Goal: Transaction & Acquisition: Book appointment/travel/reservation

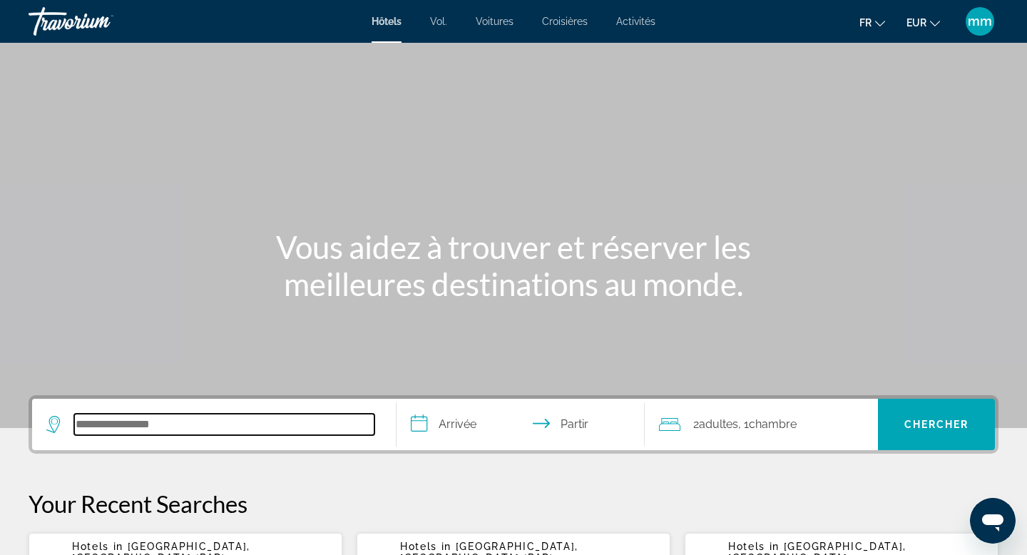
click at [147, 420] on input "Rechercher une destination hôtelière" at bounding box center [224, 424] width 300 height 21
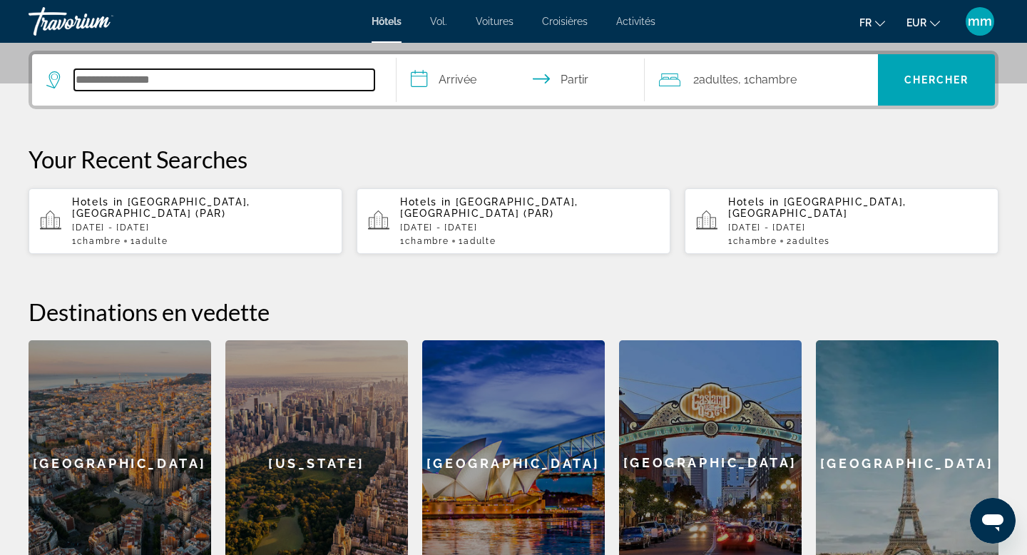
scroll to position [349, 0]
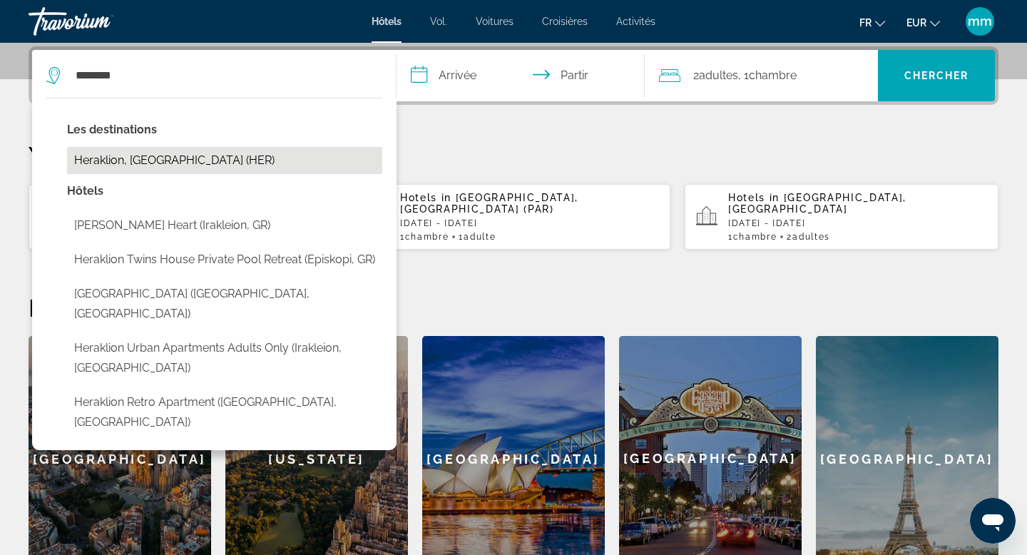
click at [173, 165] on button "Heraklion, [GEOGRAPHIC_DATA] (HER)" at bounding box center [224, 160] width 315 height 27
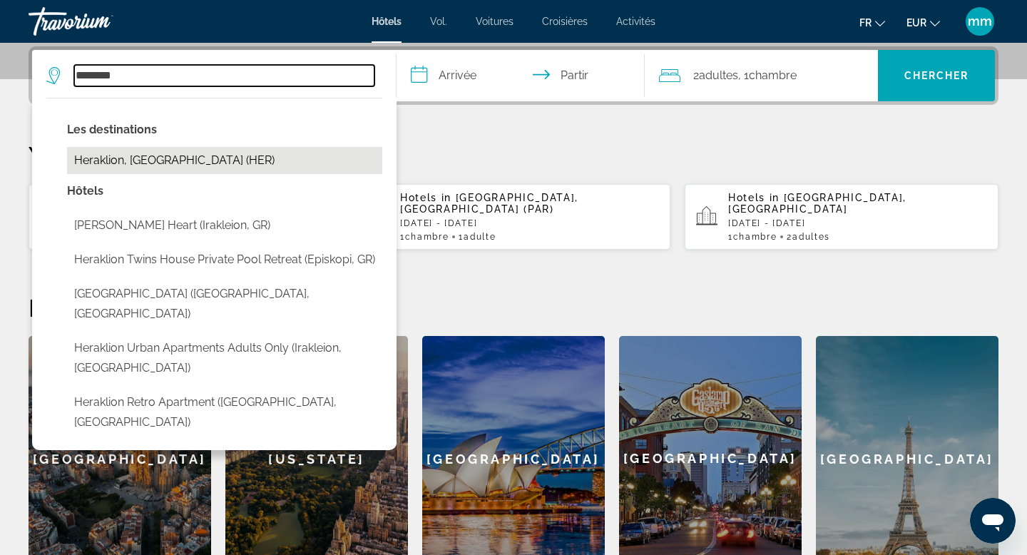
type input "**********"
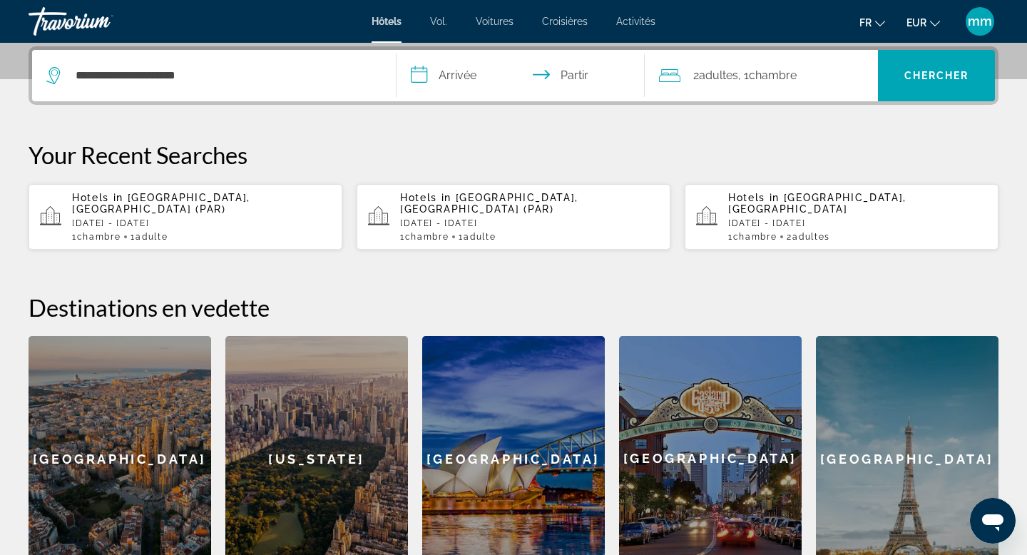
click at [473, 78] on input "**********" at bounding box center [523, 78] width 254 height 56
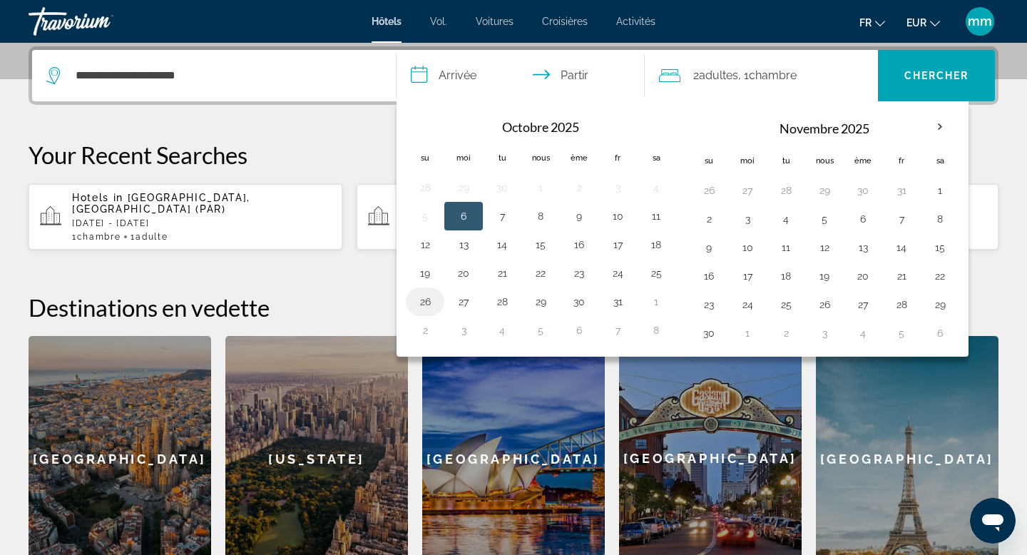
click at [418, 304] on button "26" at bounding box center [425, 302] width 23 height 20
click at [458, 299] on button "27" at bounding box center [463, 302] width 23 height 20
type input "**********"
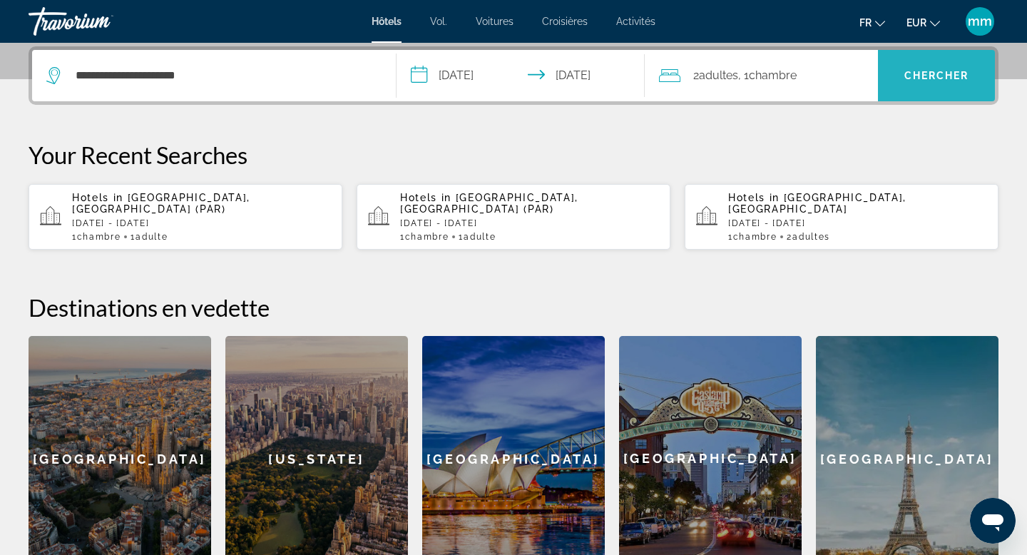
click at [912, 72] on font "Chercher" at bounding box center [936, 75] width 65 height 11
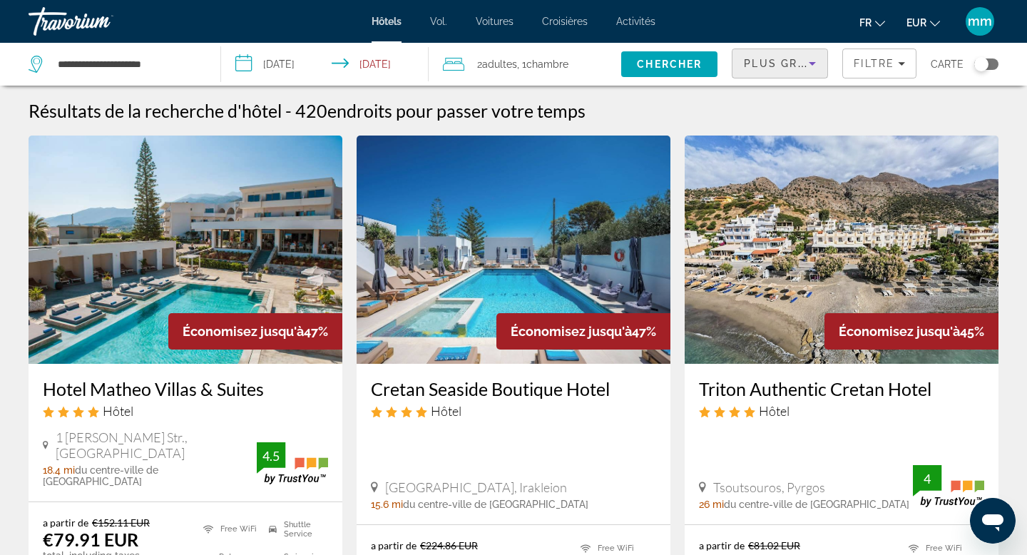
click at [758, 67] on span "Plus grandes économies" at bounding box center [829, 63] width 170 height 11
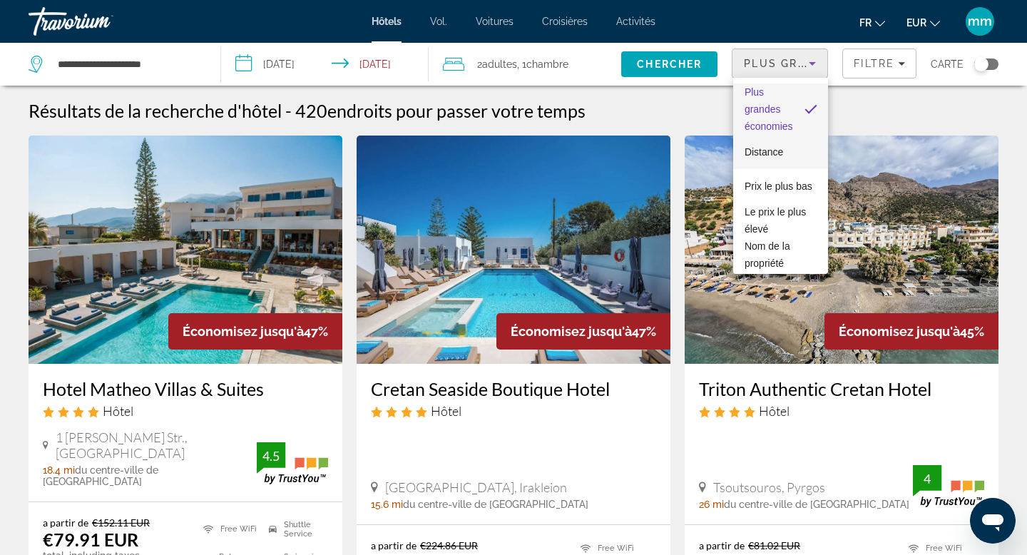
click at [759, 150] on font "Distance" at bounding box center [763, 151] width 39 height 11
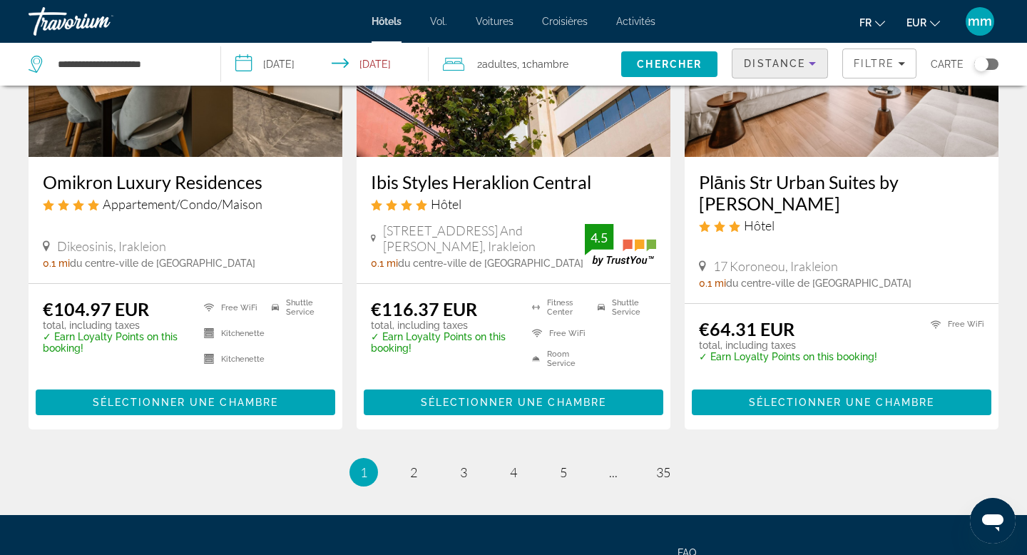
scroll to position [1830, 0]
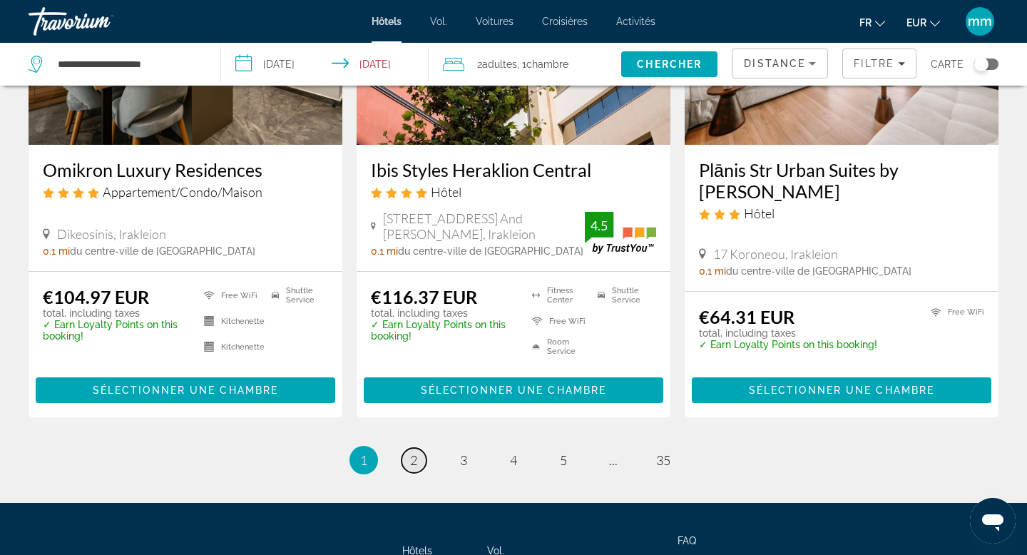
click at [411, 464] on span "2" at bounding box center [413, 460] width 7 height 16
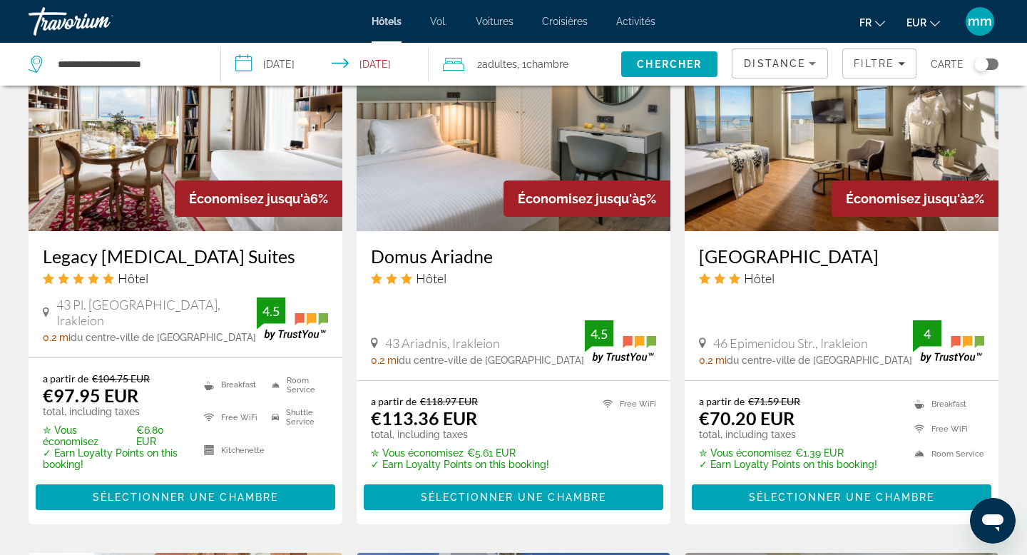
scroll to position [1225, 0]
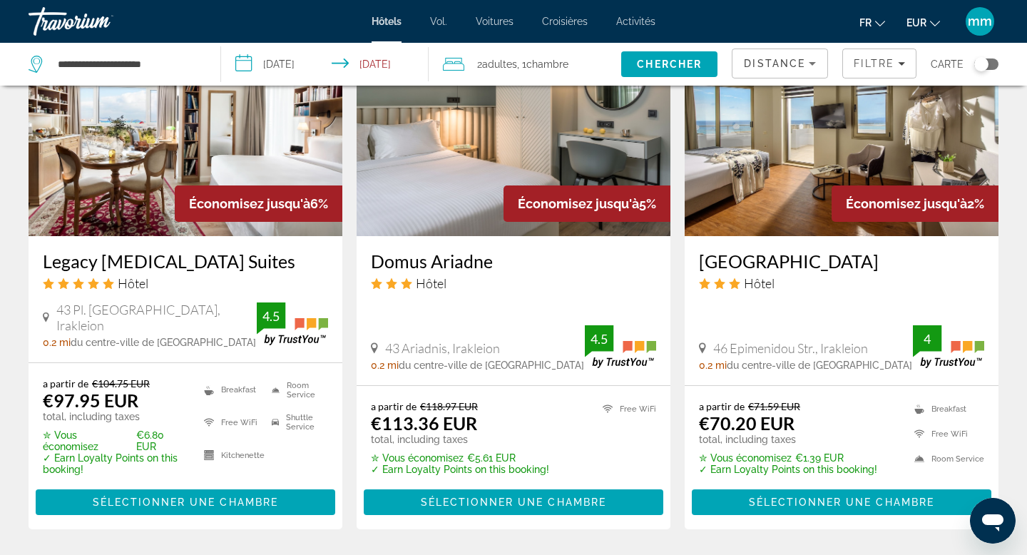
click at [782, 173] on img "Contenu principal" at bounding box center [842, 122] width 314 height 228
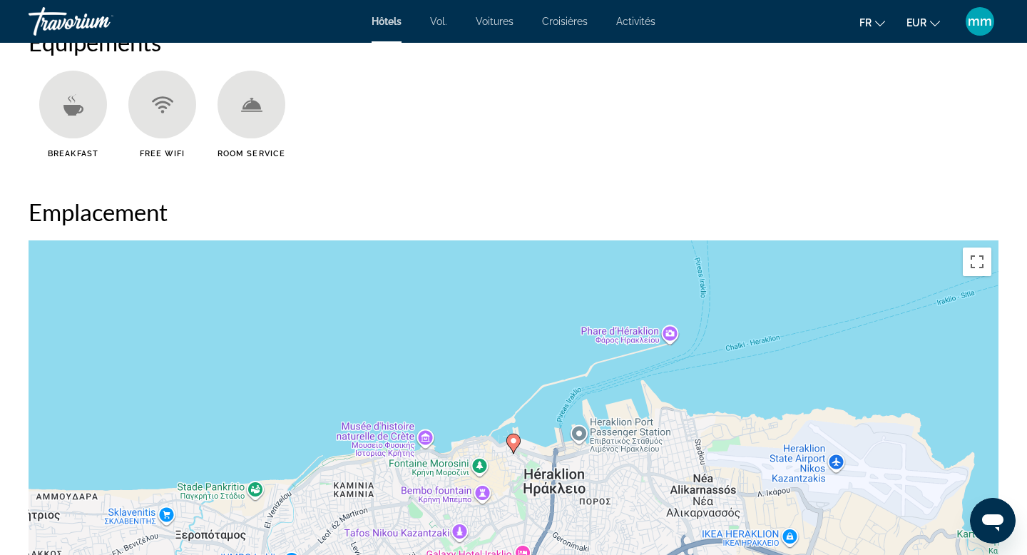
scroll to position [1164, 0]
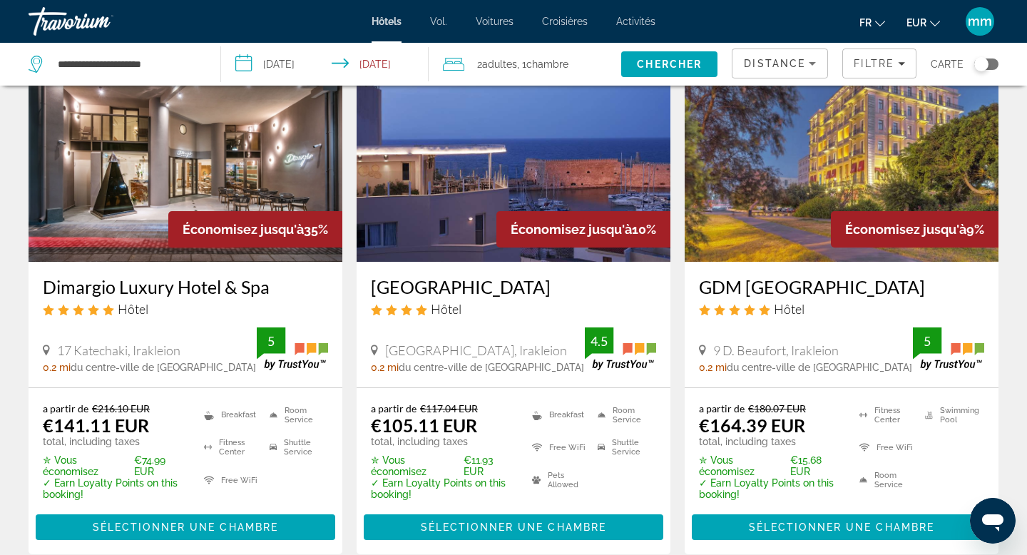
scroll to position [655, 0]
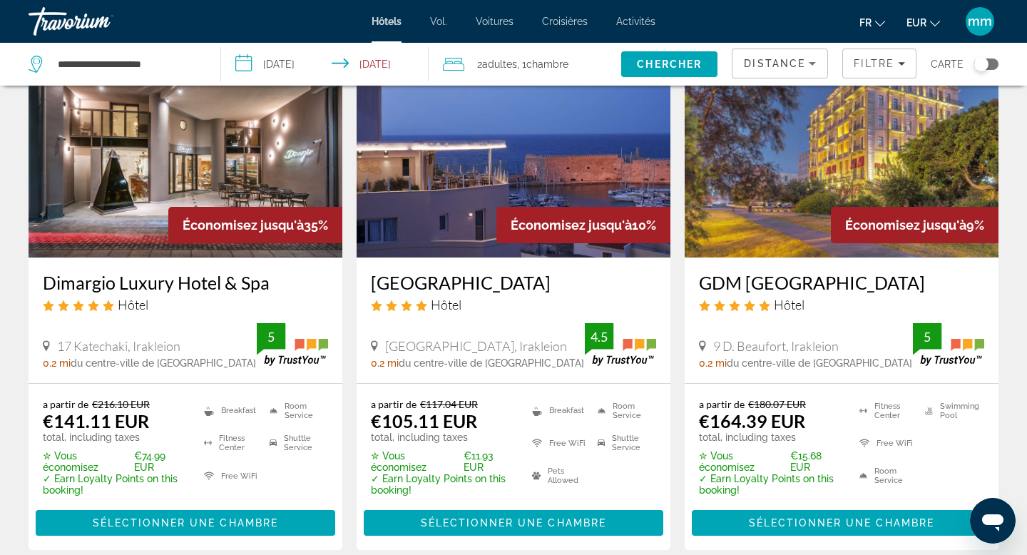
click at [986, 68] on div "Toggle map" at bounding box center [981, 64] width 14 height 14
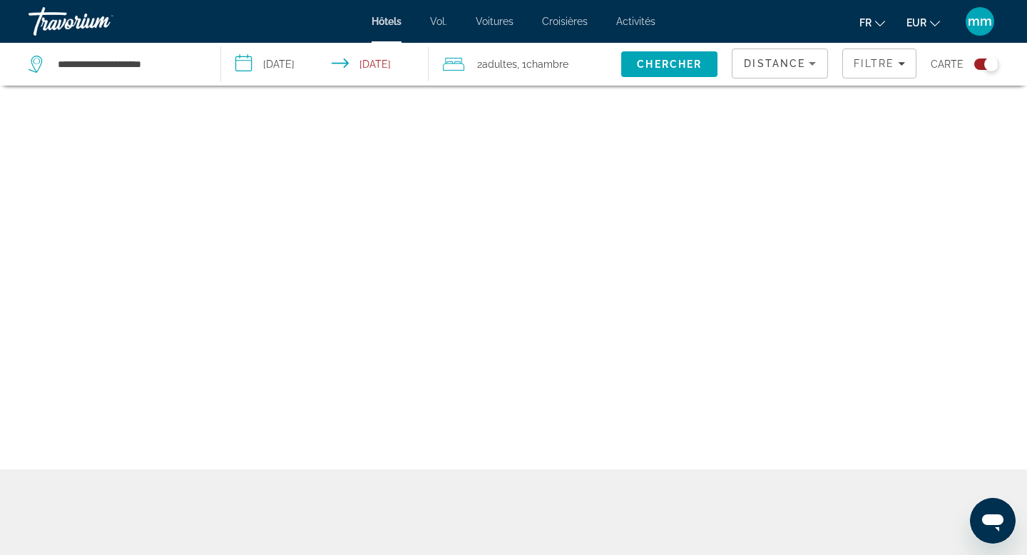
scroll to position [86, 0]
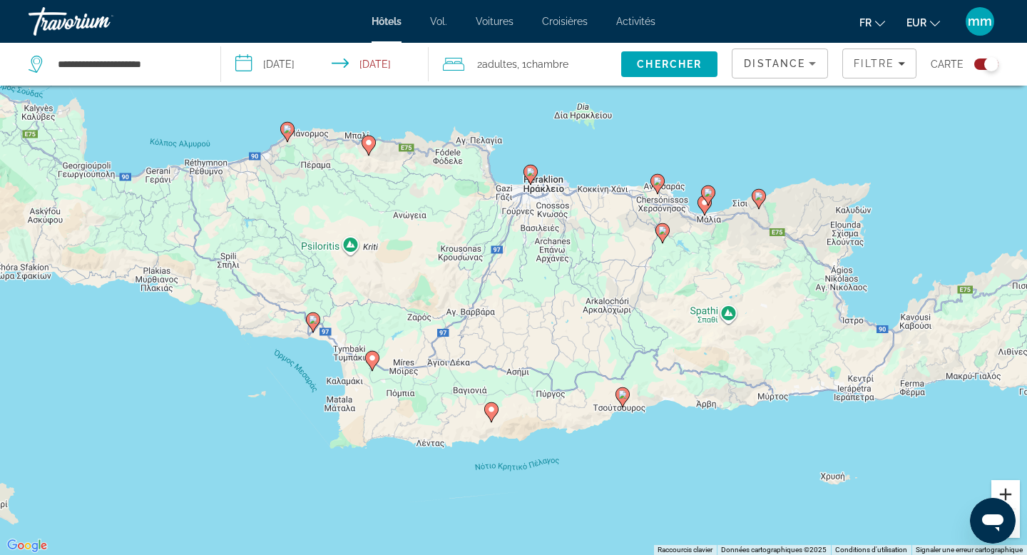
click at [1009, 491] on button "Zoom avant" at bounding box center [1005, 494] width 29 height 29
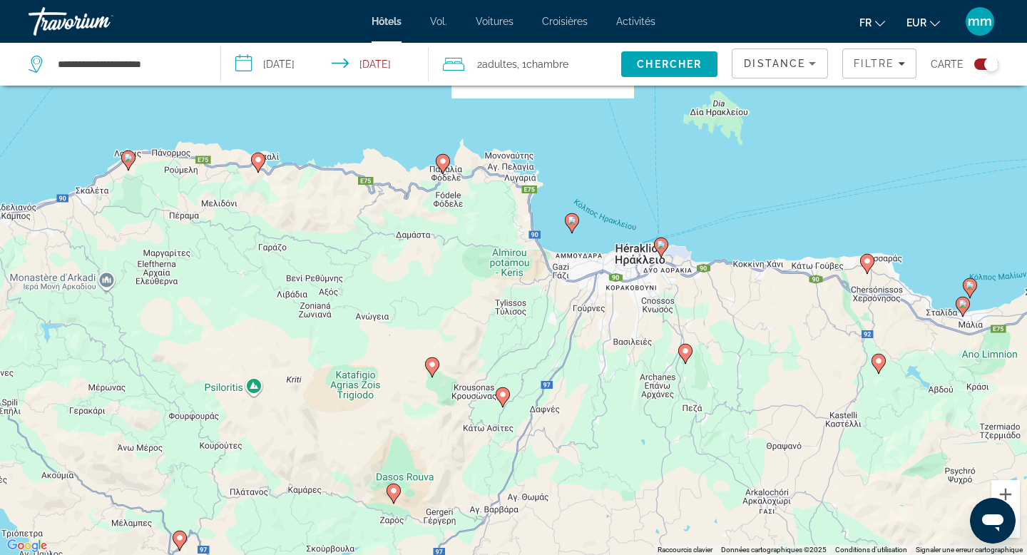
drag, startPoint x: 688, startPoint y: 175, endPoint x: 737, endPoint y: 387, distance: 217.3
click at [738, 389] on div "Pour activer le glissement avec le clavier, appuyez sur Alt+Entrée. Une fois ce…" at bounding box center [513, 277] width 1027 height 555
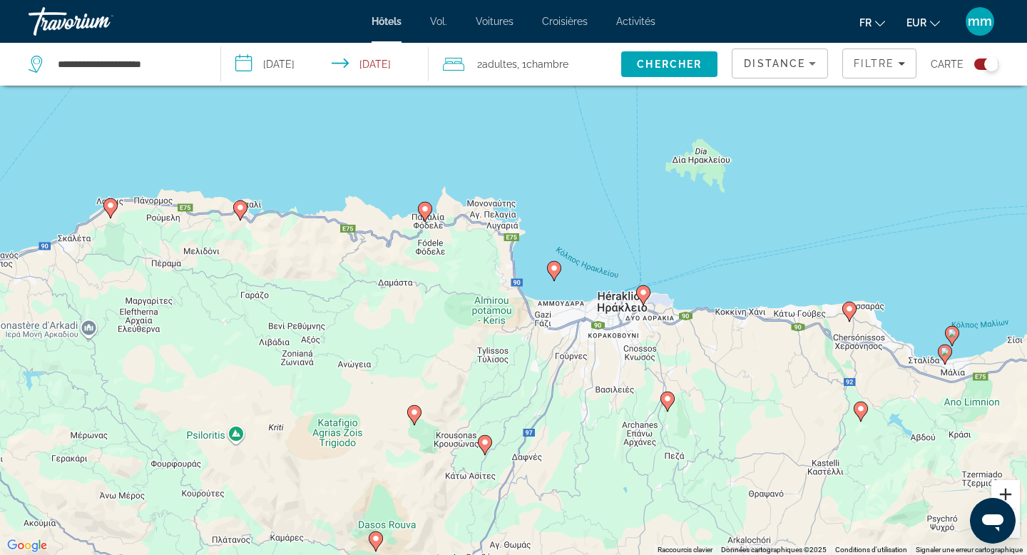
click at [1005, 489] on button "Zoom avant" at bounding box center [1005, 494] width 29 height 29
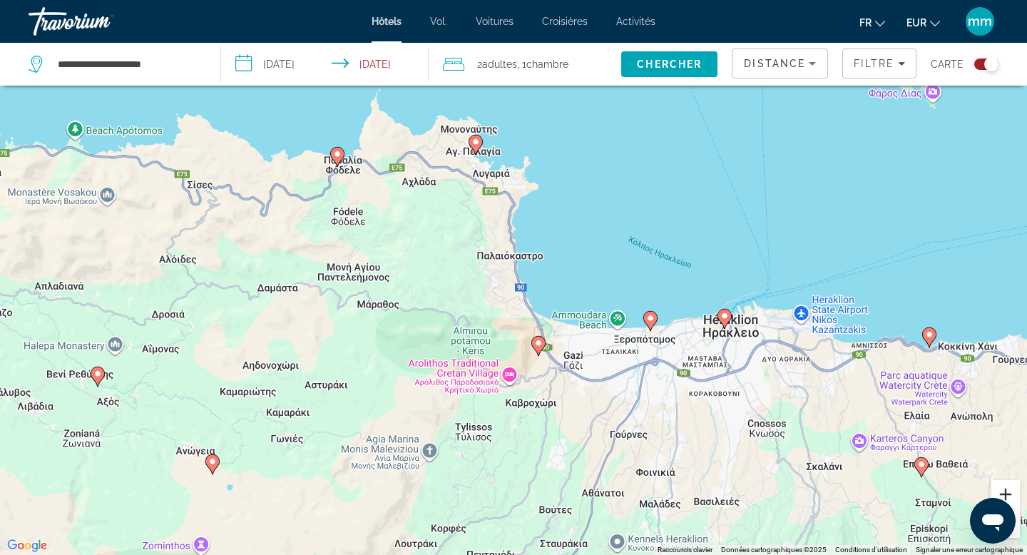
click at [1009, 487] on button "Zoom avant" at bounding box center [1005, 494] width 29 height 29
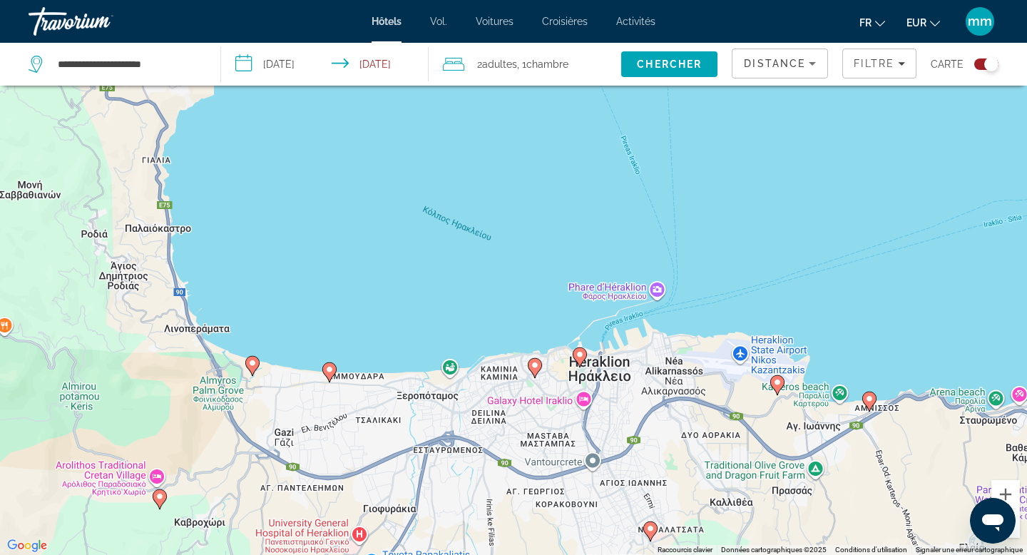
drag, startPoint x: 953, startPoint y: 468, endPoint x: 601, endPoint y: 463, distance: 352.3
click at [601, 463] on div "Pour activer le glissement avec le clavier, appuyez sur Alt+Entrée. Une fois ce…" at bounding box center [513, 277] width 1027 height 555
click at [1006, 488] on button "Zoom avant" at bounding box center [1005, 494] width 29 height 29
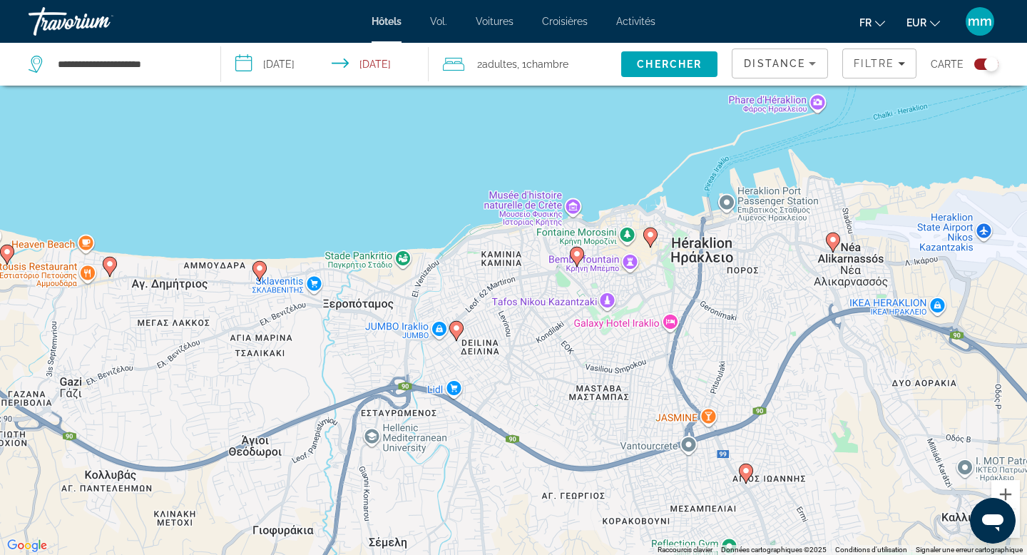
drag, startPoint x: 776, startPoint y: 519, endPoint x: 793, endPoint y: 309, distance: 211.0
click at [794, 308] on div "Pour activer le glissement avec le clavier, appuyez sur Alt+Entrée. Une fois ce…" at bounding box center [513, 277] width 1027 height 555
click at [650, 237] on image "Contenu principal" at bounding box center [649, 235] width 9 height 9
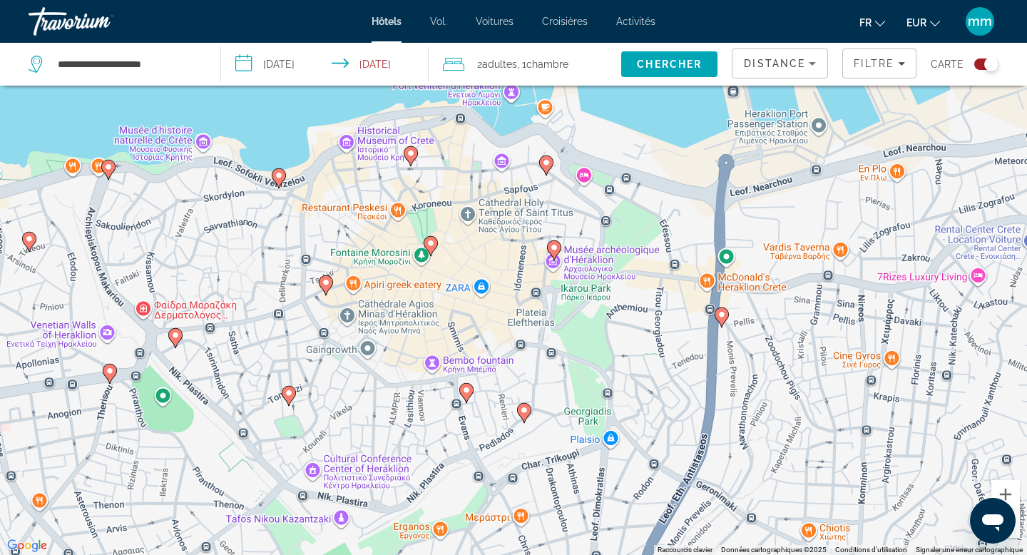
click at [409, 153] on image "Contenu principal" at bounding box center [410, 153] width 9 height 9
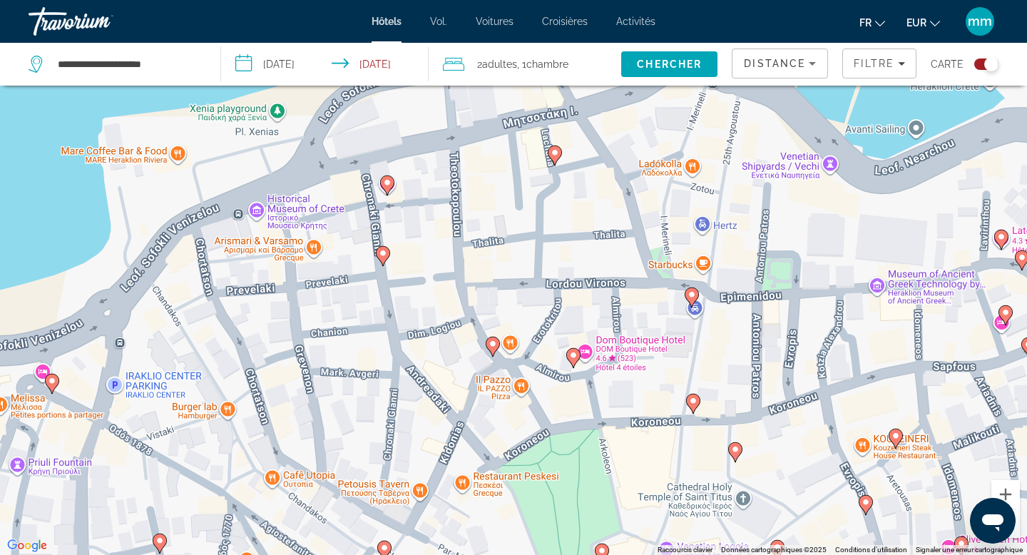
click at [389, 186] on image "Contenu principal" at bounding box center [387, 182] width 9 height 9
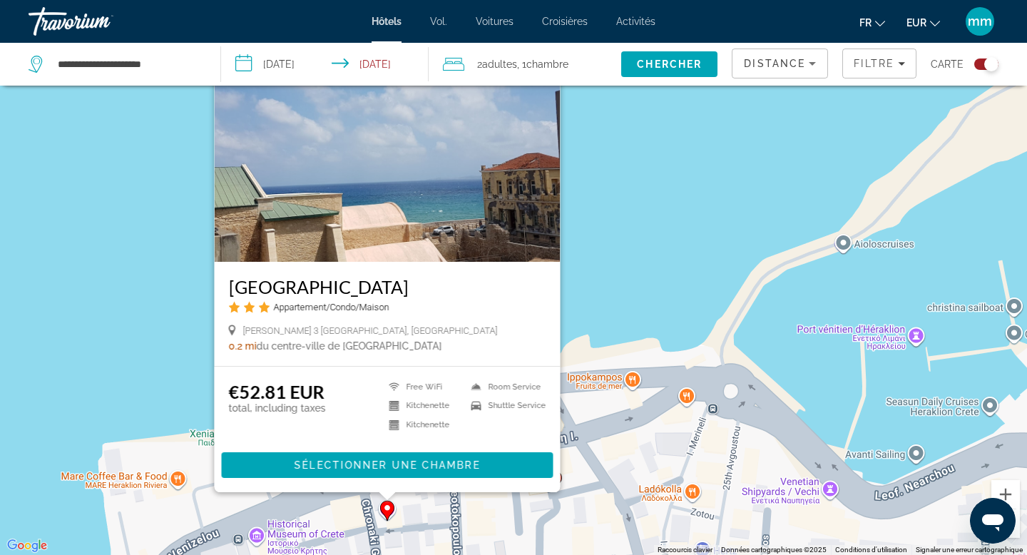
click at [168, 257] on div "Pour naviguer, appuyez sur les touches fléchées. Pour activer le glissement ave…" at bounding box center [513, 277] width 1027 height 555
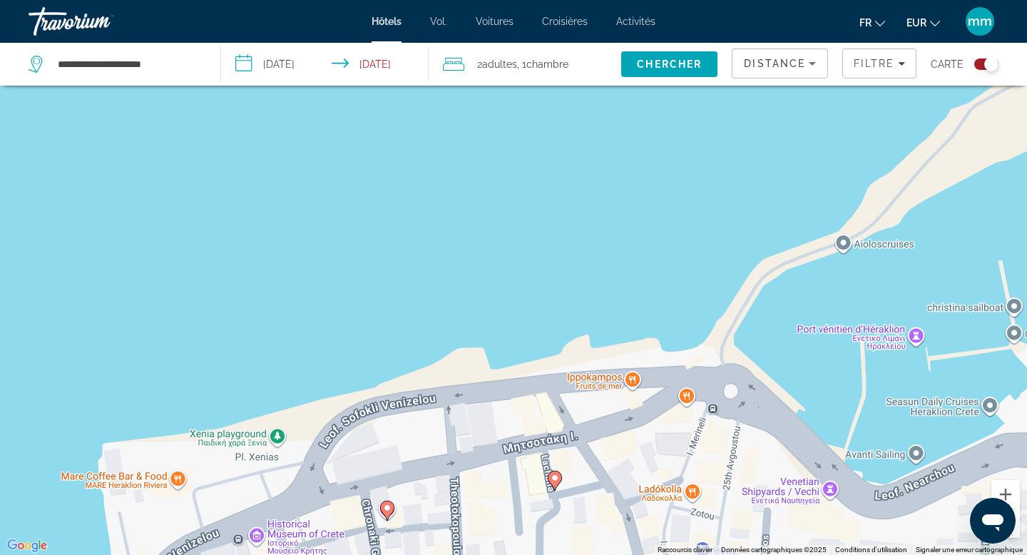
click at [556, 478] on image "Contenu principal" at bounding box center [554, 477] width 9 height 9
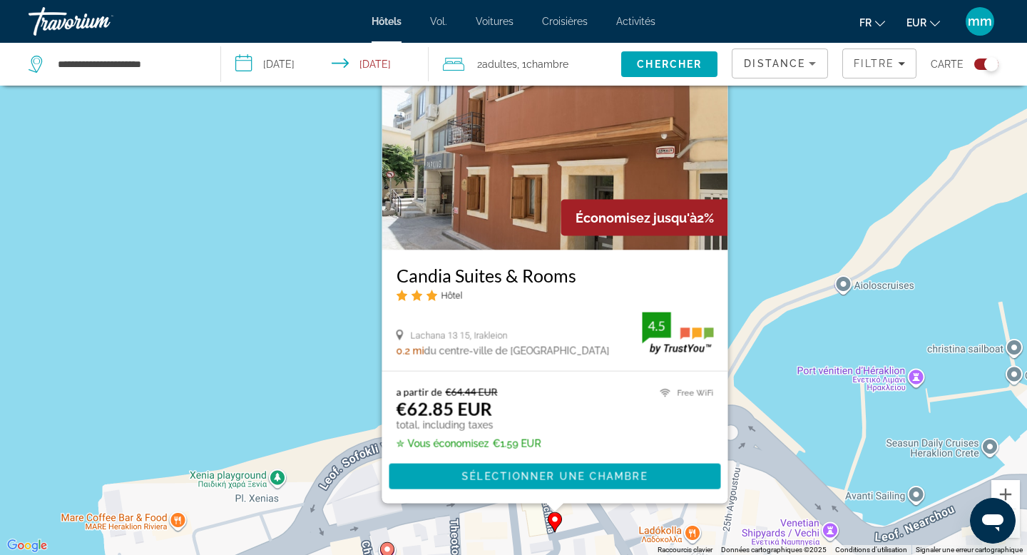
click at [232, 401] on div "Pour activer le glissement avec le clavier, appuyez sur Alt+Entrée. Une fois ce…" at bounding box center [513, 277] width 1027 height 555
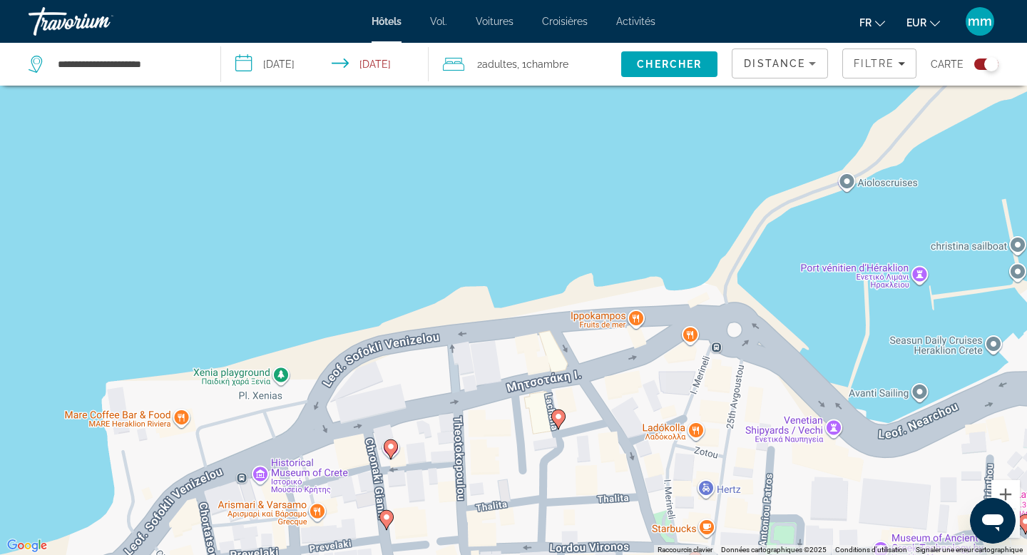
drag, startPoint x: 357, startPoint y: 401, endPoint x: 359, endPoint y: 292, distance: 109.8
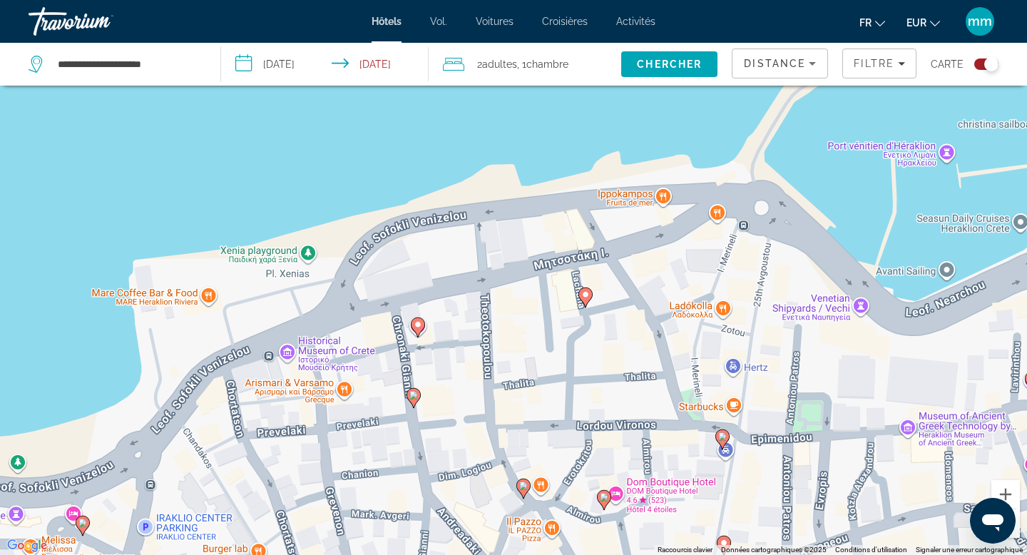
drag, startPoint x: 347, startPoint y: 291, endPoint x: 374, endPoint y: 173, distance: 121.6
click at [374, 173] on div "Pour activer le glissement avec le clavier, appuyez sur Alt+Entrée. Une fois ce…" at bounding box center [513, 277] width 1027 height 555
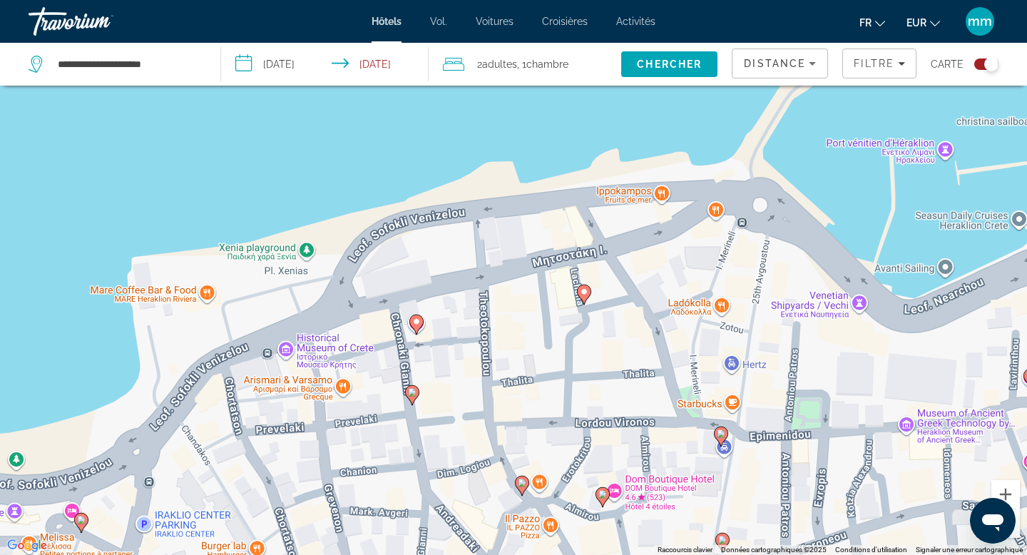
click at [413, 391] on image "Contenu principal" at bounding box center [412, 392] width 9 height 9
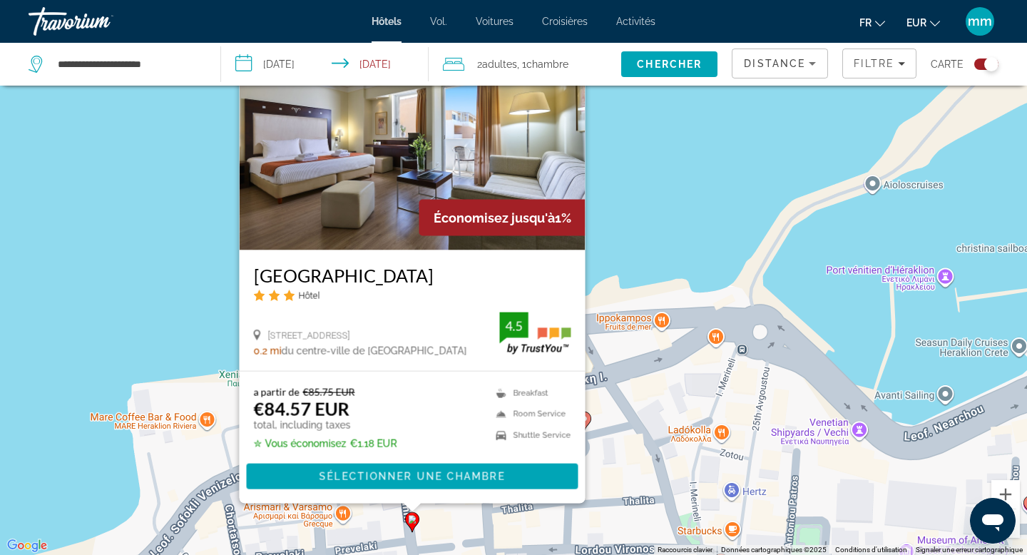
click at [180, 309] on div "Pour activer le glissement avec le clavier, appuyez sur Alt+Entrée. Une fois ce…" at bounding box center [513, 277] width 1027 height 555
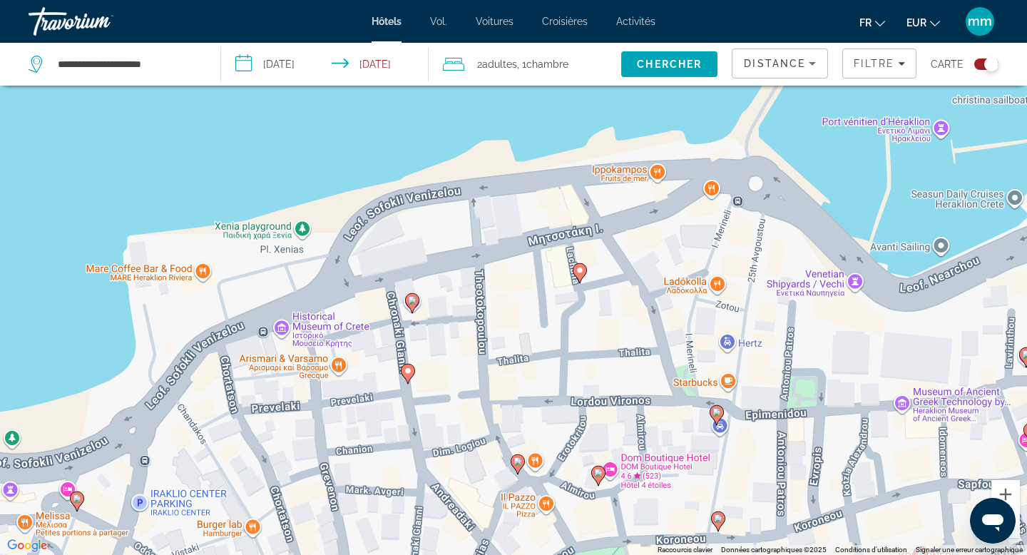
drag, startPoint x: 272, startPoint y: 446, endPoint x: 267, endPoint y: 293, distance: 152.7
click at [267, 293] on div "Pour activer le glissement avec le clavier, appuyez sur Alt+Entrée. Une fois ce…" at bounding box center [513, 277] width 1027 height 555
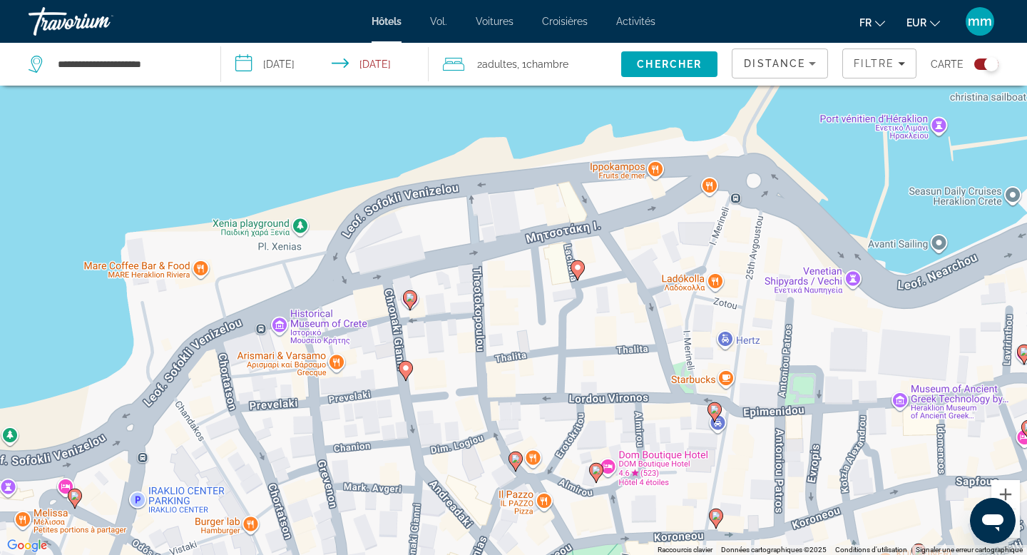
click at [76, 496] on image "Contenu principal" at bounding box center [75, 495] width 9 height 9
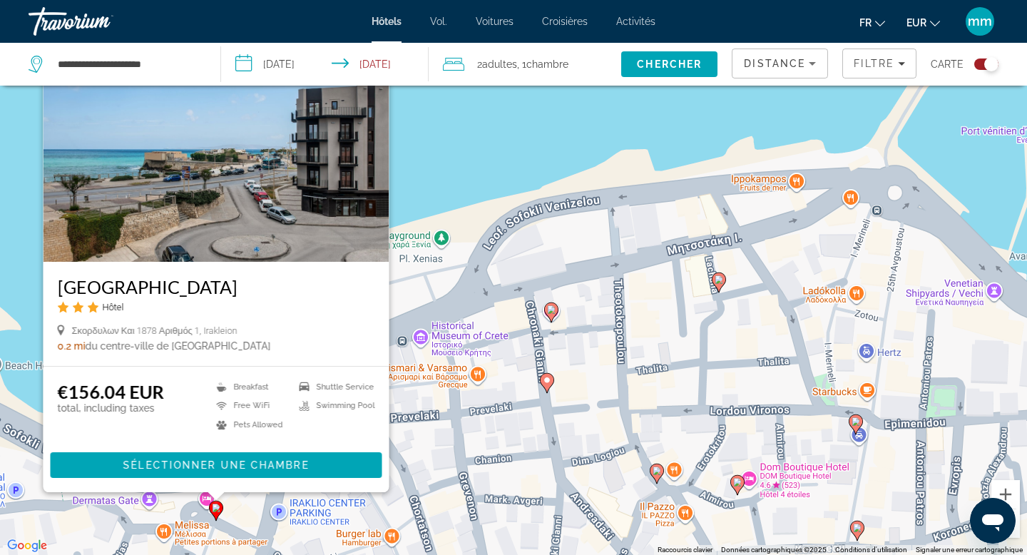
click at [414, 181] on div "Pour activer le glissement avec le clavier, appuyez sur Alt+Entrée. Une fois ce…" at bounding box center [513, 277] width 1027 height 555
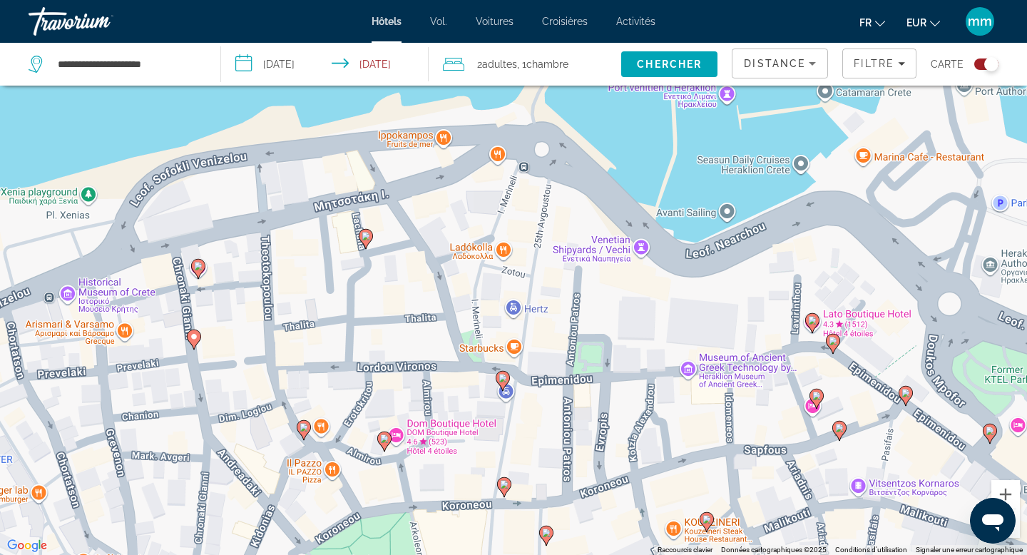
drag, startPoint x: 536, startPoint y: 316, endPoint x: 182, endPoint y: 272, distance: 357.0
click at [182, 272] on div "Pour activer le glissement avec le clavier, appuyez sur Alt+Entrée. Une fois ce…" at bounding box center [513, 277] width 1027 height 555
click at [502, 376] on image "Contenu principal" at bounding box center [502, 378] width 9 height 9
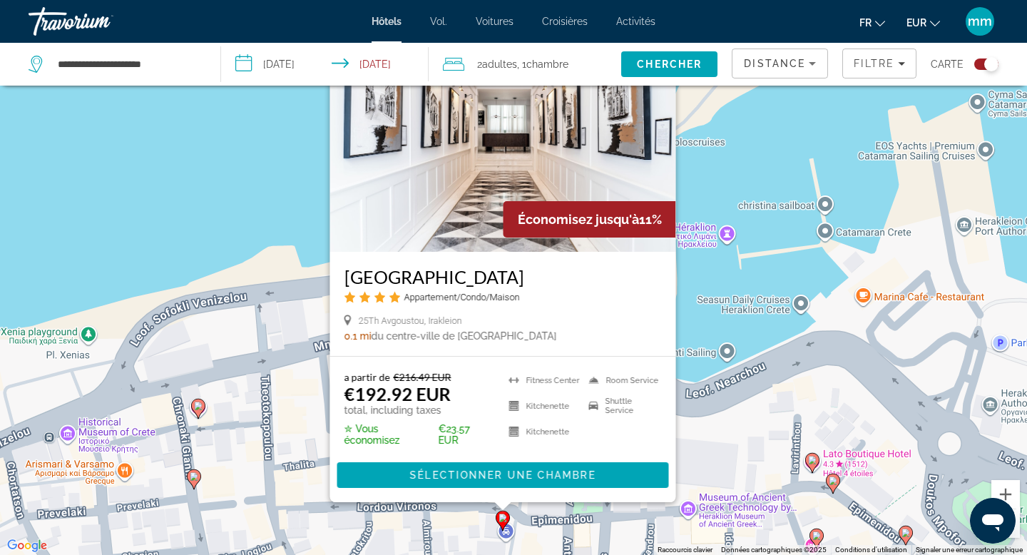
click at [289, 250] on div "Pour activer le glissement avec le clavier, appuyez sur Alt+Entrée. Une fois ce…" at bounding box center [513, 277] width 1027 height 555
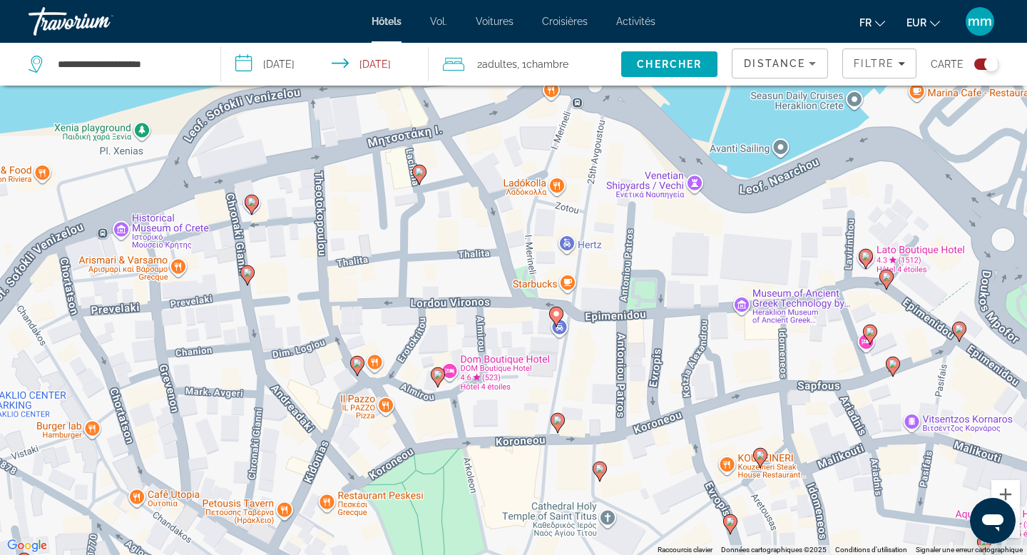
drag, startPoint x: 297, startPoint y: 392, endPoint x: 351, endPoint y: 182, distance: 217.0
click at [351, 182] on div "Pour activer le glissement avec le clavier, appuyez sur Alt+Entrée. Une fois ce…" at bounding box center [513, 277] width 1027 height 555
click at [357, 360] on image "Contenu principal" at bounding box center [357, 361] width 9 height 9
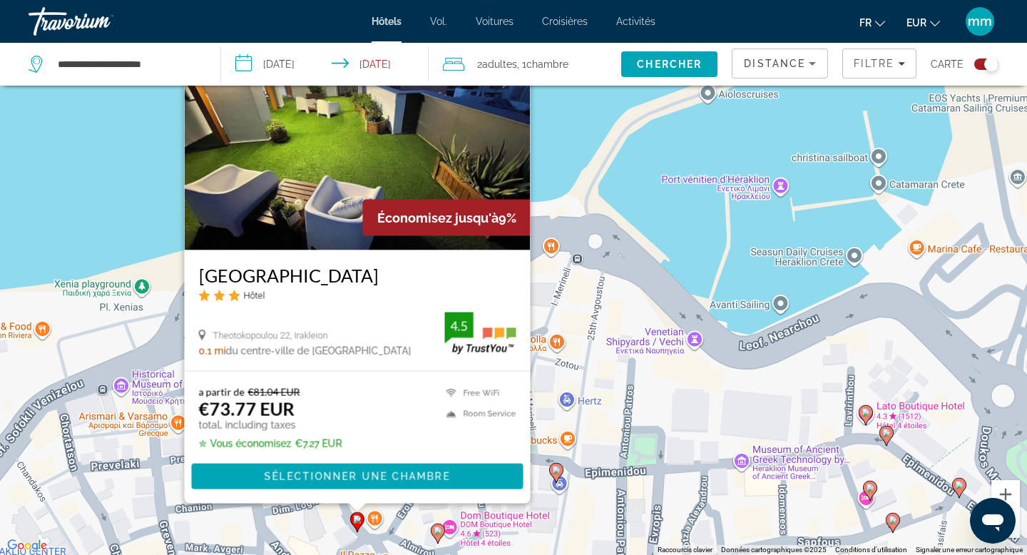
click at [158, 230] on div "Pour activer le glissement avec le clavier, appuyez sur Alt+Entrée. Une fois ce…" at bounding box center [513, 277] width 1027 height 555
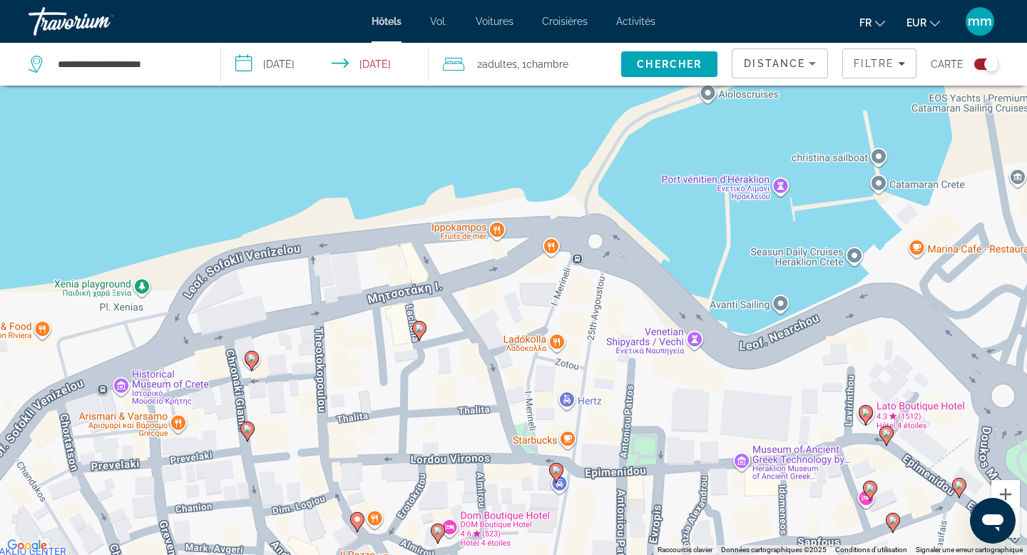
click at [253, 356] on image "Contenu principal" at bounding box center [251, 358] width 9 height 9
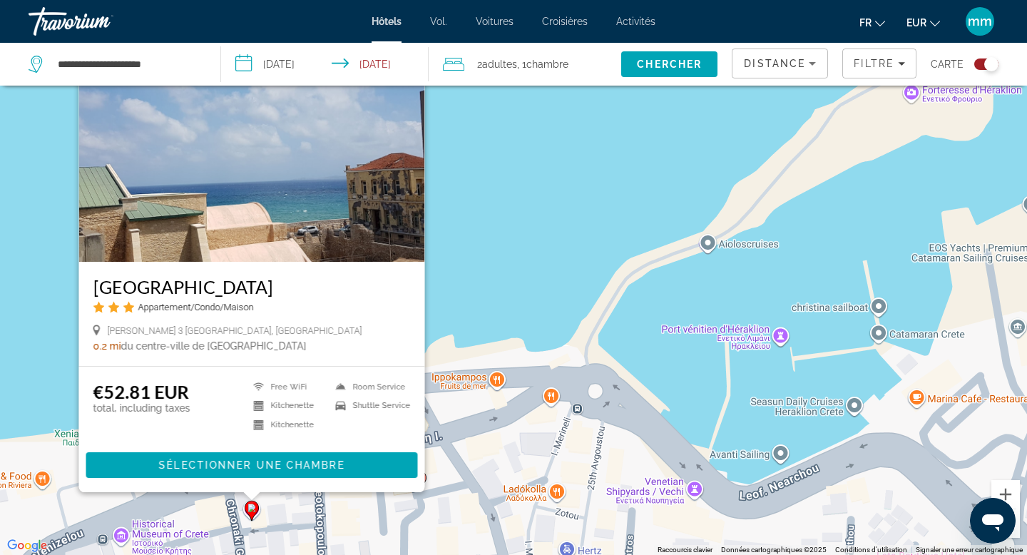
click at [66, 317] on div "Pour activer le glissement avec le clavier, appuyez sur Alt+Entrée. Une fois ce…" at bounding box center [513, 277] width 1027 height 555
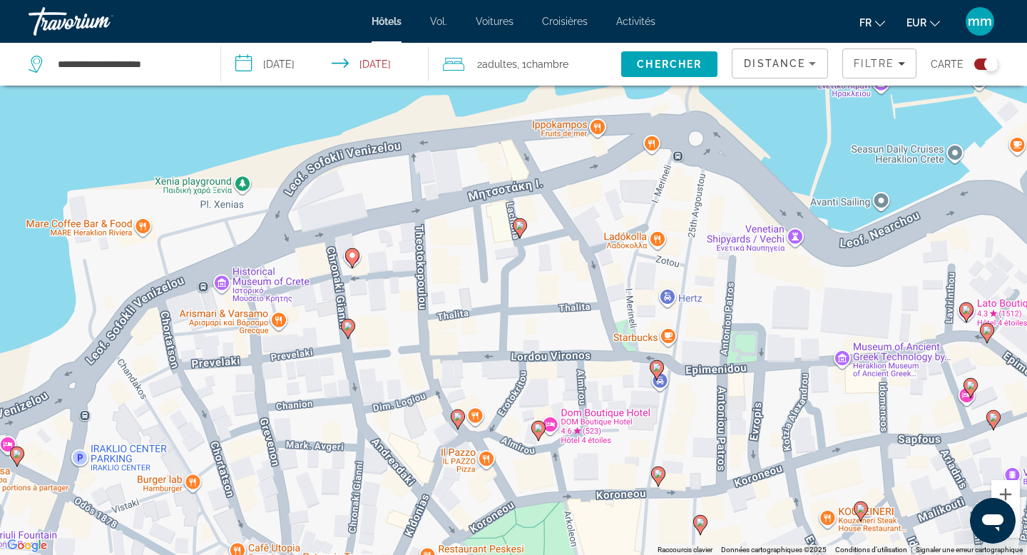
drag, startPoint x: 219, startPoint y: 511, endPoint x: 321, endPoint y: 252, distance: 278.2
click at [321, 253] on div "Pour activer le glissement avec le clavier, appuyez sur Alt+Entrée. Une fois ce…" at bounding box center [513, 277] width 1027 height 555
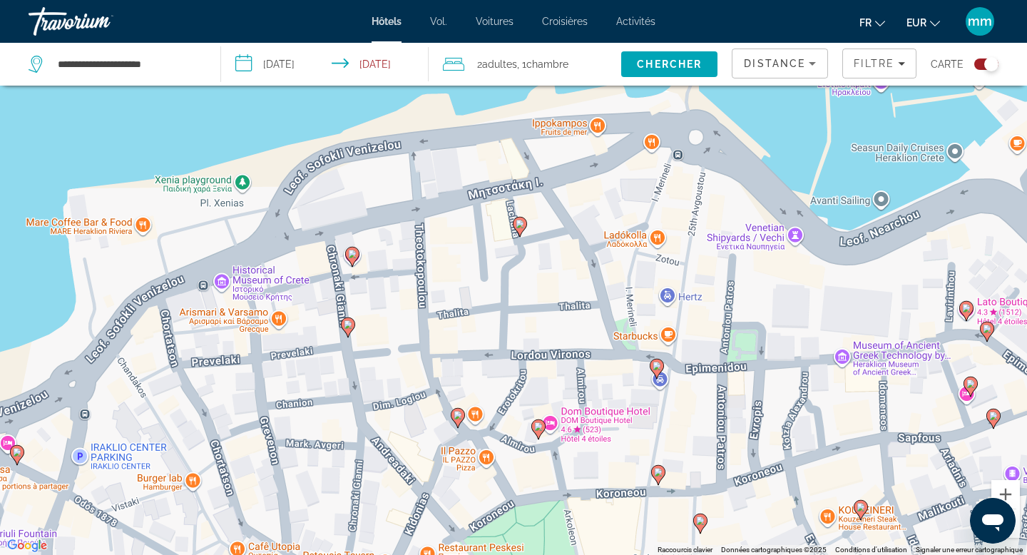
click at [521, 225] on image "Contenu principal" at bounding box center [520, 224] width 9 height 9
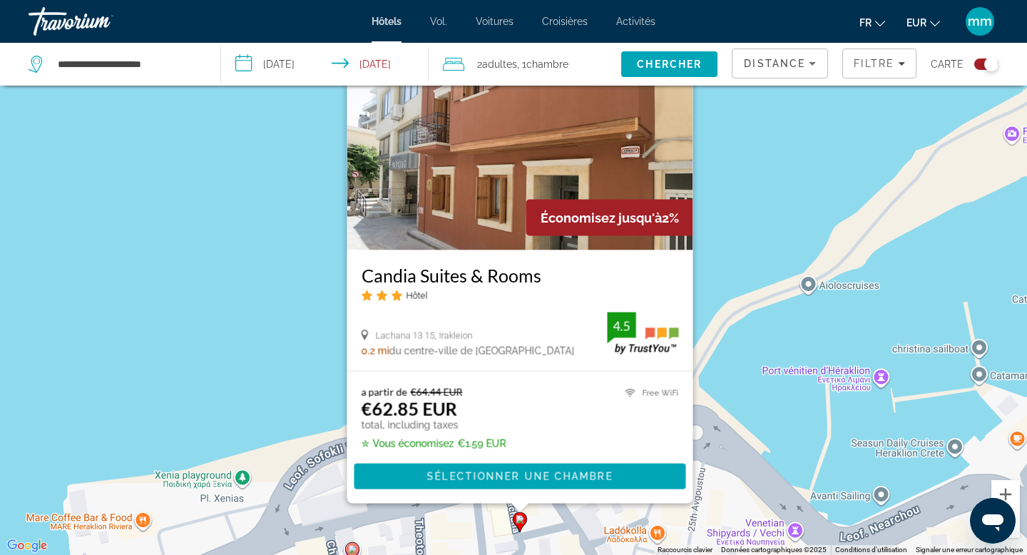
click at [227, 275] on div "Pour activer le glissement avec le clavier, appuyez sur Alt+Entrée. Une fois ce…" at bounding box center [513, 277] width 1027 height 555
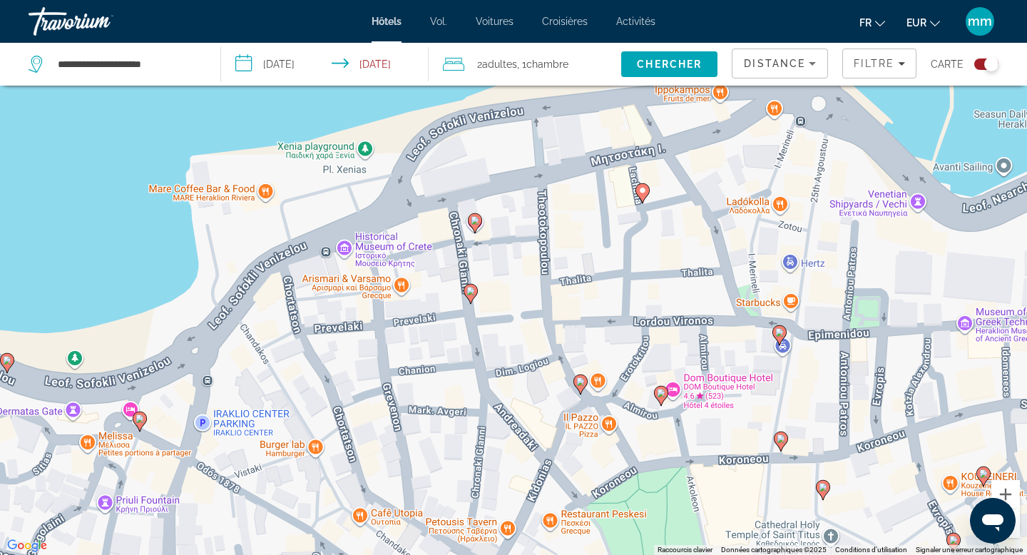
drag, startPoint x: 294, startPoint y: 458, endPoint x: 417, endPoint y: 128, distance: 352.8
click at [417, 128] on div "Pour activer le glissement avec le clavier, appuyez sur Alt+Entrée. Une fois ce…" at bounding box center [513, 277] width 1027 height 555
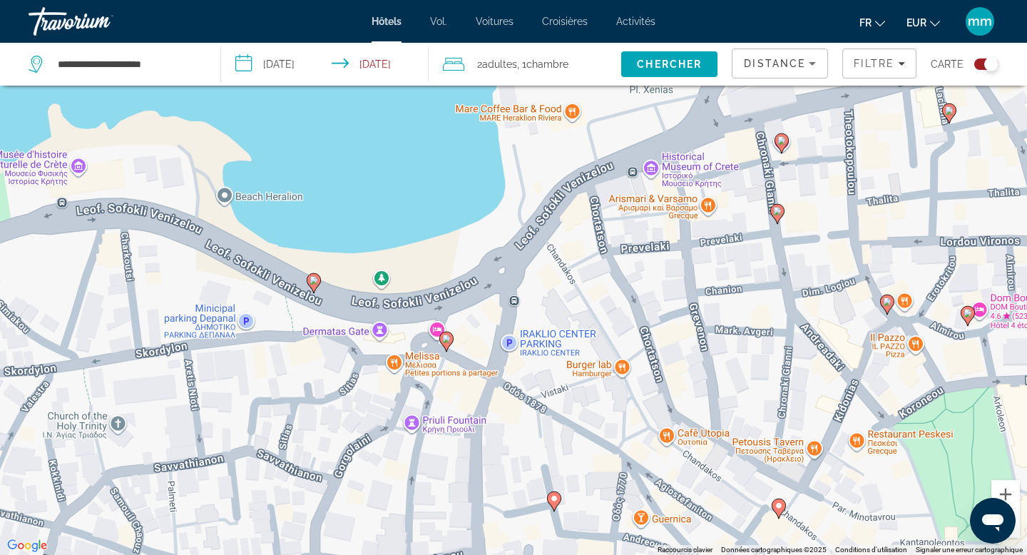
drag, startPoint x: 138, startPoint y: 378, endPoint x: 448, endPoint y: 298, distance: 320.3
click at [448, 298] on div "Pour activer le glissement avec le clavier, appuyez sur Alt+Entrée. Une fois ce…" at bounding box center [513, 277] width 1027 height 555
click at [315, 281] on image "Contenu principal" at bounding box center [313, 280] width 9 height 9
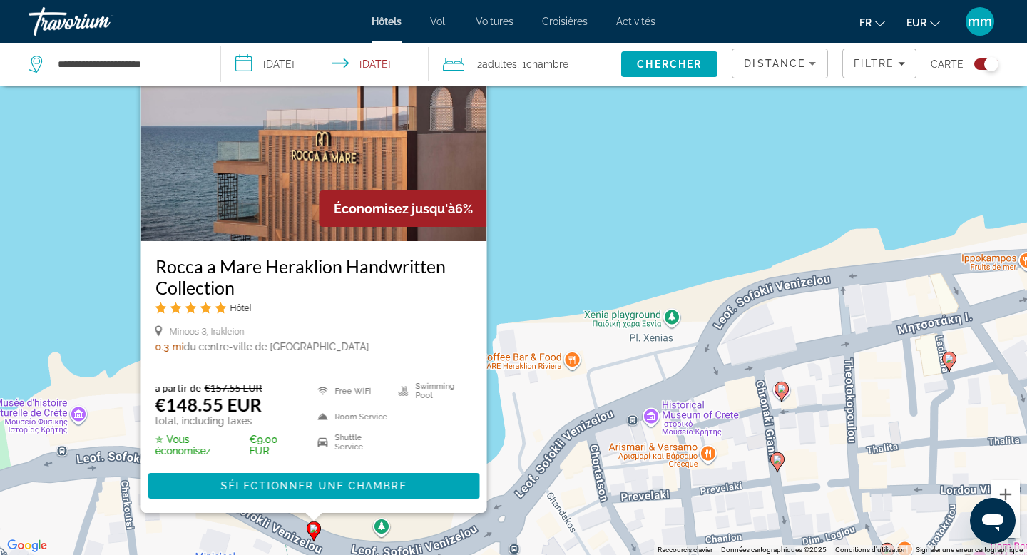
click at [590, 210] on div "Pour activer le glissement avec le clavier, appuyez sur Alt+Entrée. Une fois ce…" at bounding box center [513, 277] width 1027 height 555
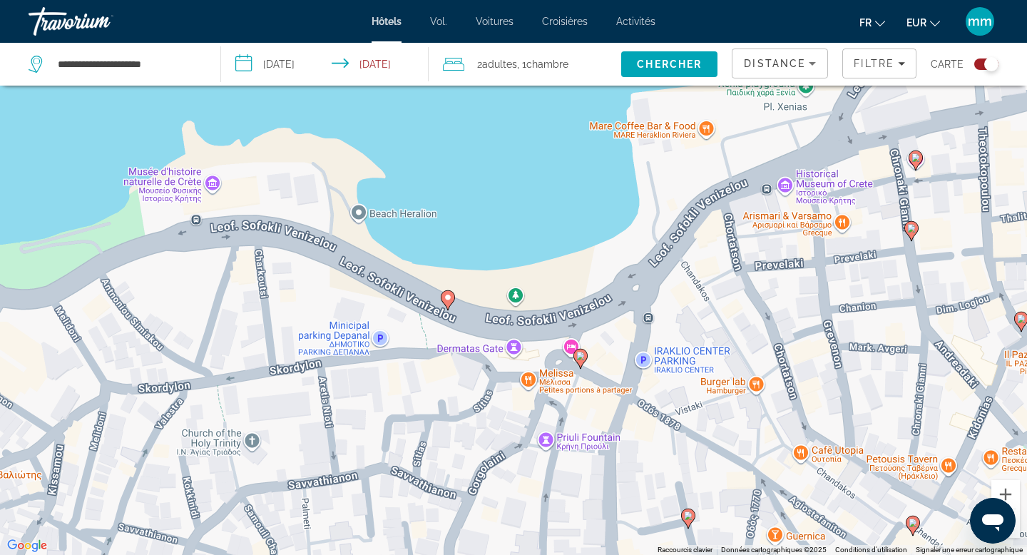
drag, startPoint x: 364, startPoint y: 337, endPoint x: 497, endPoint y: 103, distance: 268.6
click at [497, 103] on div "Pour activer le glissement avec le clavier, appuyez sur Alt+Entrée. Une fois ce…" at bounding box center [513, 277] width 1027 height 555
click at [581, 357] on image "Contenu principal" at bounding box center [579, 356] width 9 height 9
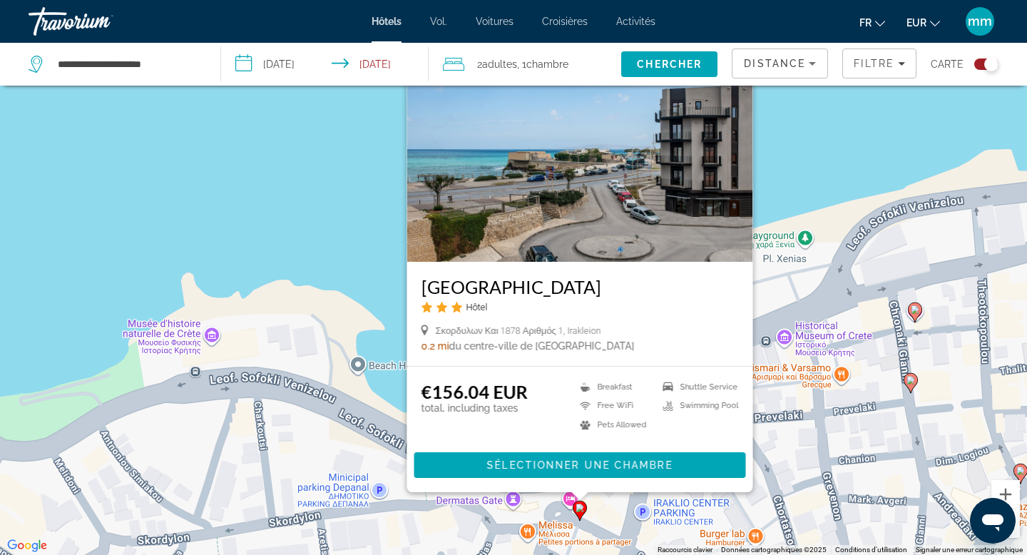
click at [326, 267] on div "Pour activer le glissement avec le clavier, appuyez sur Alt+Entrée. Une fois ce…" at bounding box center [513, 277] width 1027 height 555
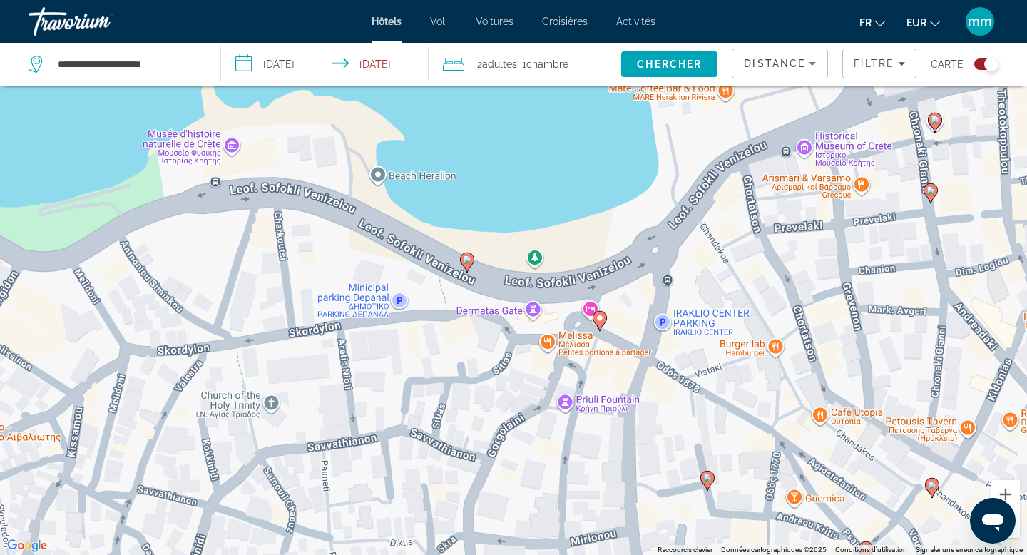
drag, startPoint x: 402, startPoint y: 407, endPoint x: 422, endPoint y: 212, distance: 195.7
click at [422, 212] on div "Pour activer le glissement avec le clavier, appuyez sur Alt+Entrée. Une fois ce…" at bounding box center [513, 277] width 1027 height 555
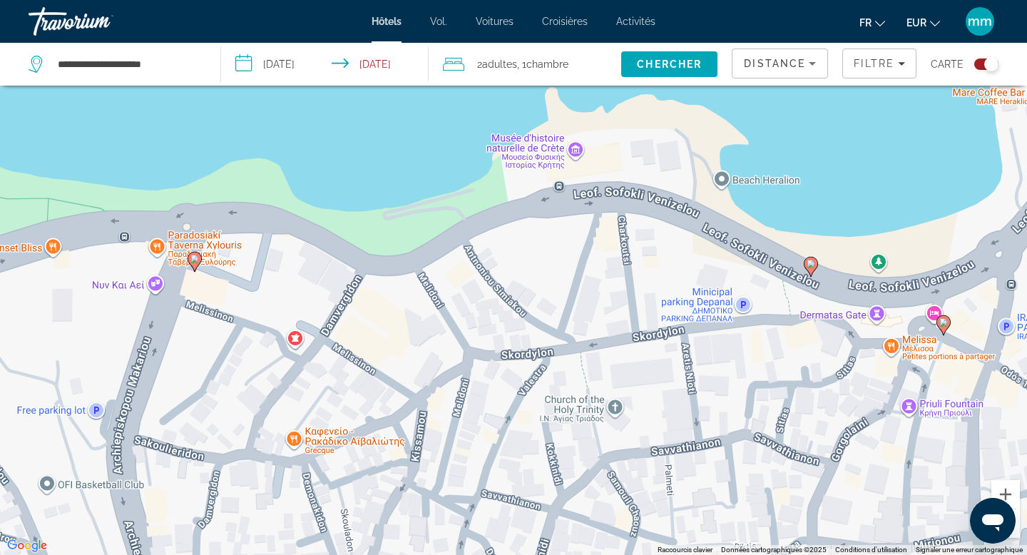
drag, startPoint x: 183, startPoint y: 462, endPoint x: 535, endPoint y: 466, distance: 352.3
click at [535, 466] on div "Pour activer le glissement avec le clavier, appuyez sur Alt+Entrée. Une fois ce…" at bounding box center [513, 277] width 1027 height 555
click at [194, 257] on image "Contenu principal" at bounding box center [194, 259] width 9 height 9
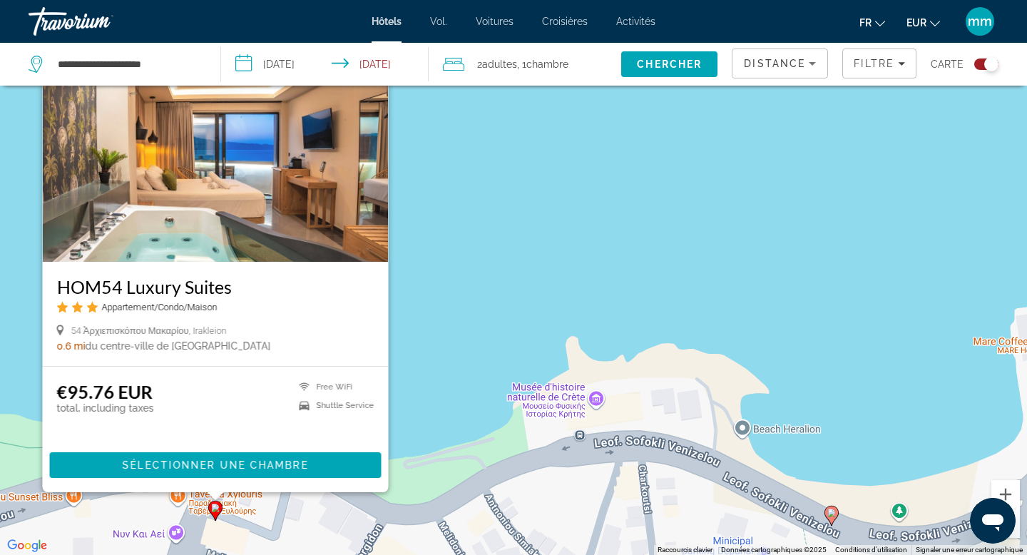
click at [222, 185] on img "Contenu principal" at bounding box center [216, 148] width 346 height 228
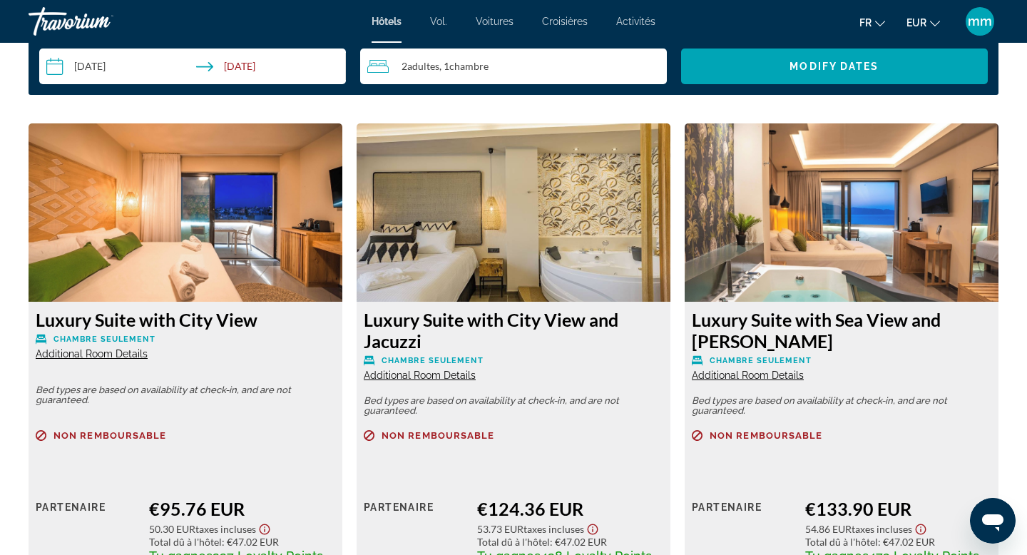
scroll to position [1897, 0]
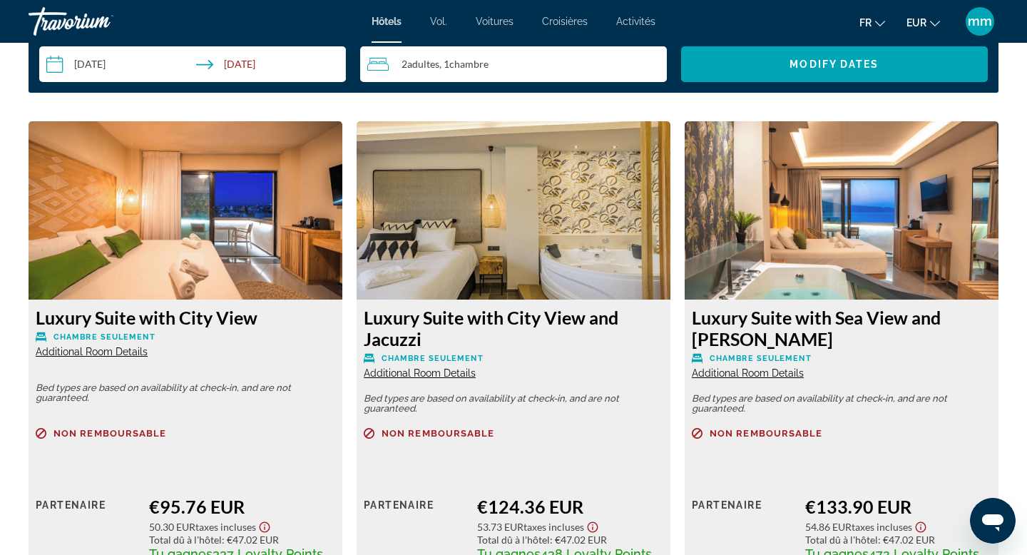
click at [133, 352] on span "Additional Room Details" at bounding box center [92, 351] width 112 height 11
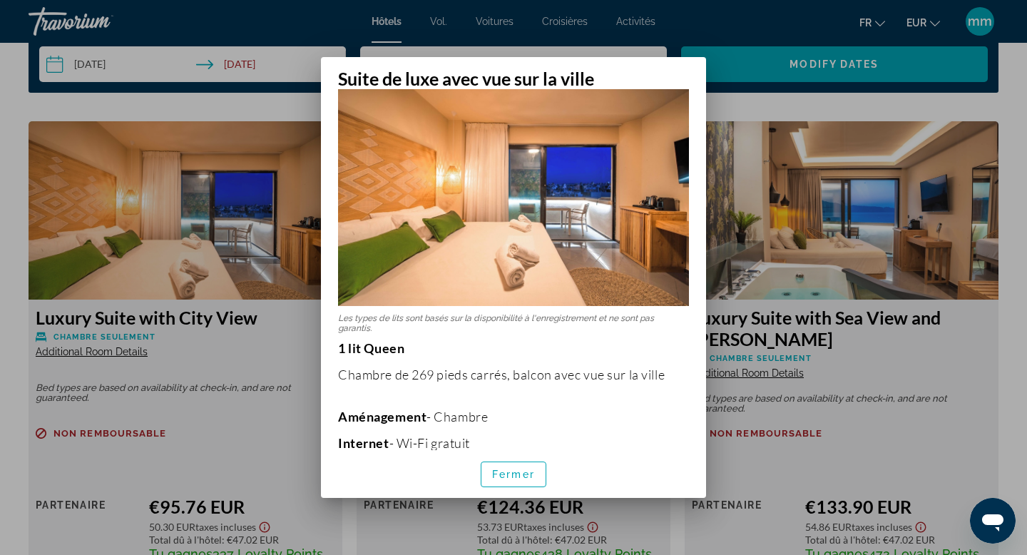
scroll to position [0, 0]
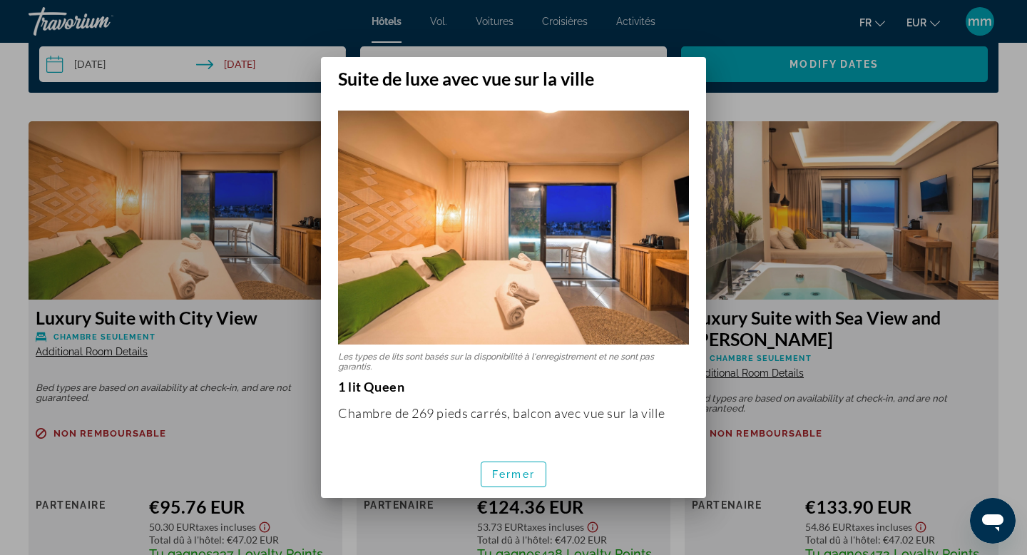
click at [290, 348] on div at bounding box center [513, 277] width 1027 height 555
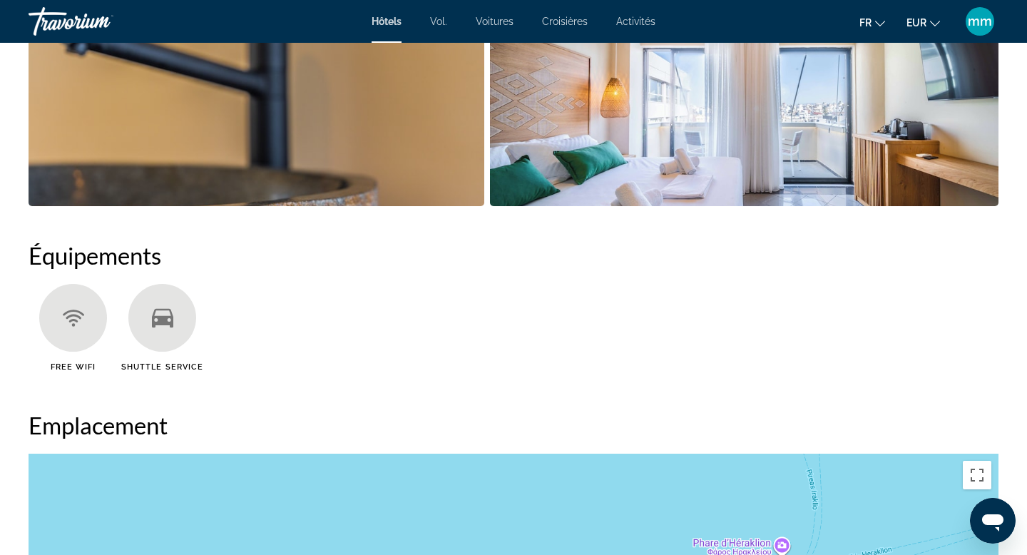
scroll to position [942, 0]
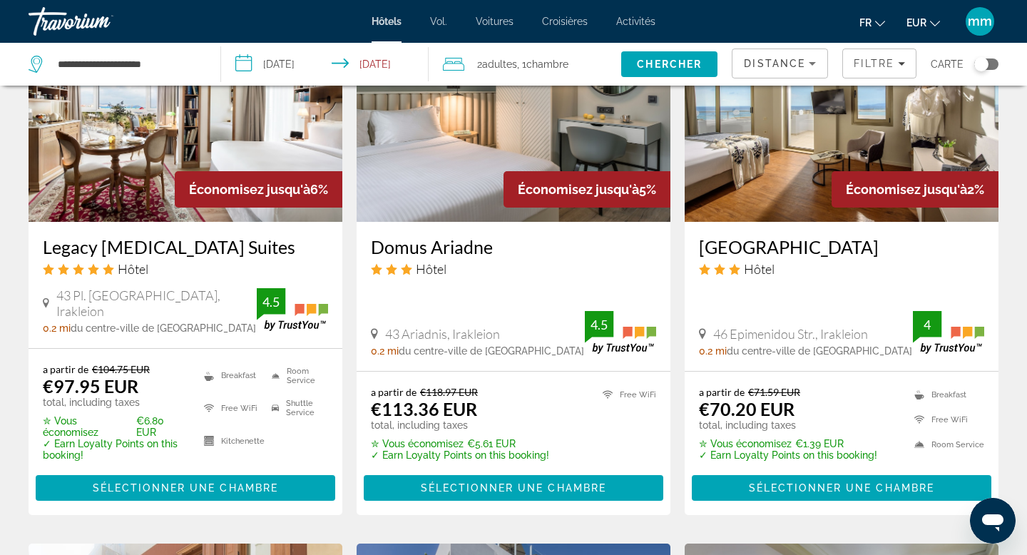
scroll to position [1237, 0]
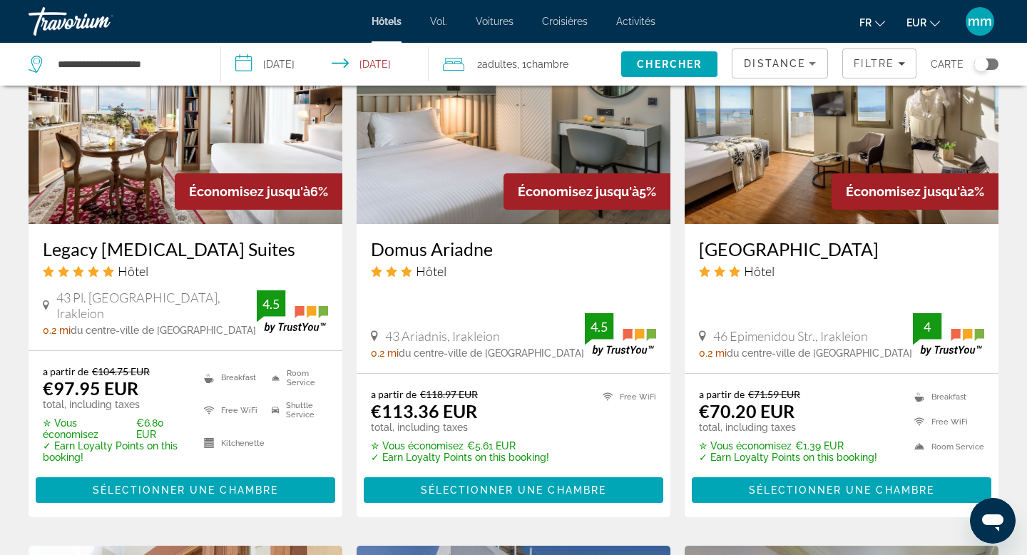
click at [784, 191] on img "Contenu principal" at bounding box center [842, 110] width 314 height 228
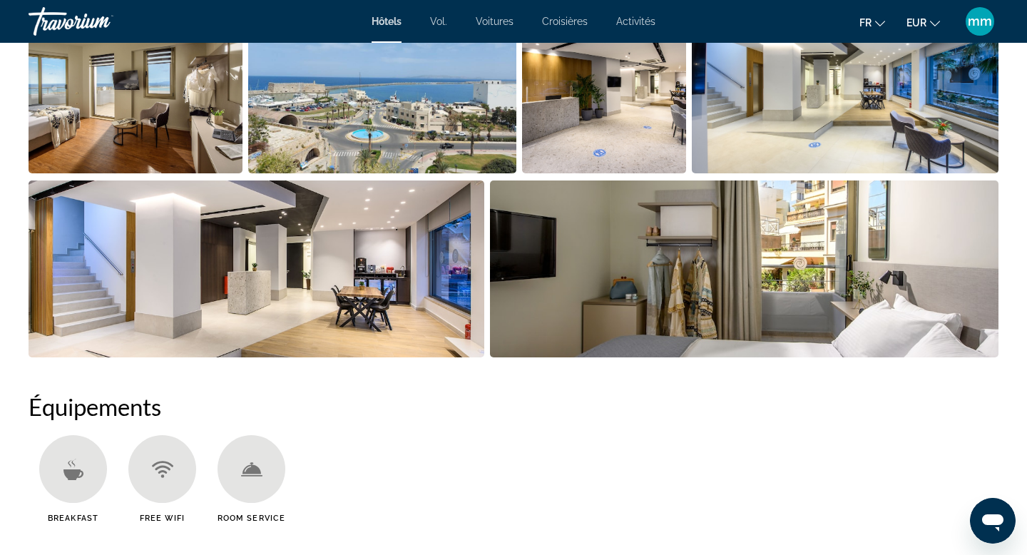
scroll to position [813, 0]
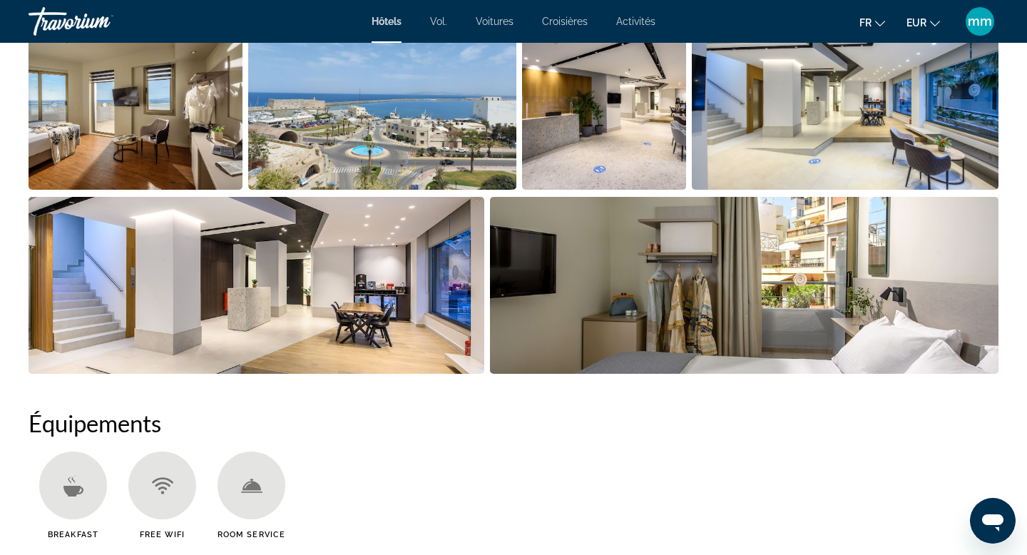
click at [359, 131] on img "Open full-screen image slider" at bounding box center [381, 101] width 267 height 177
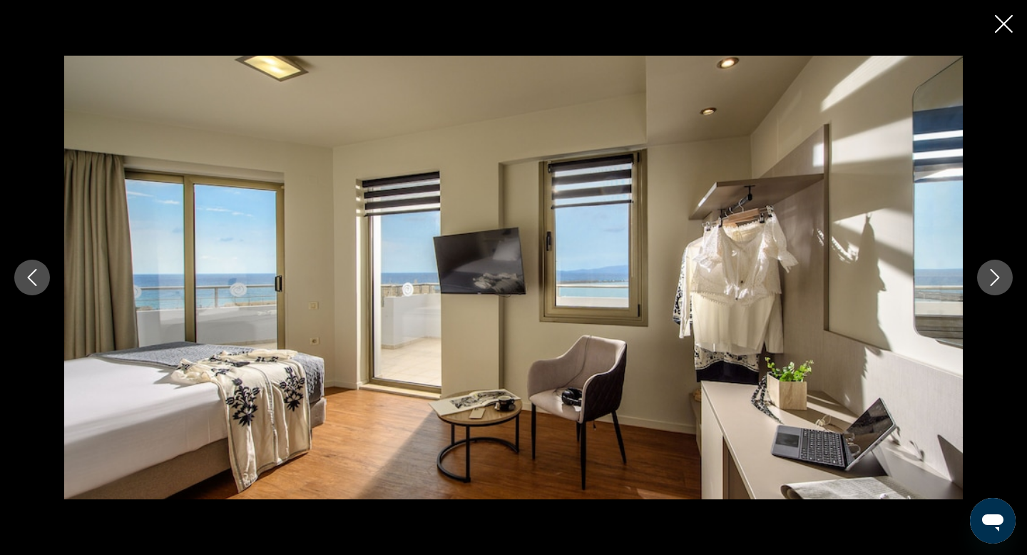
click at [1005, 273] on button "Next image" at bounding box center [995, 278] width 36 height 36
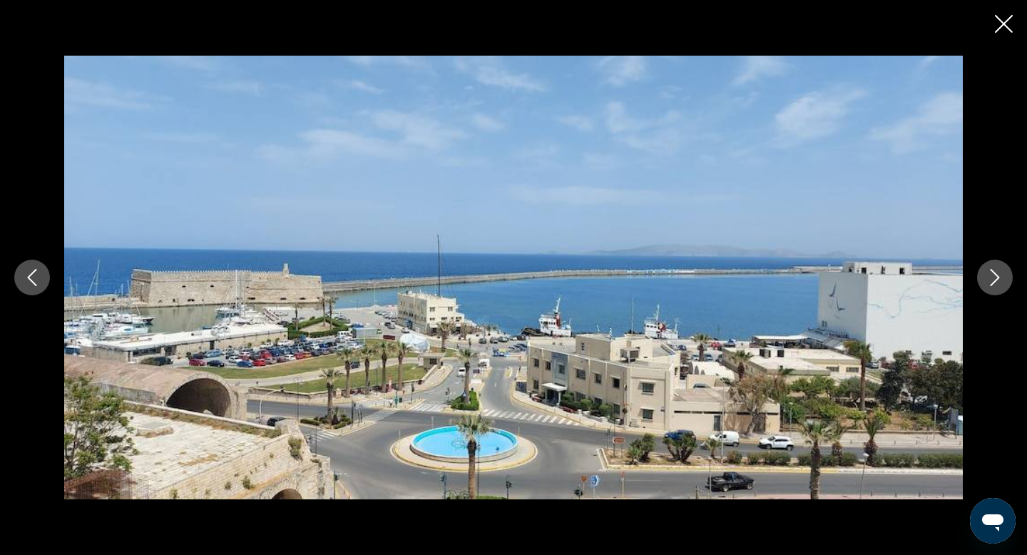
click at [1005, 273] on button "Next image" at bounding box center [995, 278] width 36 height 36
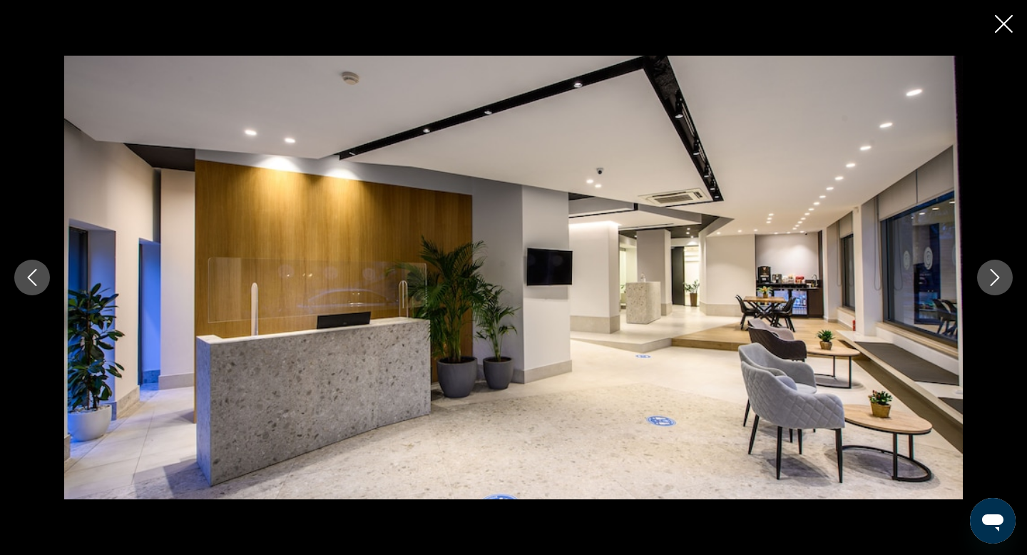
click at [1005, 273] on button "Next image" at bounding box center [995, 278] width 36 height 36
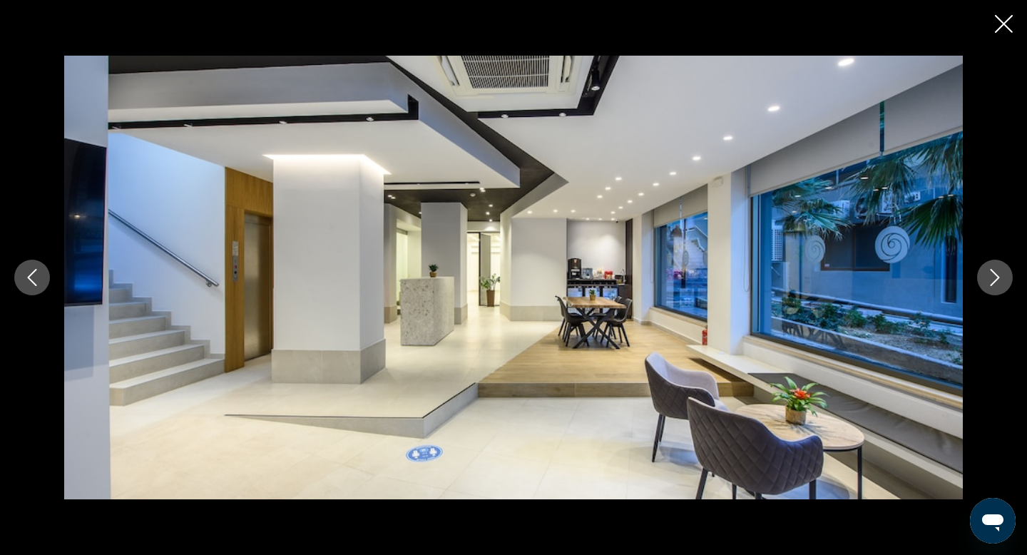
click at [1005, 273] on button "Next image" at bounding box center [995, 278] width 36 height 36
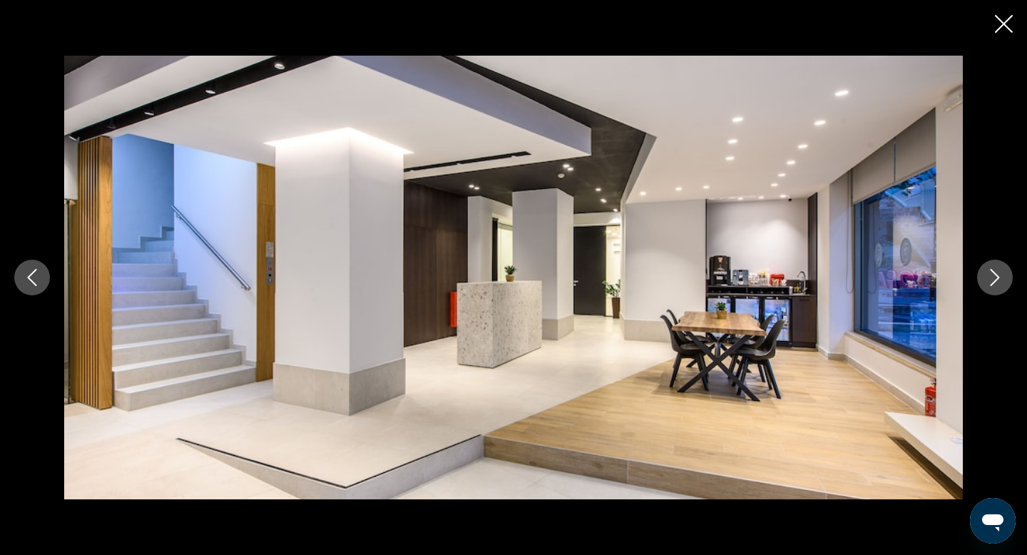
click at [1005, 273] on button "Next image" at bounding box center [995, 278] width 36 height 36
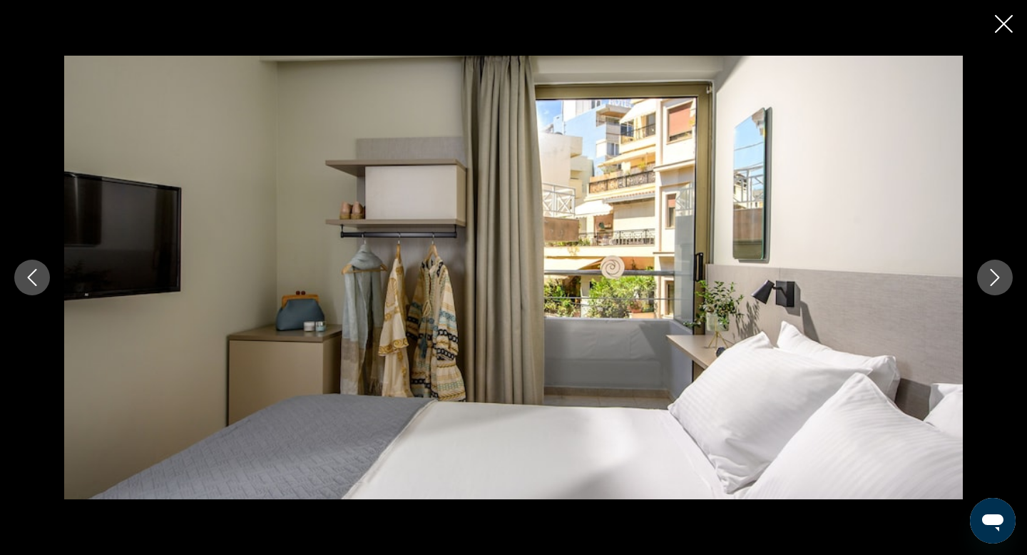
click at [1005, 273] on button "Next image" at bounding box center [995, 278] width 36 height 36
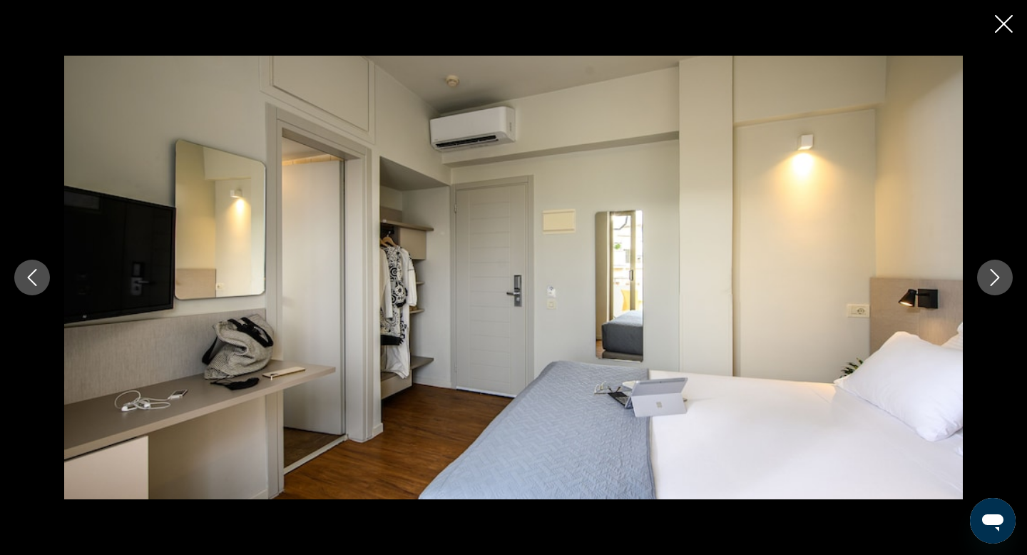
click at [1005, 273] on button "Next image" at bounding box center [995, 278] width 36 height 36
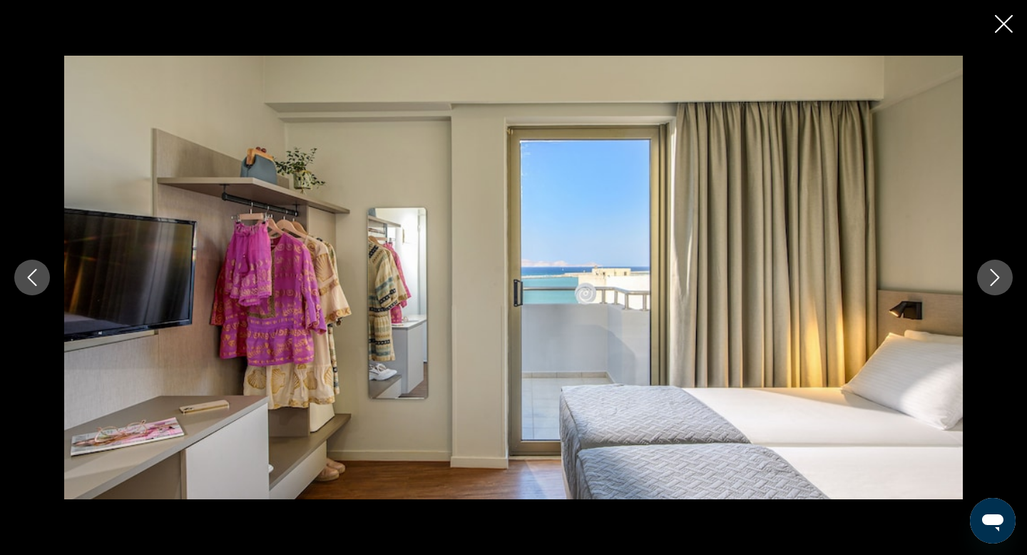
click at [1005, 273] on button "Next image" at bounding box center [995, 278] width 36 height 36
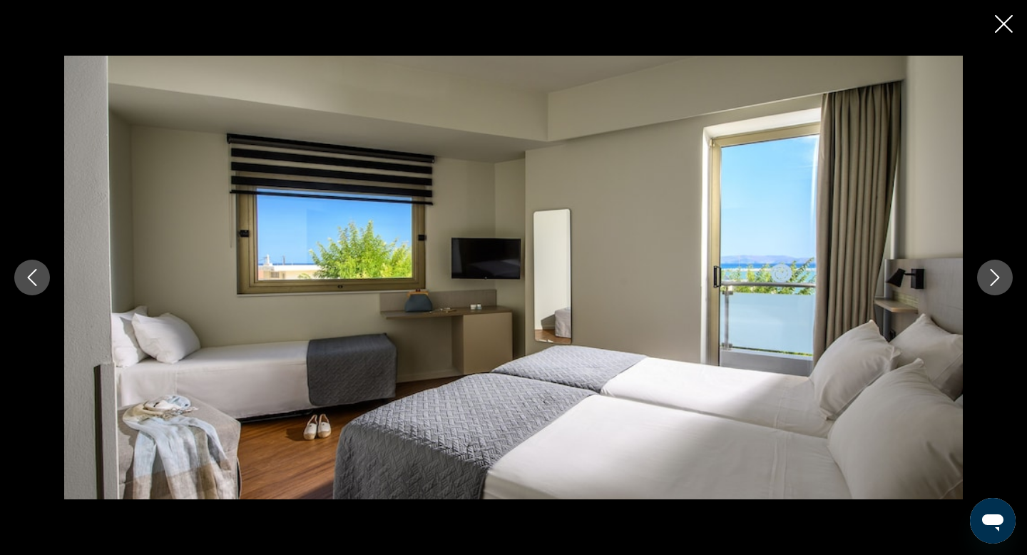
click at [1000, 271] on icon "Next image" at bounding box center [994, 277] width 17 height 17
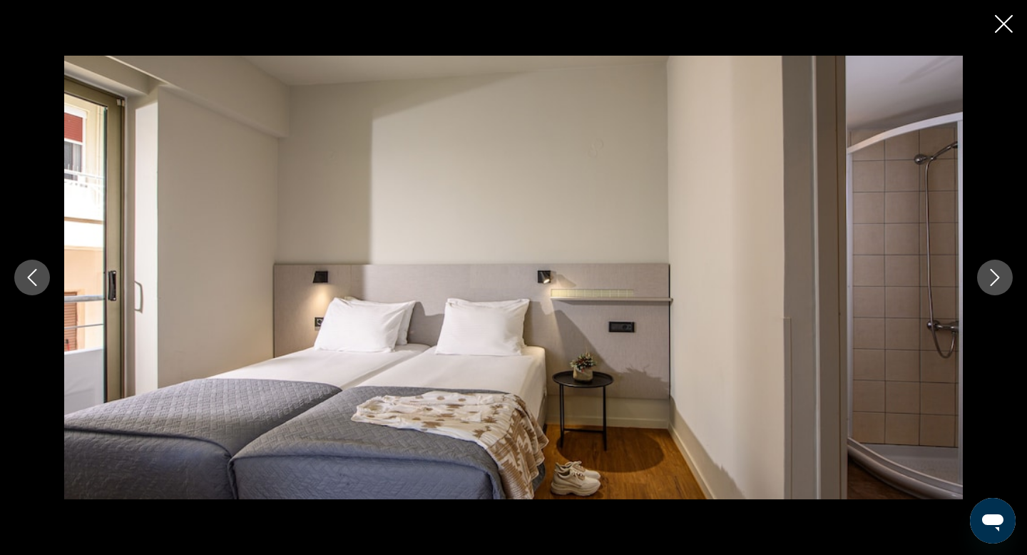
click at [1000, 272] on icon "Next image" at bounding box center [994, 277] width 17 height 17
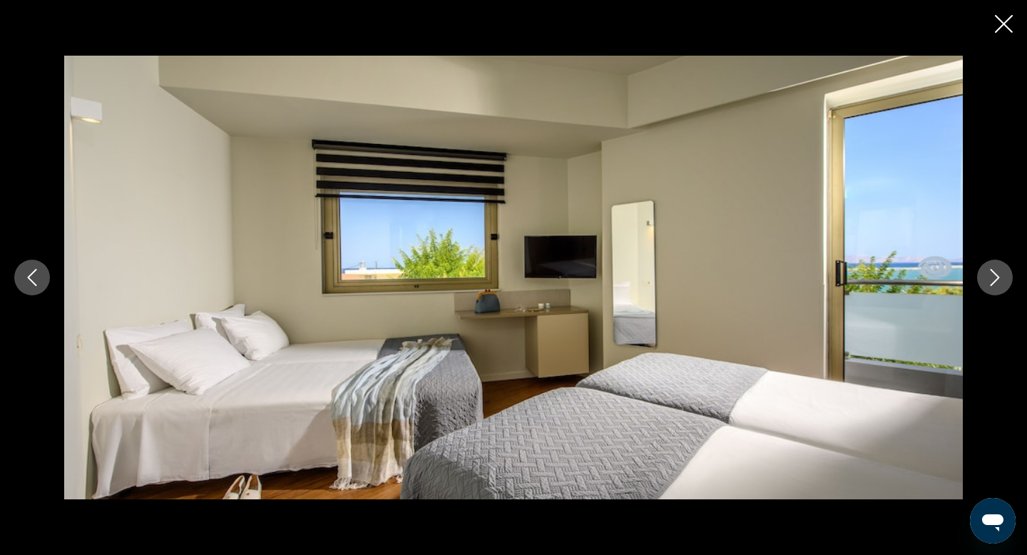
click at [37, 272] on icon "Previous image" at bounding box center [32, 277] width 17 height 17
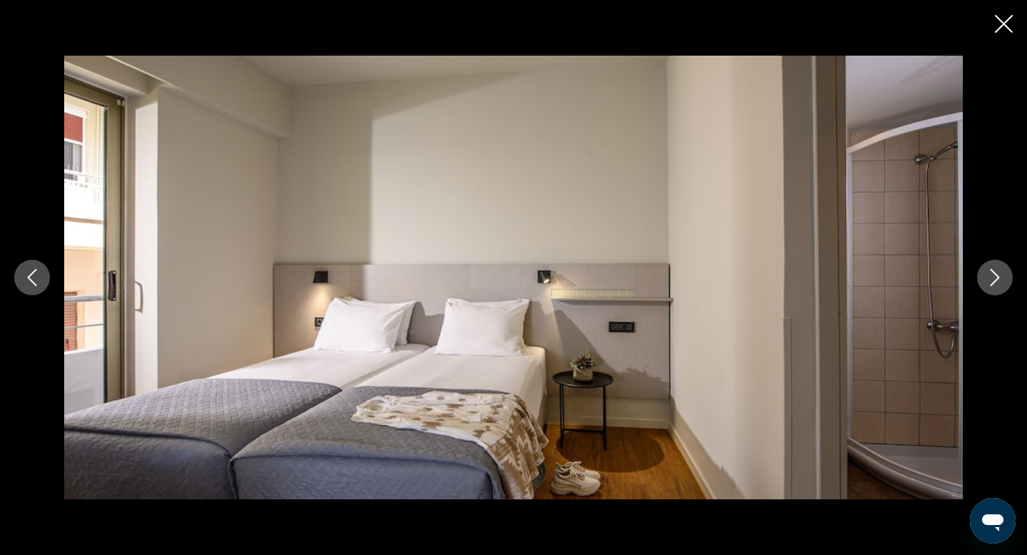
click at [995, 280] on icon "Next image" at bounding box center [994, 277] width 9 height 17
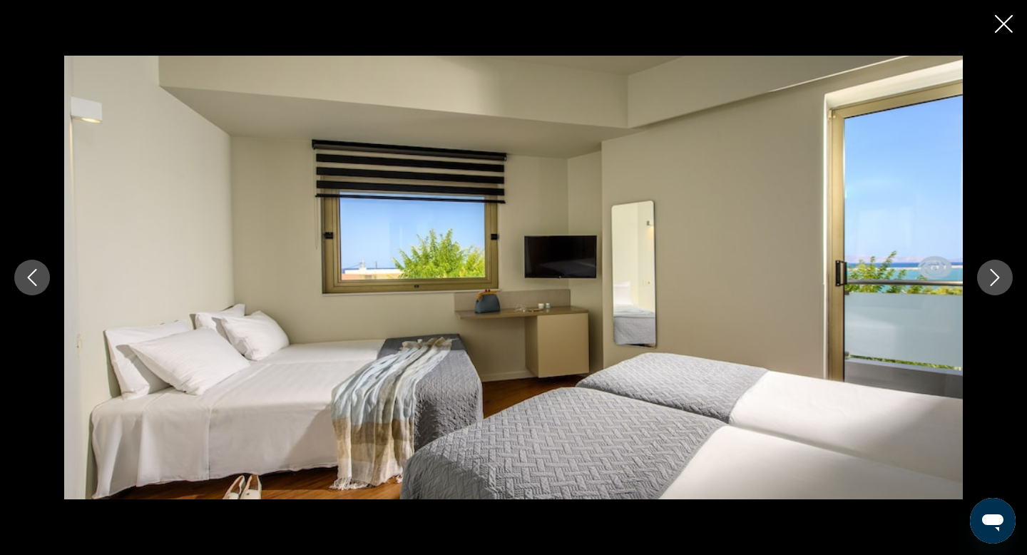
click at [1003, 23] on icon "Close slideshow" at bounding box center [1004, 24] width 18 height 18
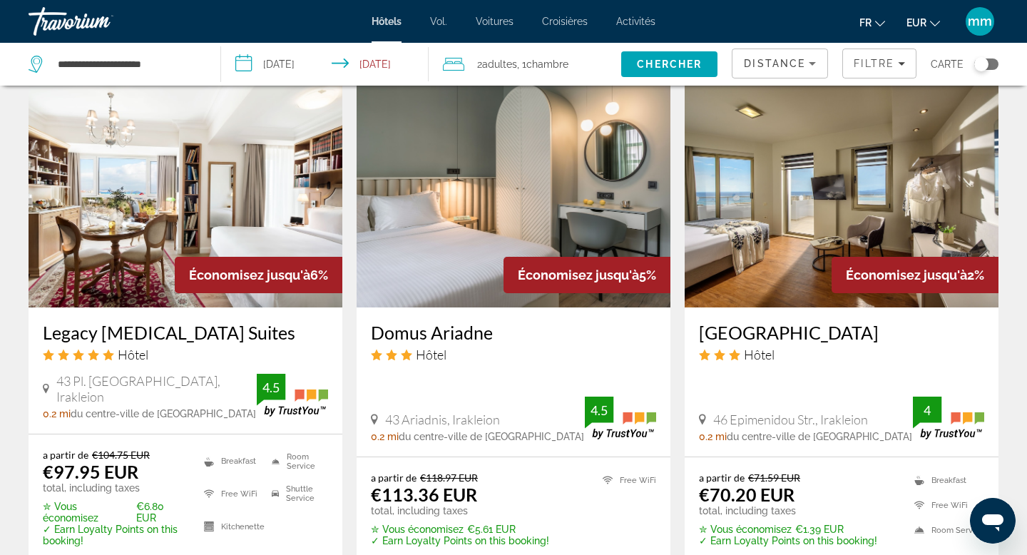
scroll to position [1150, 0]
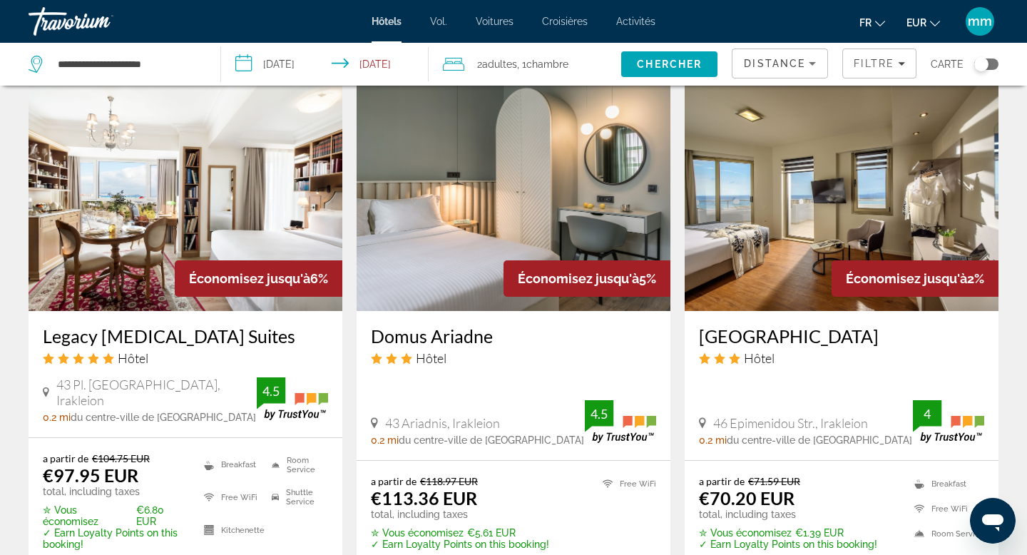
click at [758, 245] on img "Contenu principal" at bounding box center [842, 197] width 314 height 228
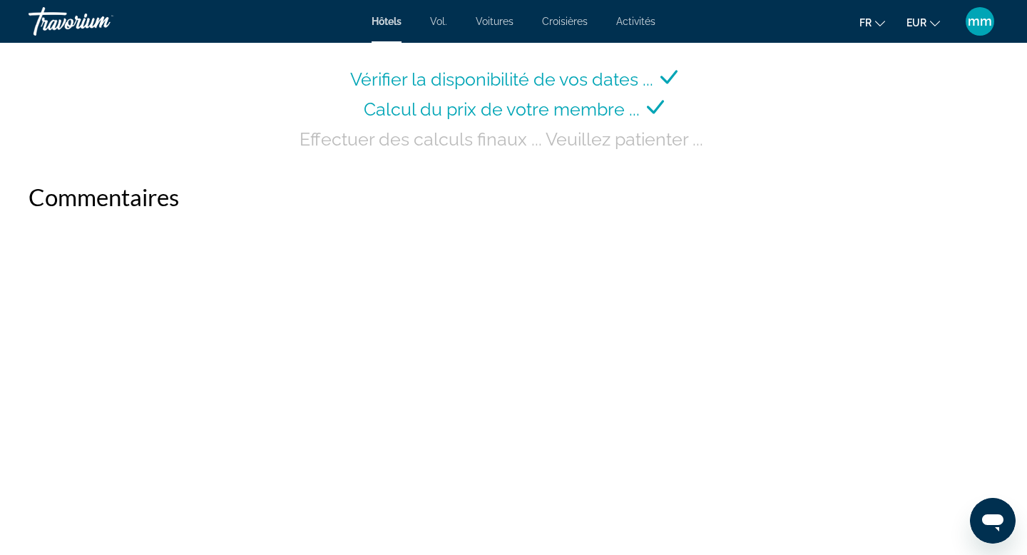
scroll to position [2050, 0]
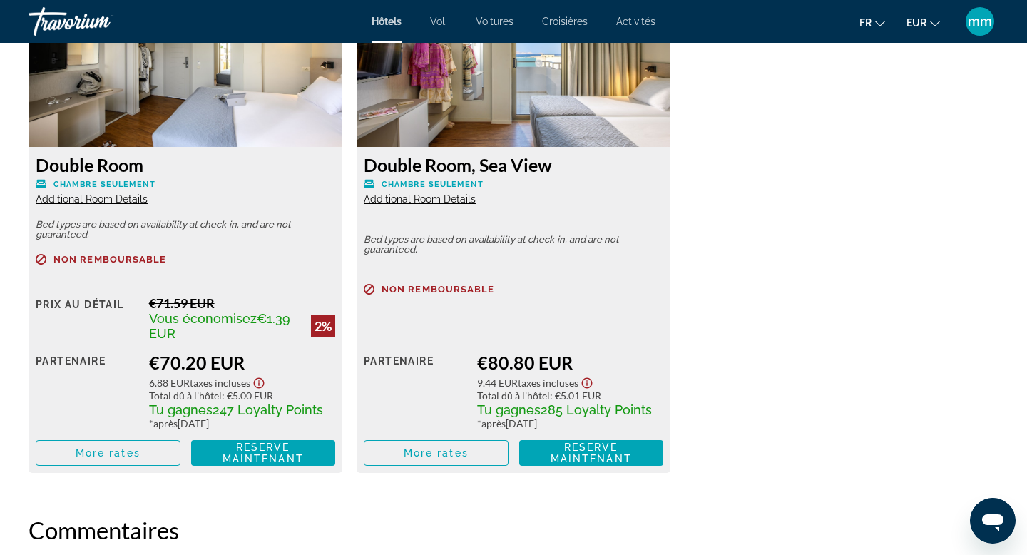
click at [122, 203] on span "Additional Room Details" at bounding box center [92, 198] width 112 height 11
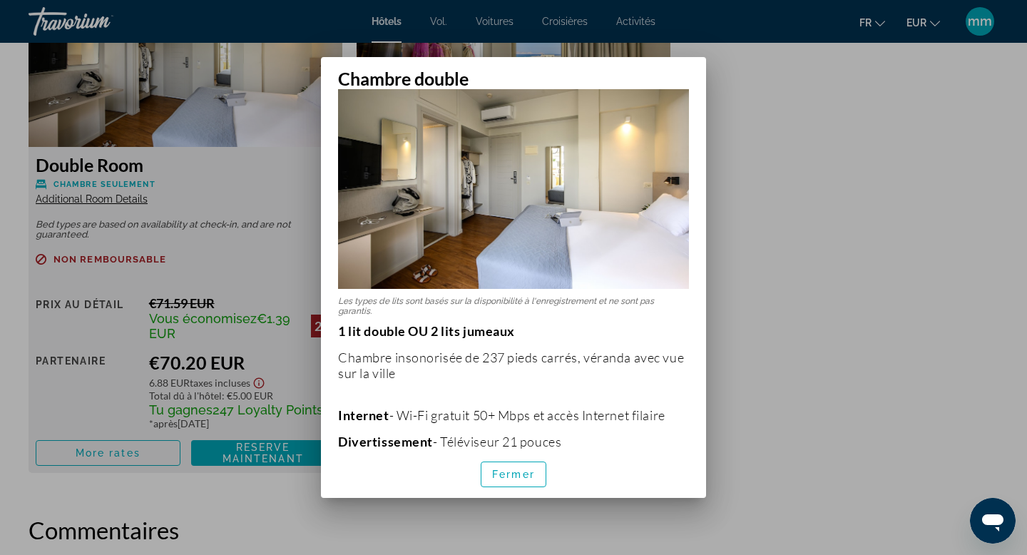
scroll to position [0, 0]
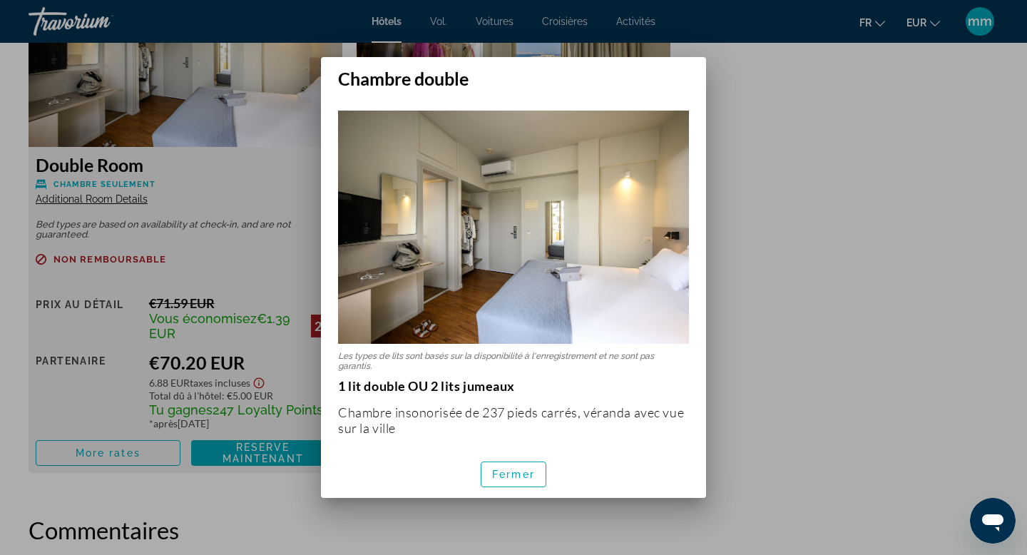
click at [273, 207] on div at bounding box center [513, 277] width 1027 height 555
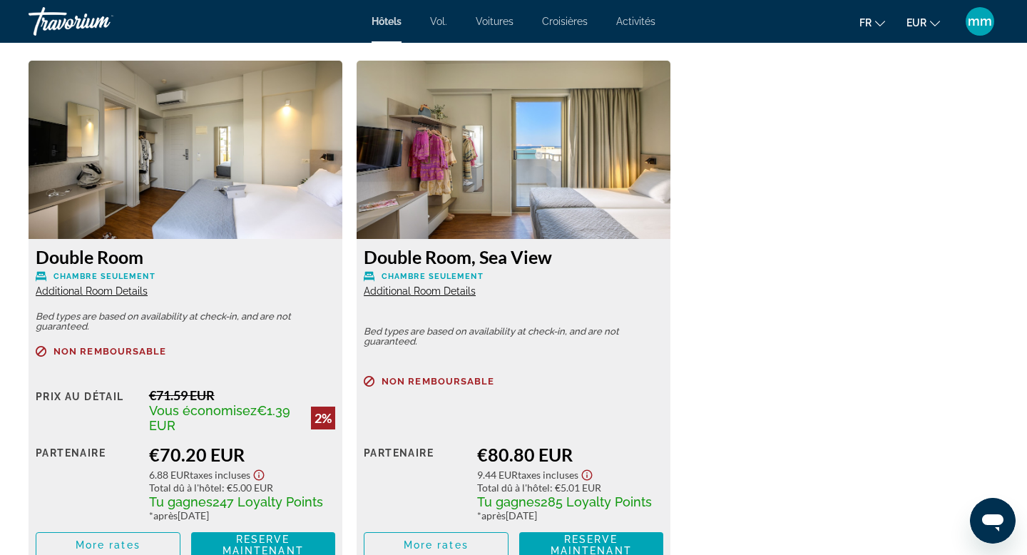
scroll to position [1949, 0]
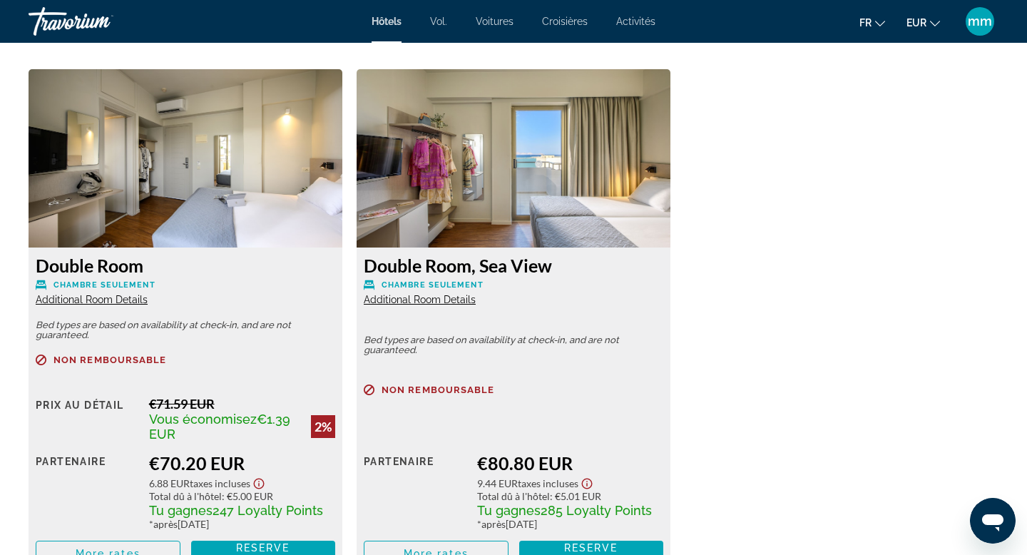
click at [437, 300] on span "Additional Room Details" at bounding box center [420, 299] width 112 height 11
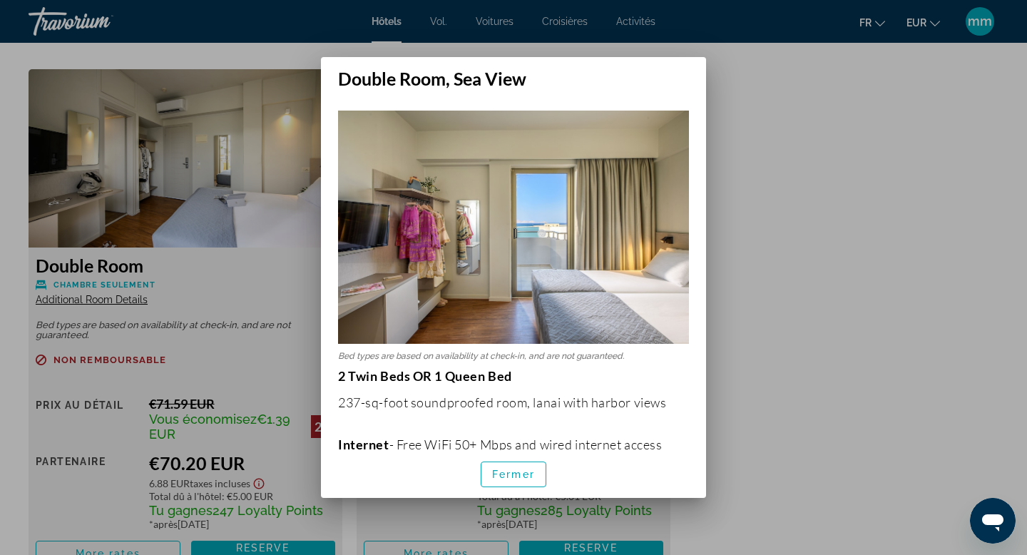
scroll to position [0, 0]
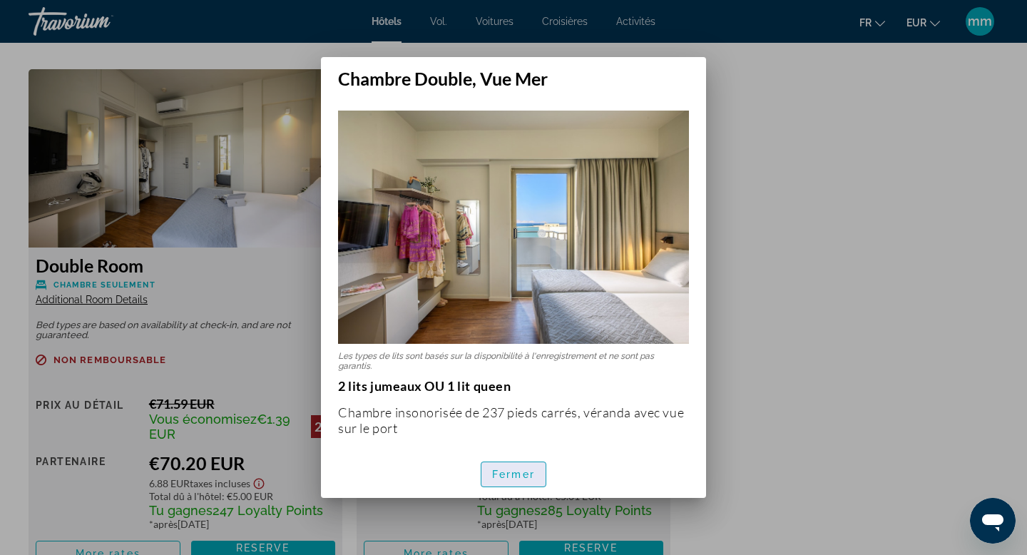
click at [507, 478] on font "Fermer" at bounding box center [513, 473] width 43 height 11
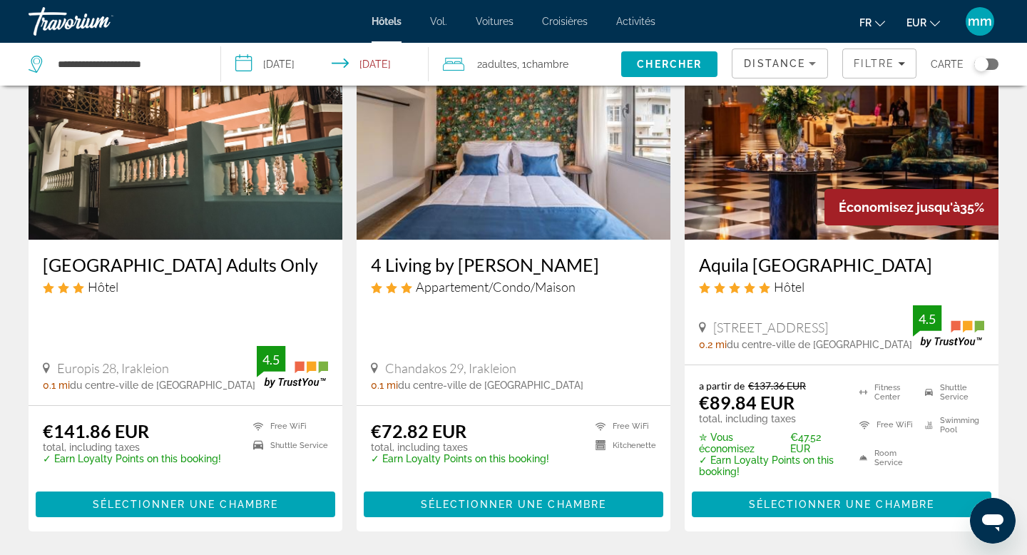
scroll to position [125, 0]
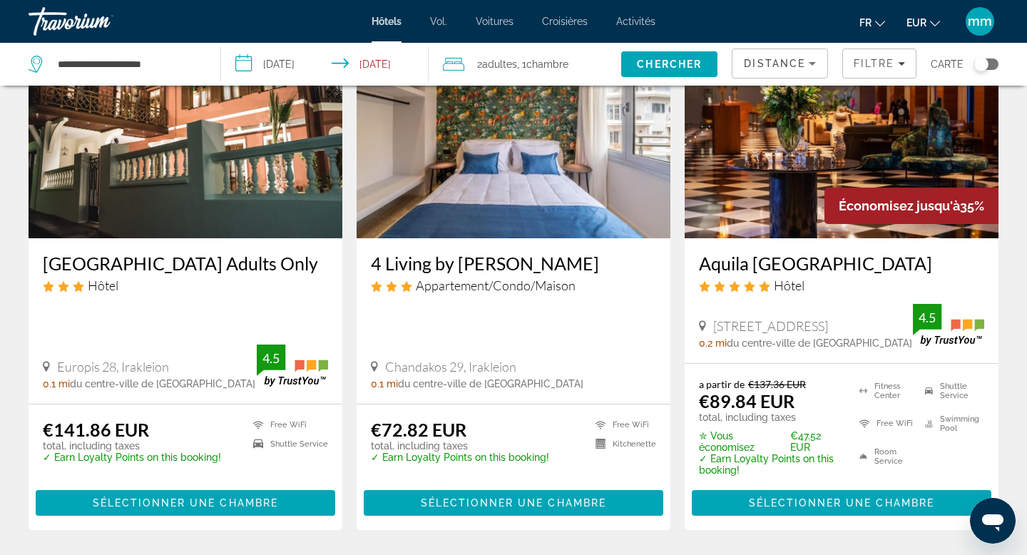
click at [455, 150] on img "Contenu principal" at bounding box center [514, 124] width 314 height 228
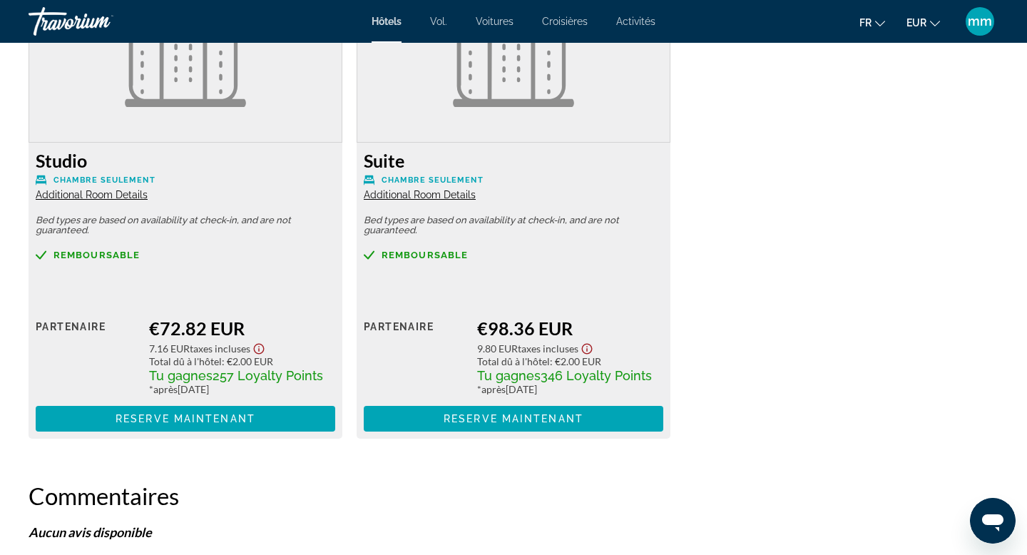
scroll to position [2031, 0]
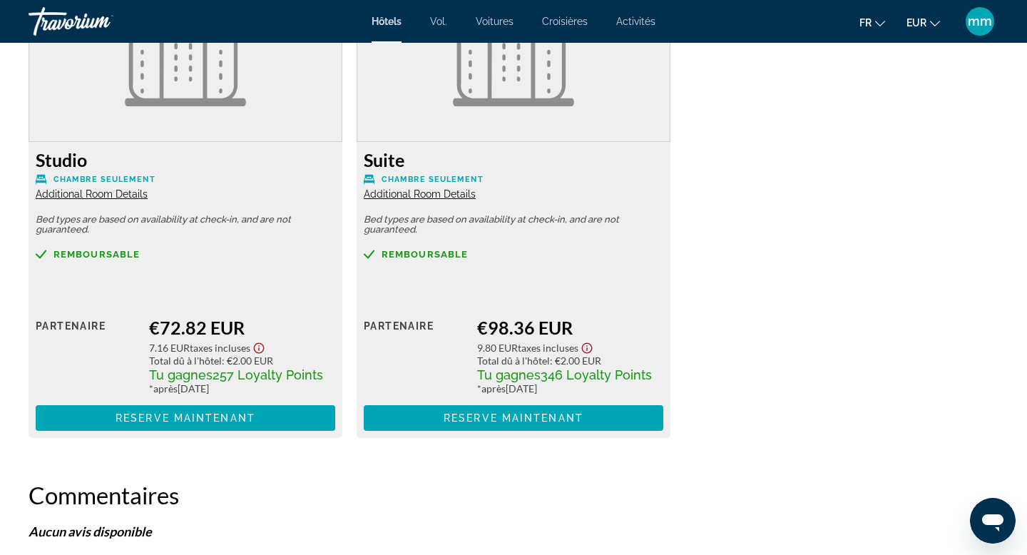
click at [108, 189] on span "Additional Room Details" at bounding box center [92, 193] width 112 height 11
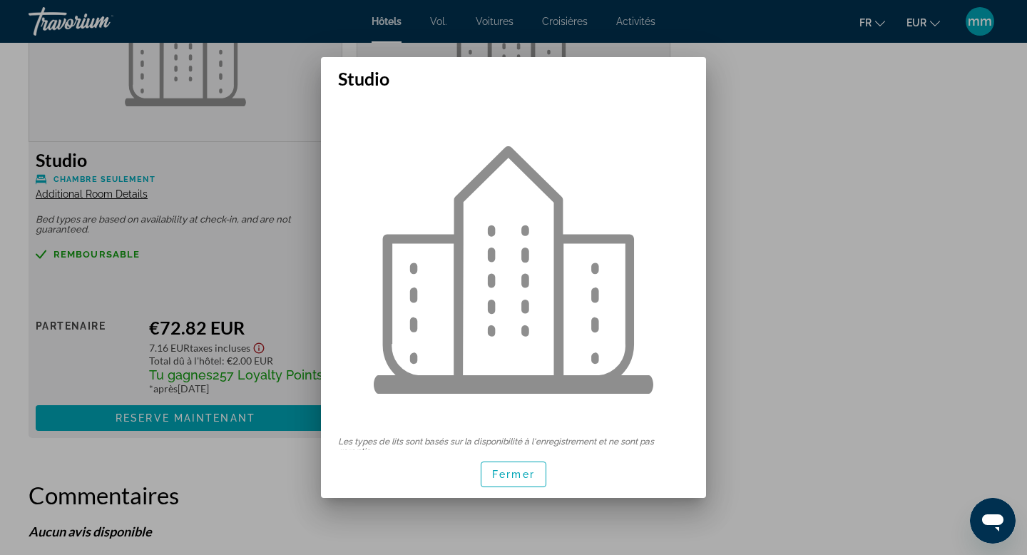
scroll to position [27, 0]
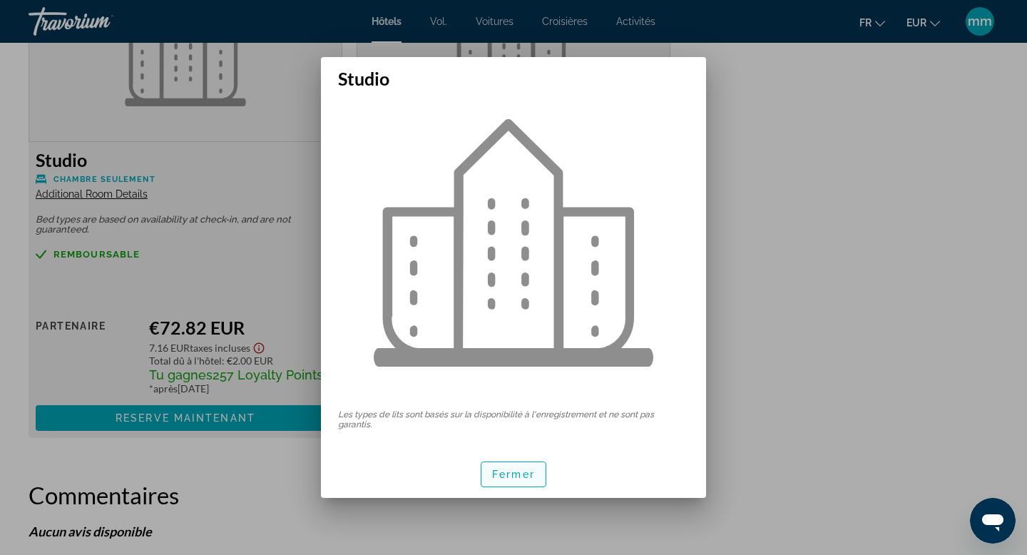
click at [512, 475] on font "Fermer" at bounding box center [513, 473] width 43 height 11
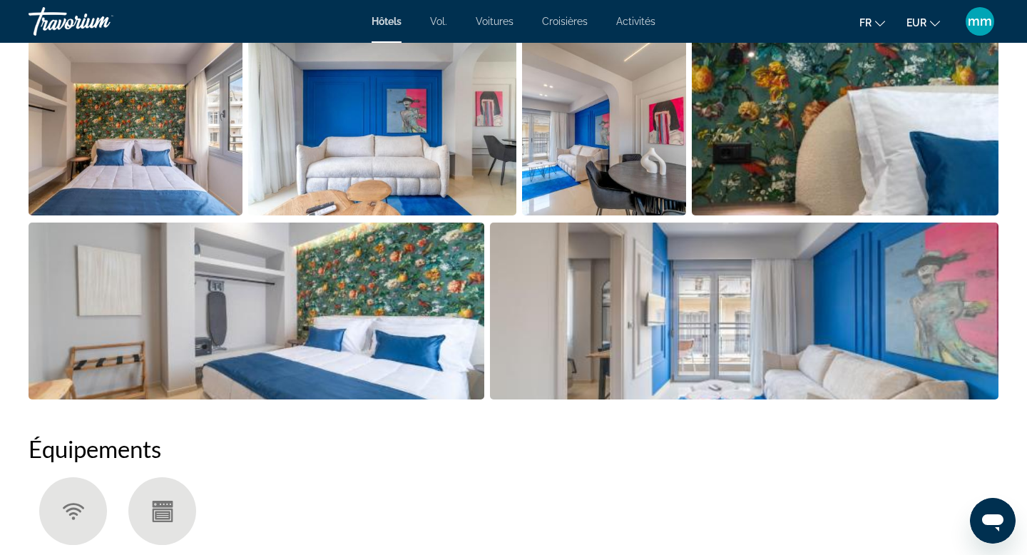
scroll to position [675, 0]
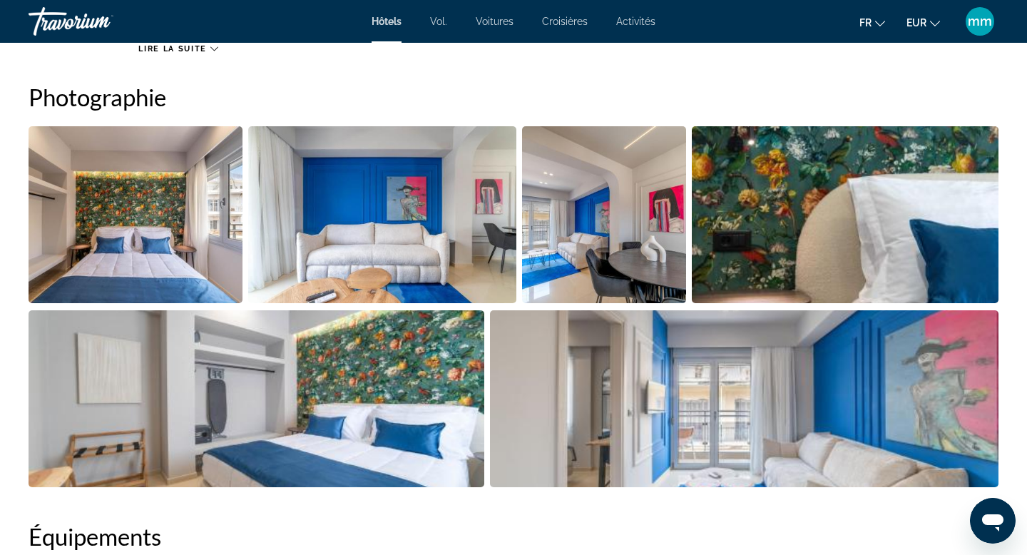
click at [334, 277] on img "Open full-screen image slider" at bounding box center [381, 214] width 267 height 177
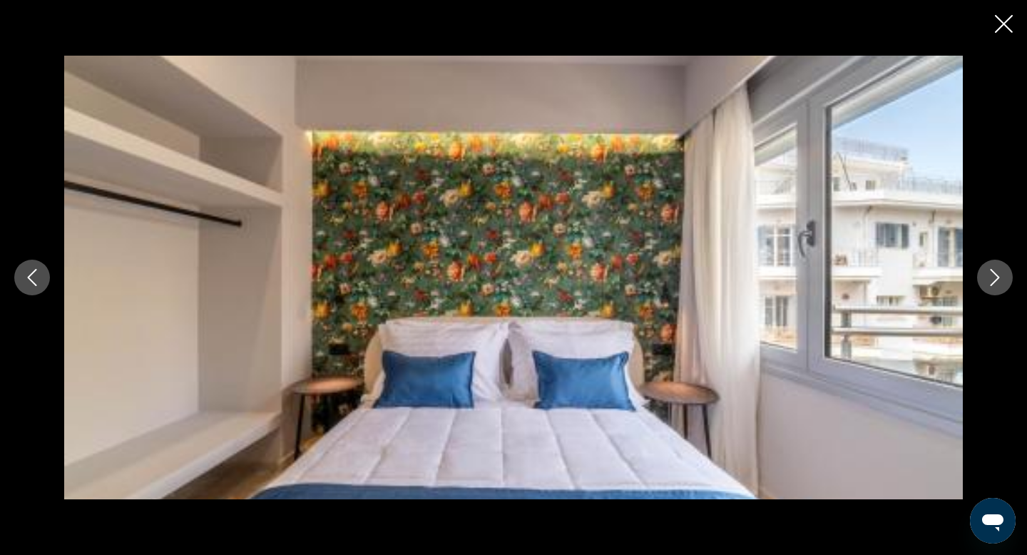
click at [998, 274] on icon "Next image" at bounding box center [994, 277] width 17 height 17
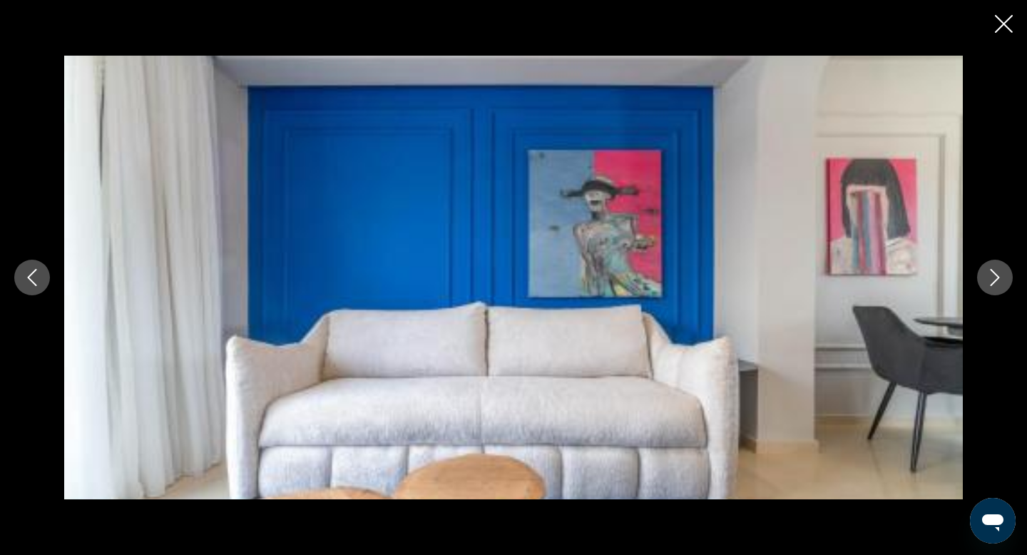
click at [998, 274] on icon "Next image" at bounding box center [994, 277] width 17 height 17
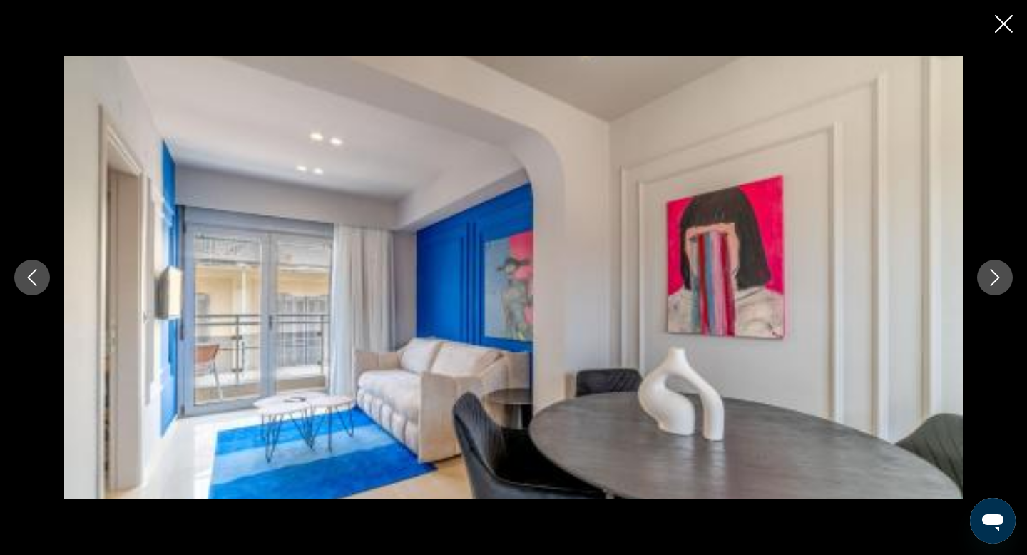
click at [998, 274] on icon "Next image" at bounding box center [994, 277] width 17 height 17
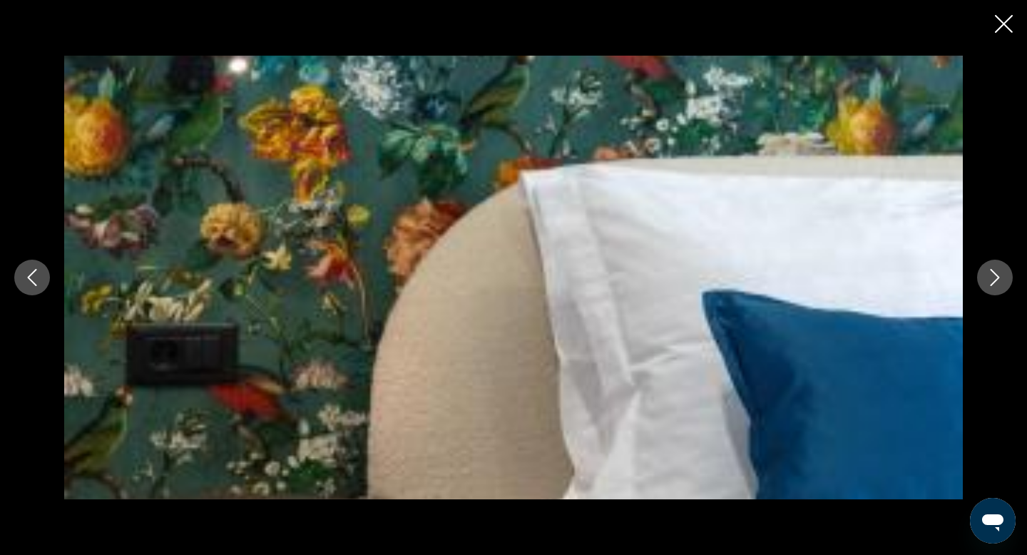
click at [998, 274] on icon "Next image" at bounding box center [994, 277] width 17 height 17
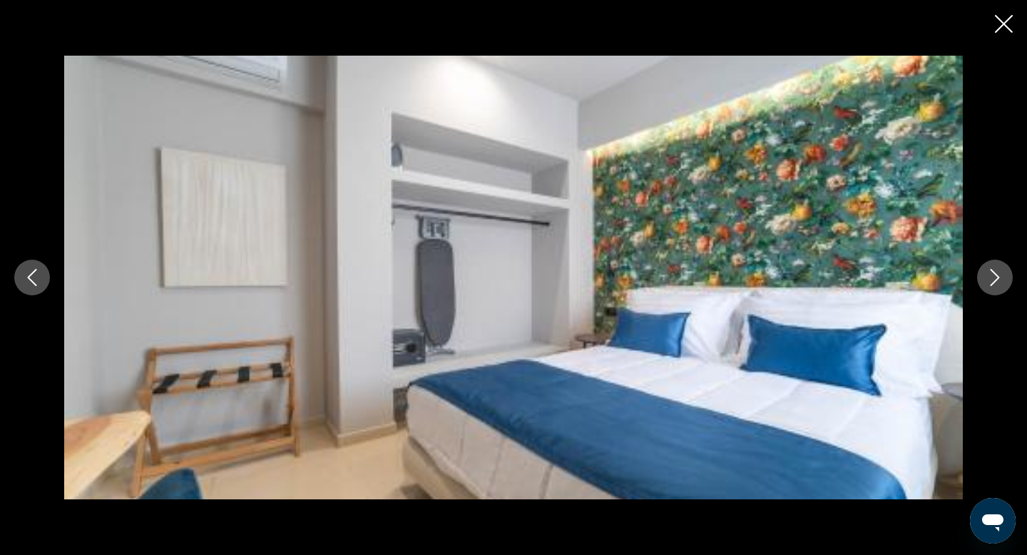
click at [998, 274] on icon "Next image" at bounding box center [994, 277] width 17 height 17
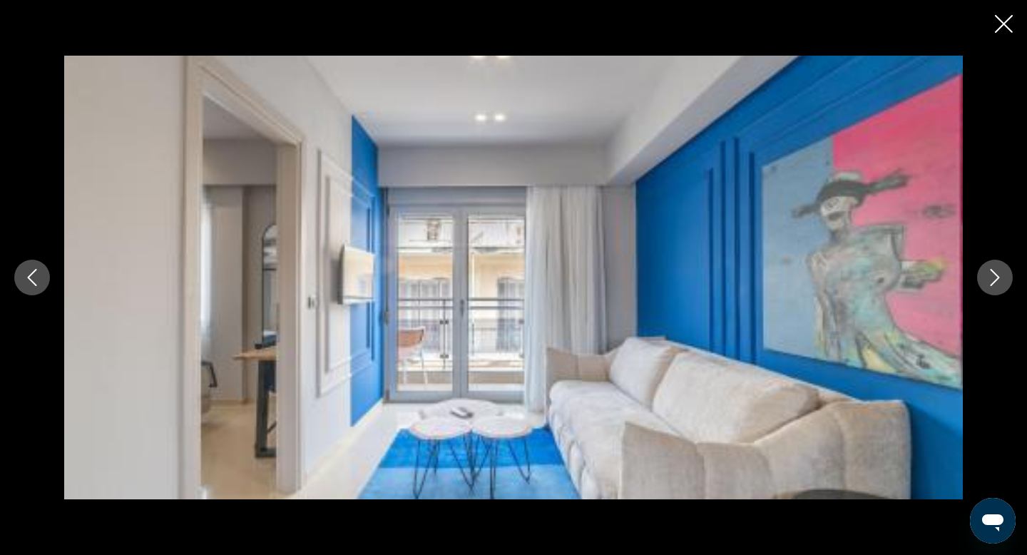
click at [998, 274] on icon "Next image" at bounding box center [994, 277] width 17 height 17
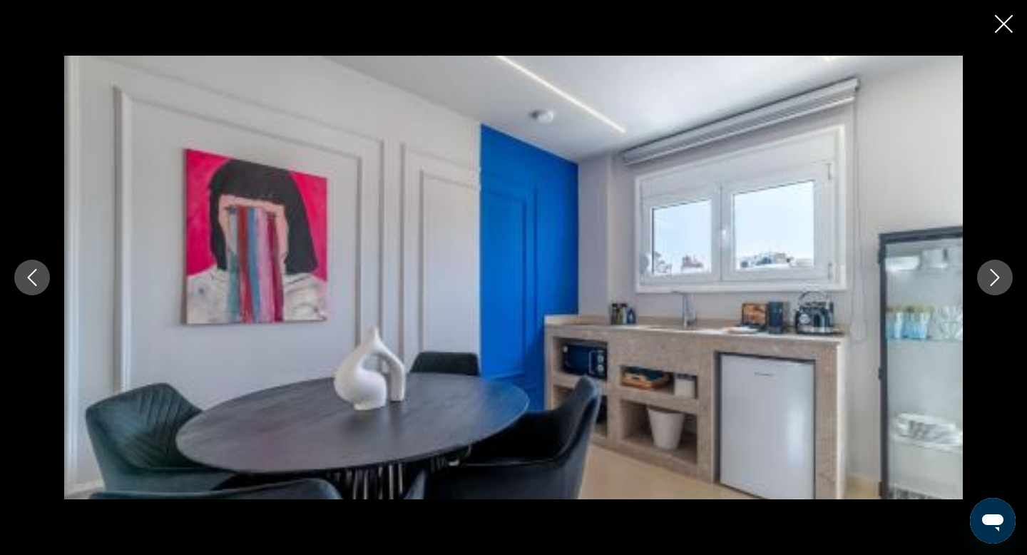
click at [998, 274] on icon "Next image" at bounding box center [994, 277] width 17 height 17
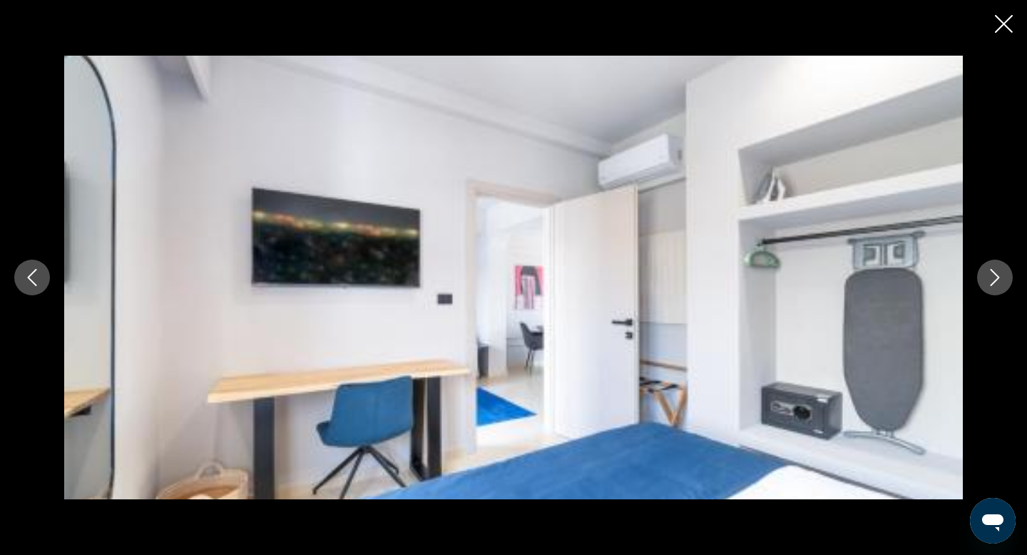
click at [998, 274] on icon "Next image" at bounding box center [994, 277] width 17 height 17
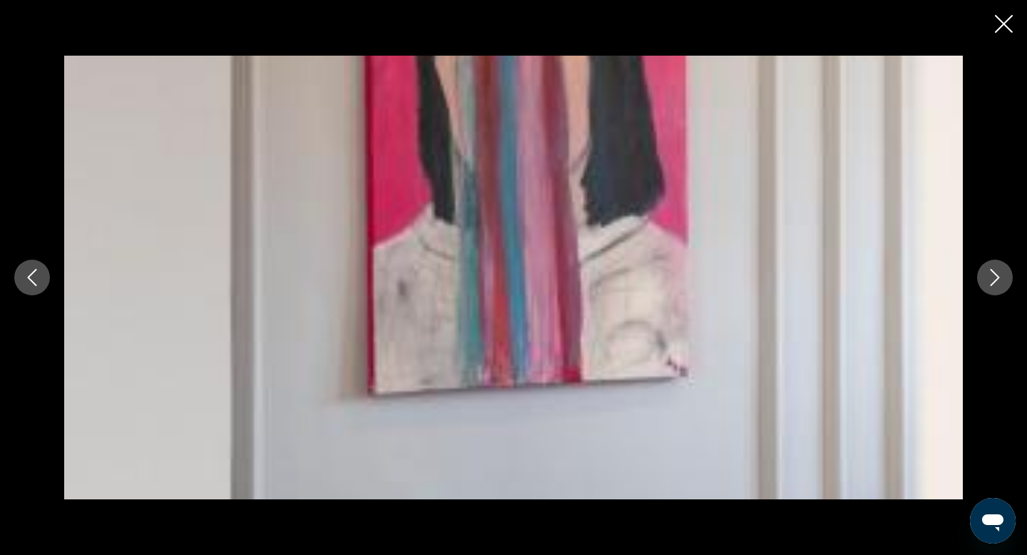
click at [998, 274] on icon "Next image" at bounding box center [994, 277] width 17 height 17
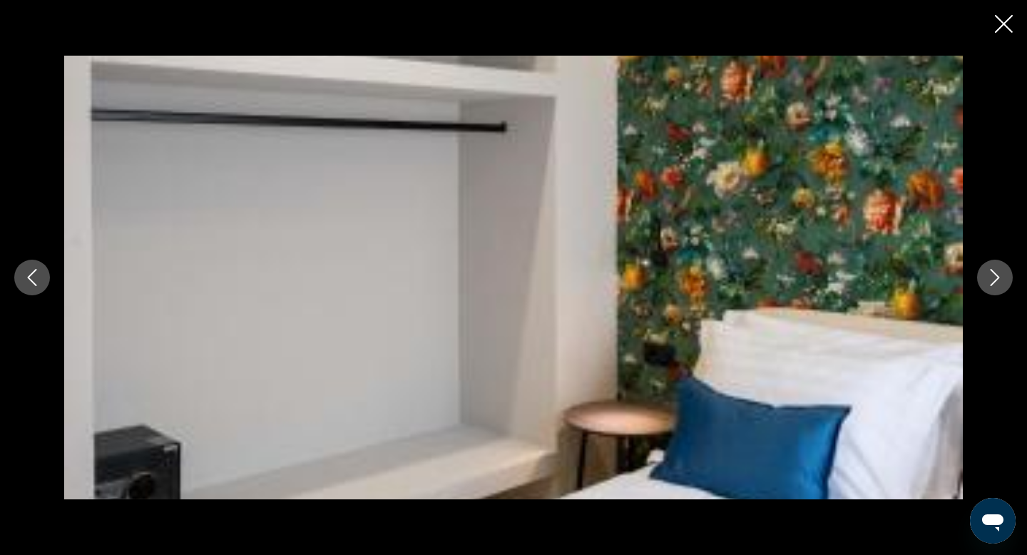
click at [998, 274] on icon "Next image" at bounding box center [994, 277] width 17 height 17
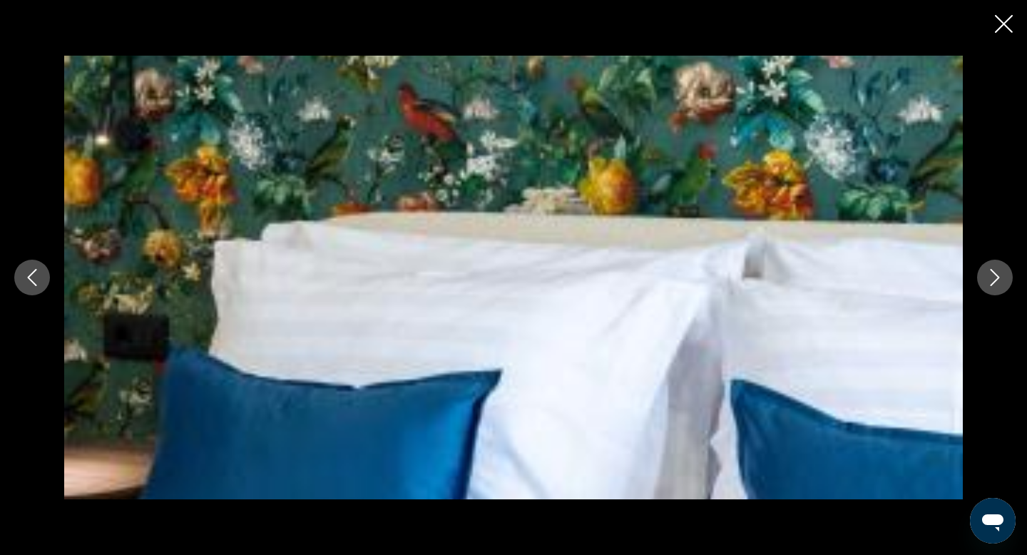
click at [998, 274] on icon "Next image" at bounding box center [994, 277] width 17 height 17
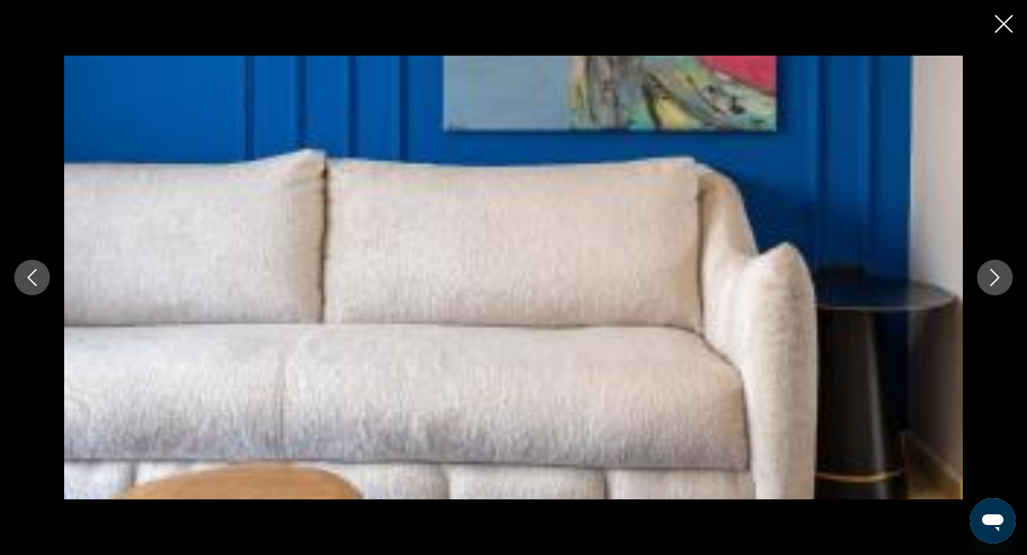
click at [998, 274] on icon "Next image" at bounding box center [994, 277] width 17 height 17
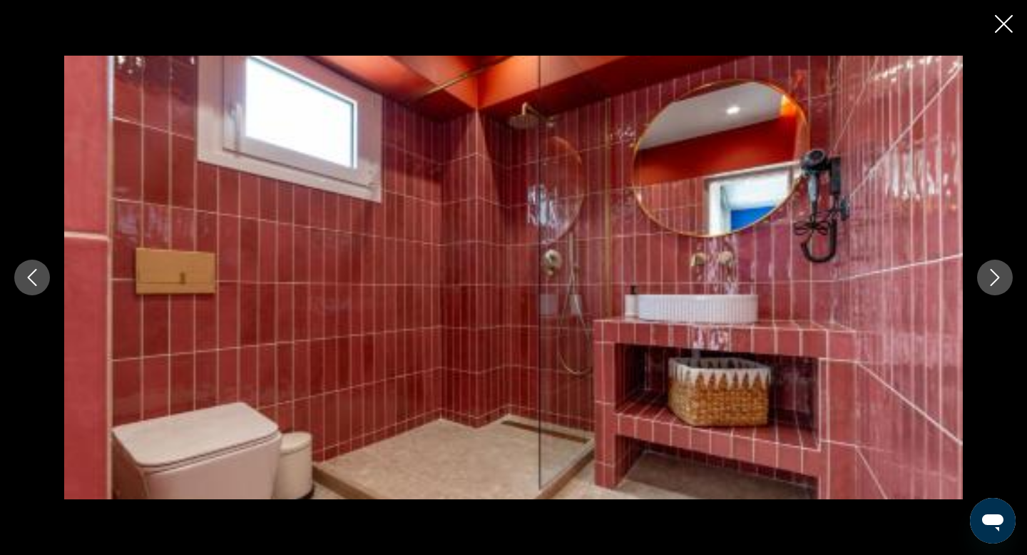
click at [998, 274] on icon "Next image" at bounding box center [994, 277] width 17 height 17
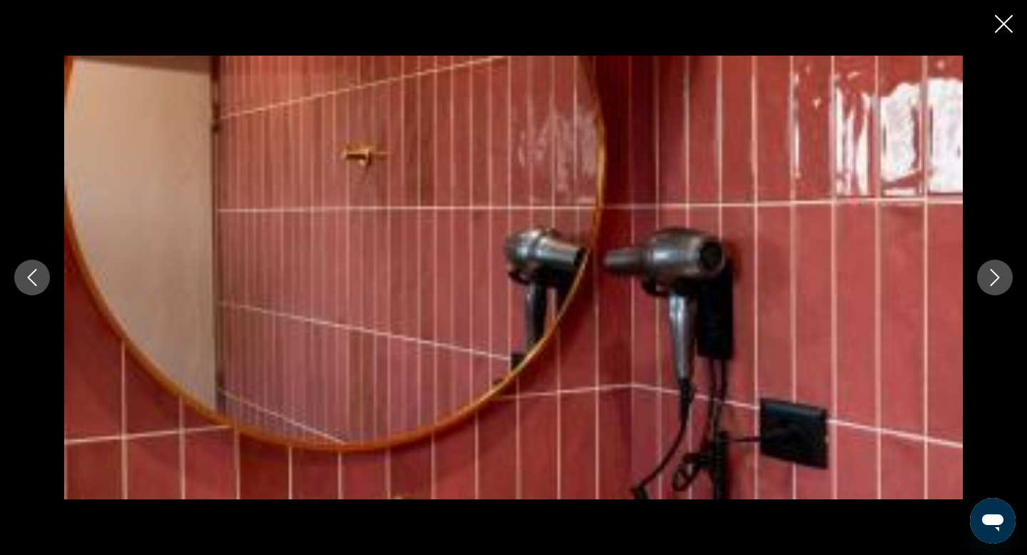
click at [998, 274] on icon "Next image" at bounding box center [994, 277] width 17 height 17
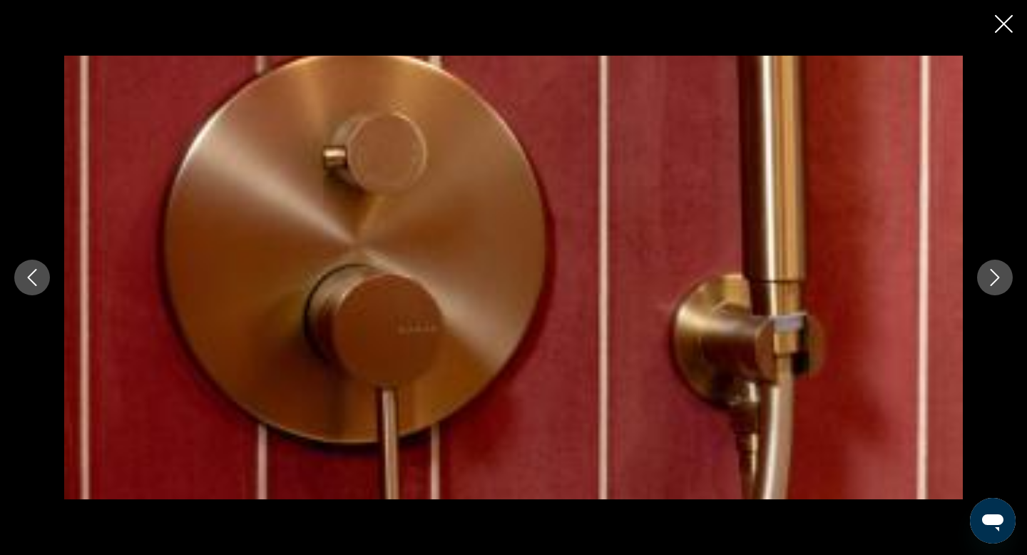
click at [998, 274] on icon "Next image" at bounding box center [994, 277] width 17 height 17
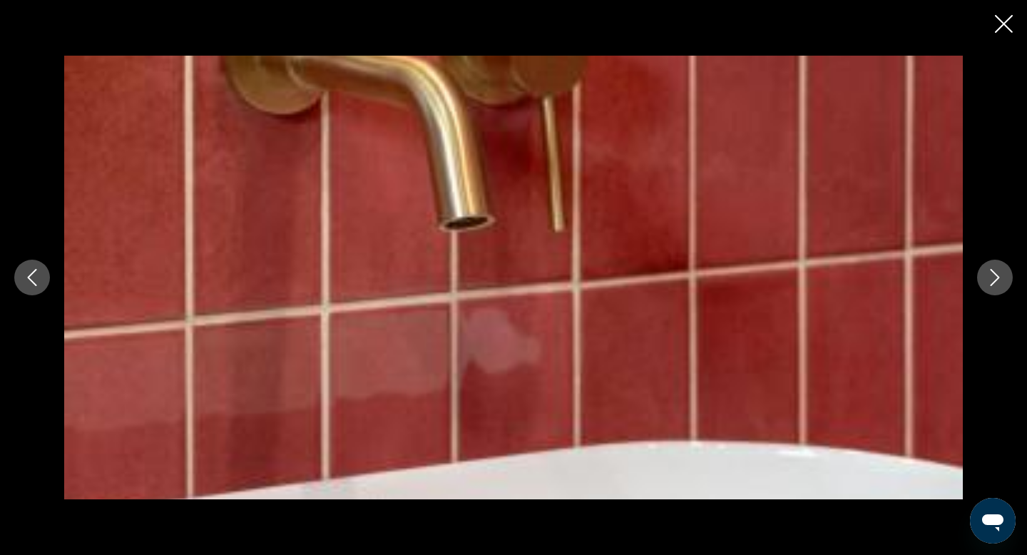
click at [998, 274] on icon "Next image" at bounding box center [994, 277] width 17 height 17
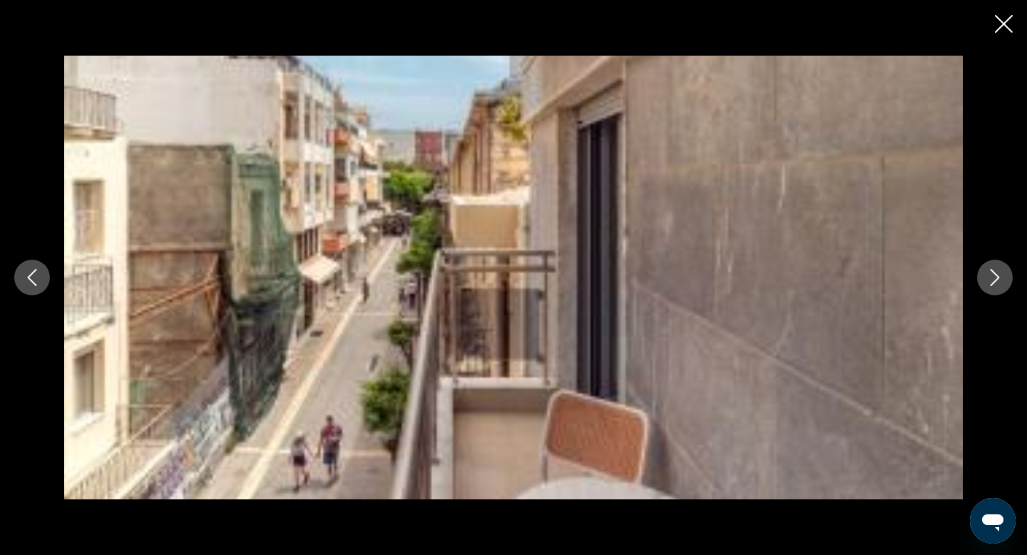
click at [998, 274] on icon "Next image" at bounding box center [994, 277] width 17 height 17
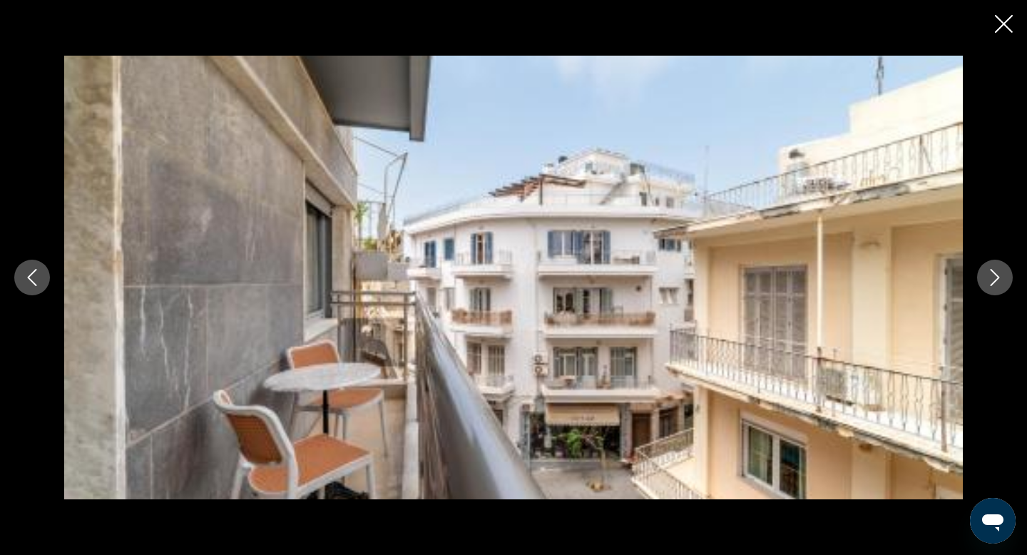
click at [998, 275] on icon "Next image" at bounding box center [994, 277] width 17 height 17
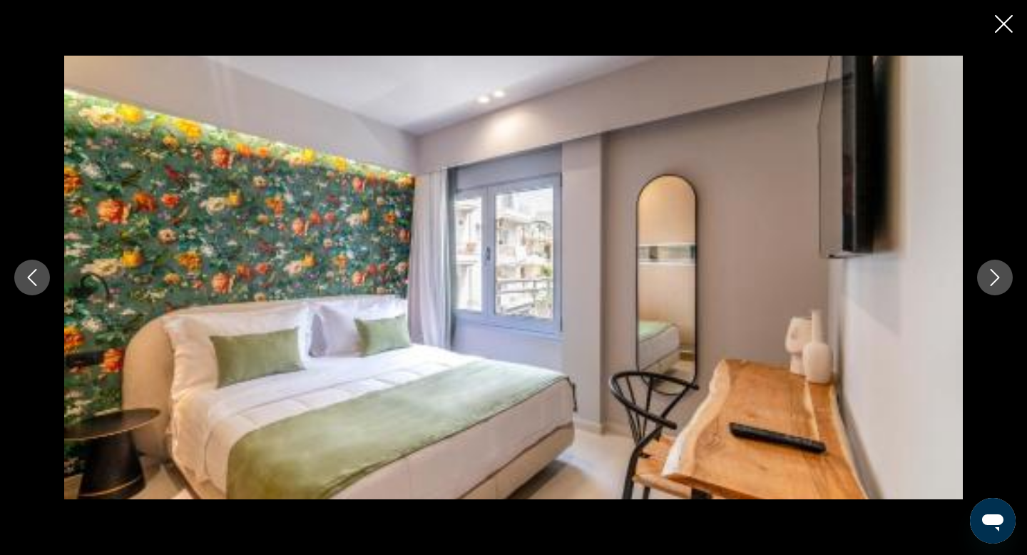
click at [998, 275] on icon "Next image" at bounding box center [994, 277] width 17 height 17
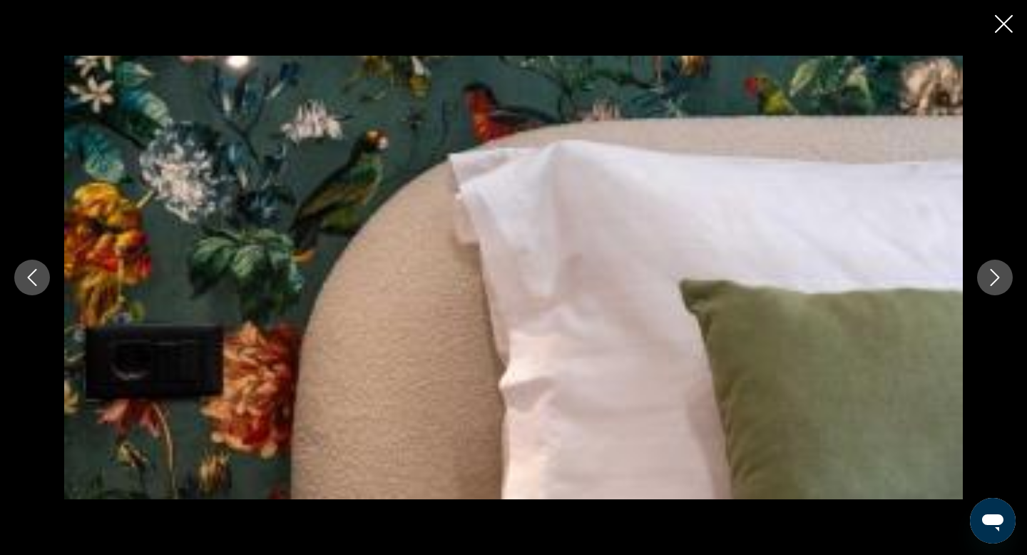
click at [998, 275] on icon "Next image" at bounding box center [994, 277] width 17 height 17
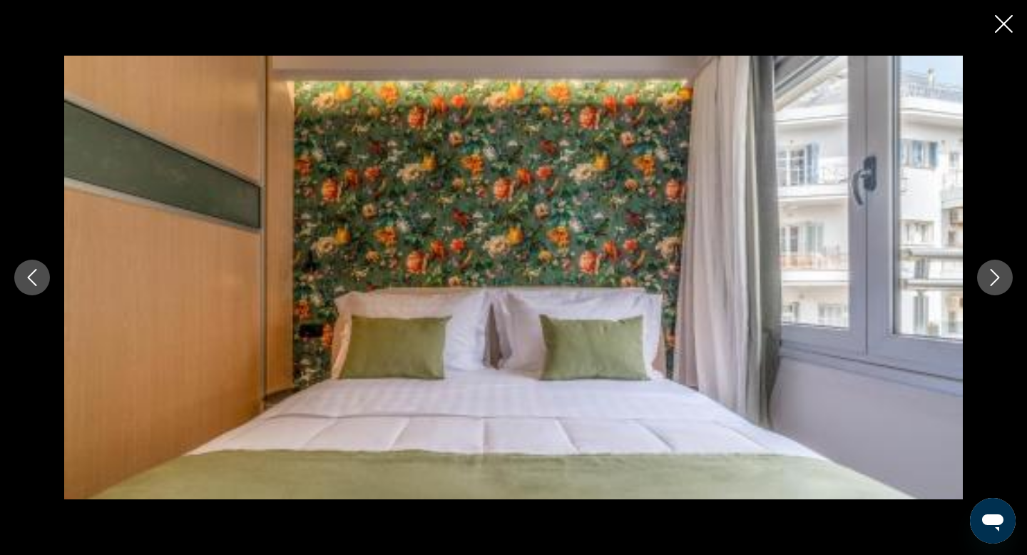
click at [998, 275] on icon "Next image" at bounding box center [994, 277] width 17 height 17
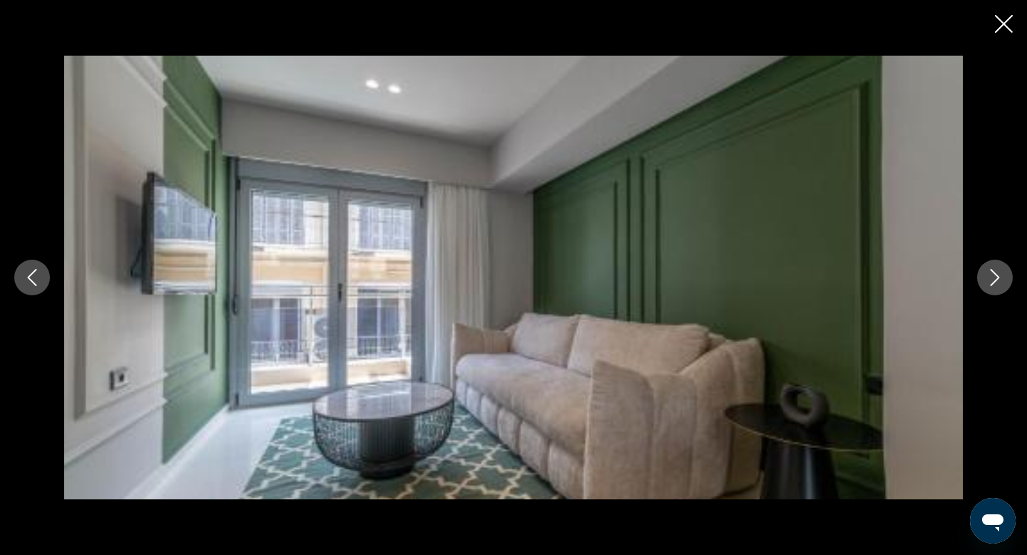
click at [1005, 29] on icon "Close slideshow" at bounding box center [1004, 24] width 18 height 18
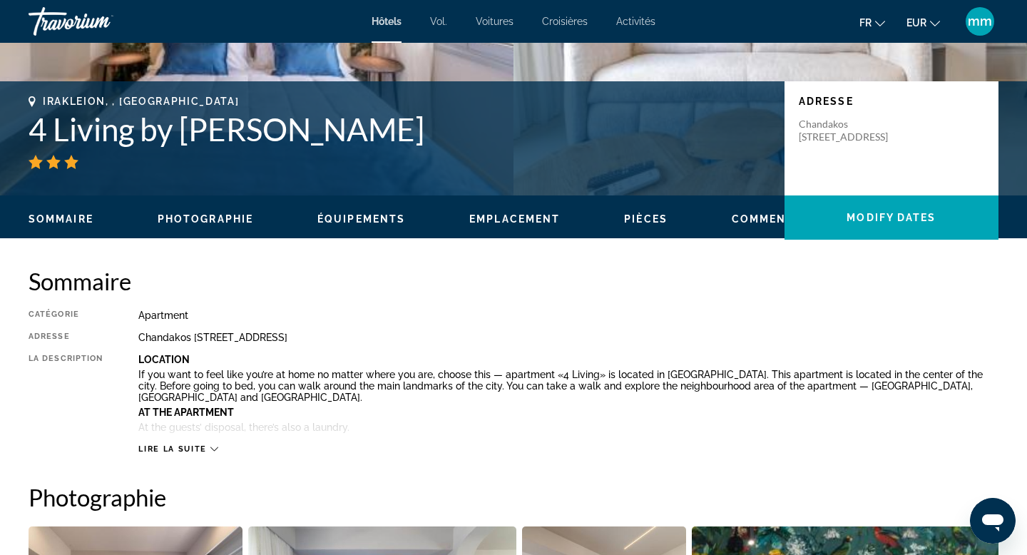
scroll to position [272, 0]
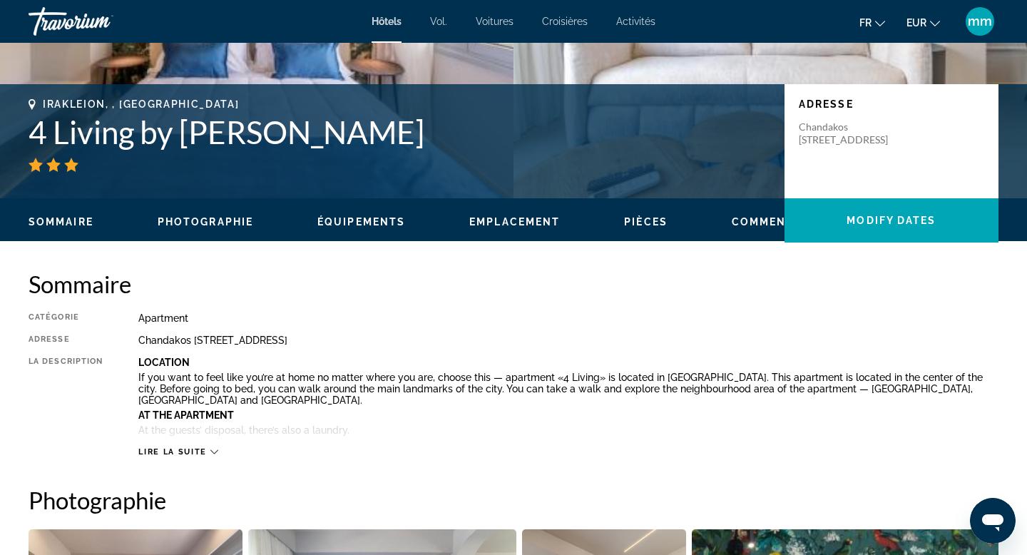
click at [195, 453] on span "Lire la suite" at bounding box center [172, 451] width 68 height 9
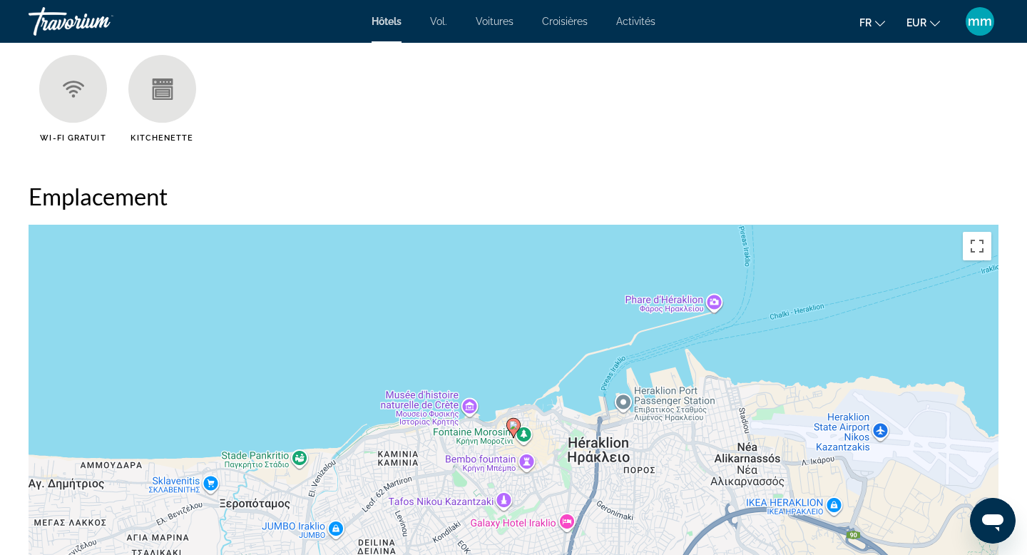
scroll to position [1161, 0]
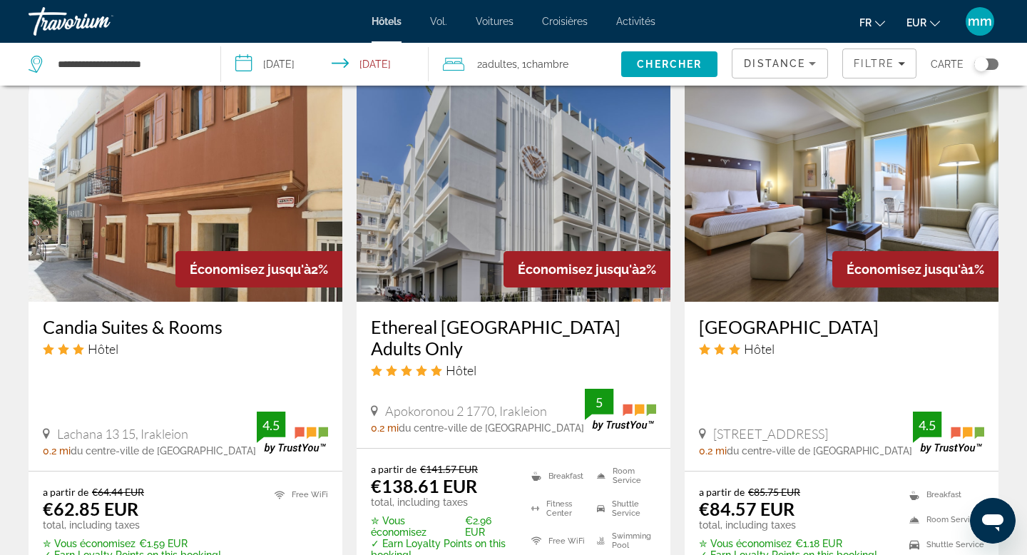
scroll to position [1711, 0]
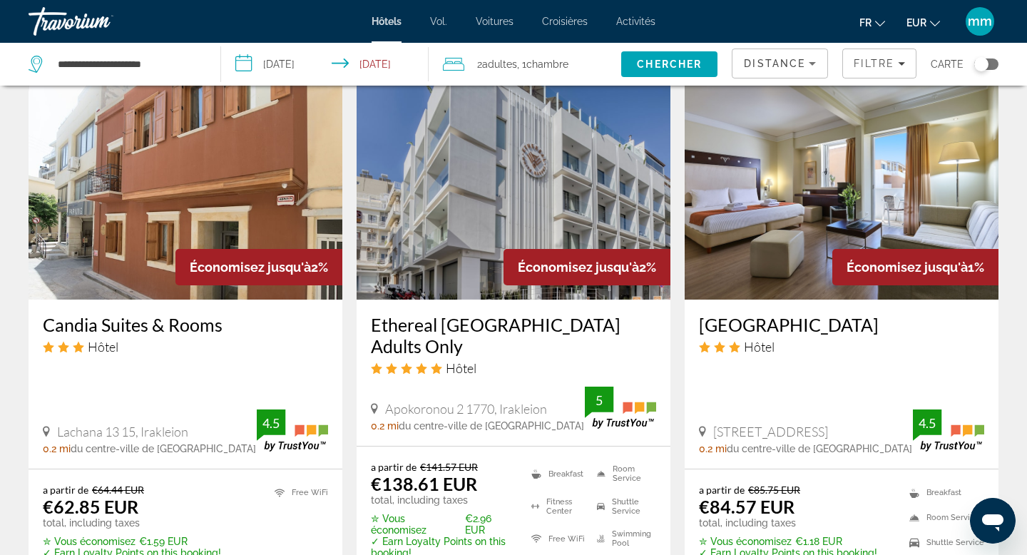
click at [186, 212] on img "Contenu principal" at bounding box center [186, 185] width 314 height 228
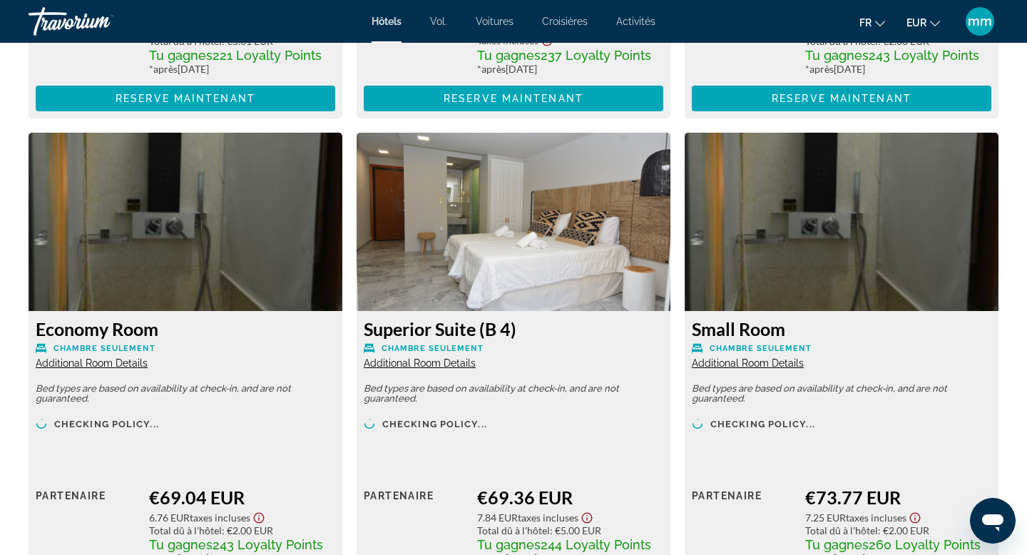
scroll to position [2407, 0]
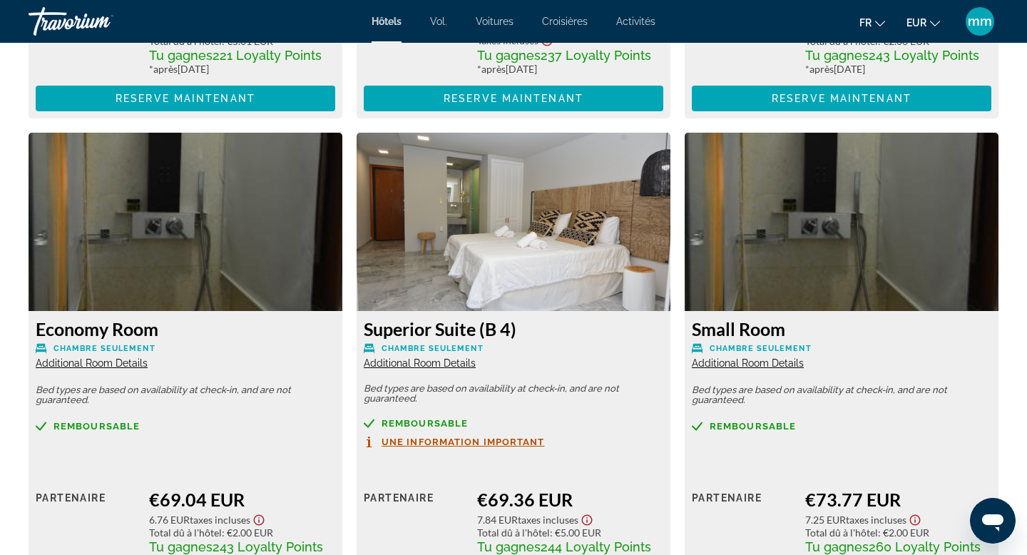
click at [468, 201] on img "Contenu principal" at bounding box center [514, 222] width 314 height 178
click at [419, 364] on span "Additional Room Details" at bounding box center [420, 362] width 112 height 11
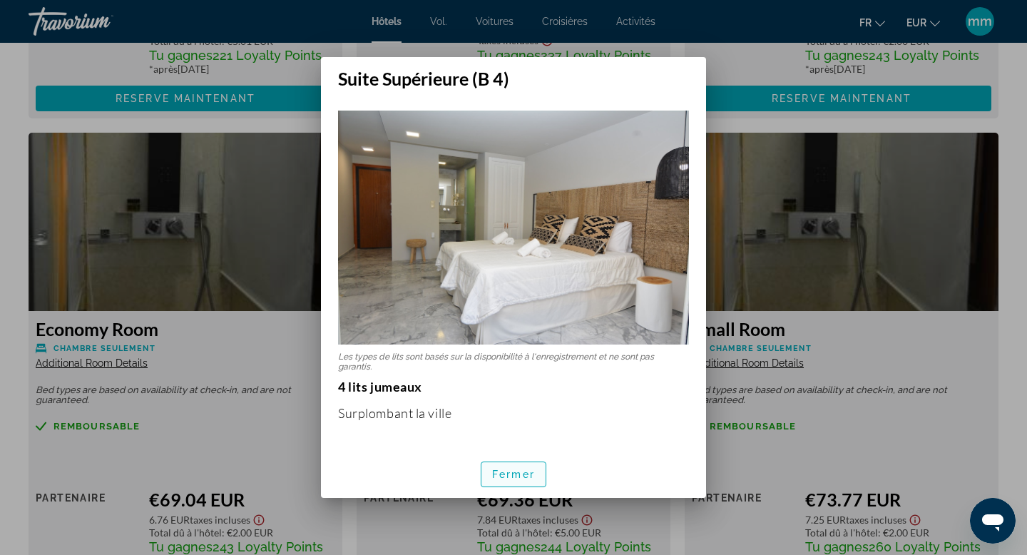
click at [503, 474] on font "Fermer" at bounding box center [513, 473] width 43 height 11
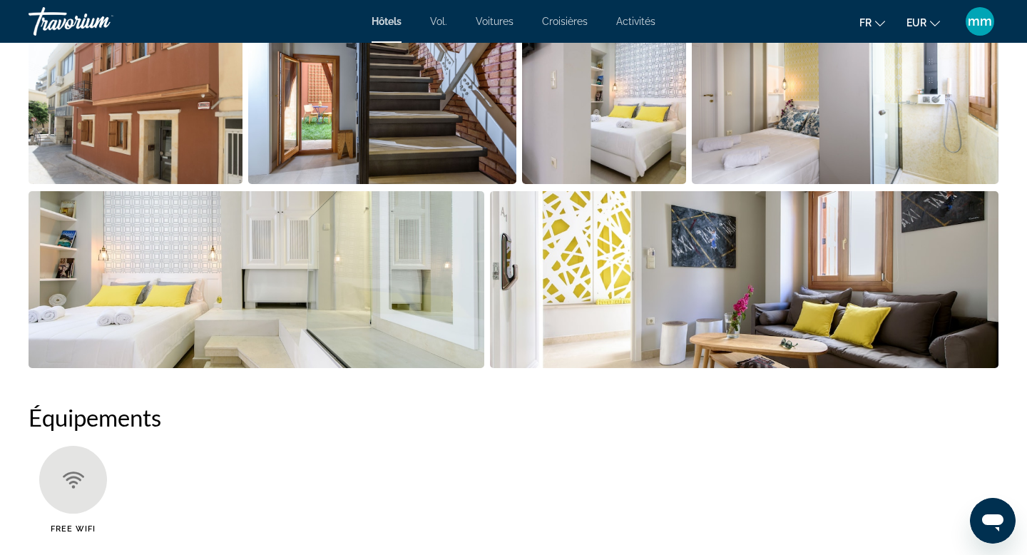
scroll to position [821, 0]
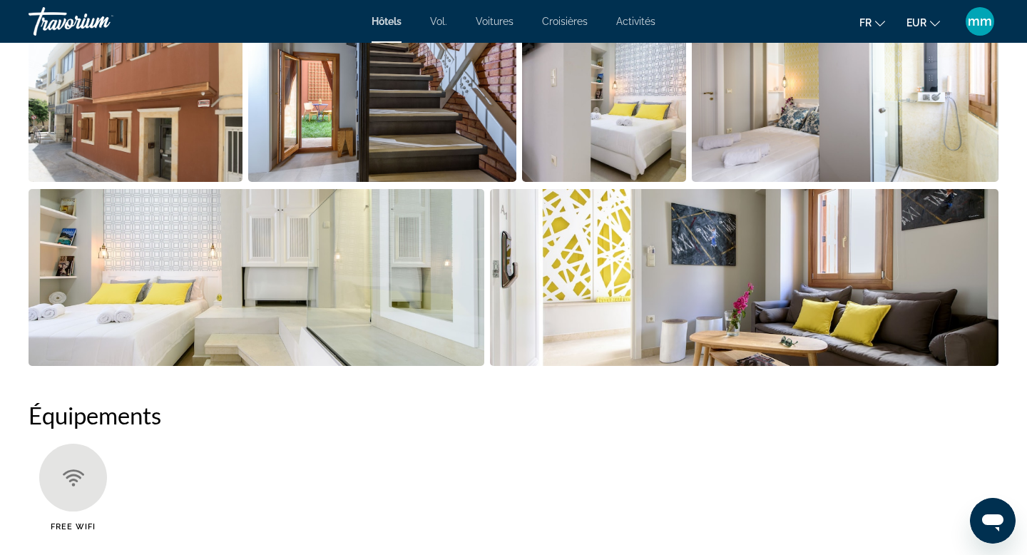
click at [288, 137] on img "Open full-screen image slider" at bounding box center [381, 93] width 267 height 177
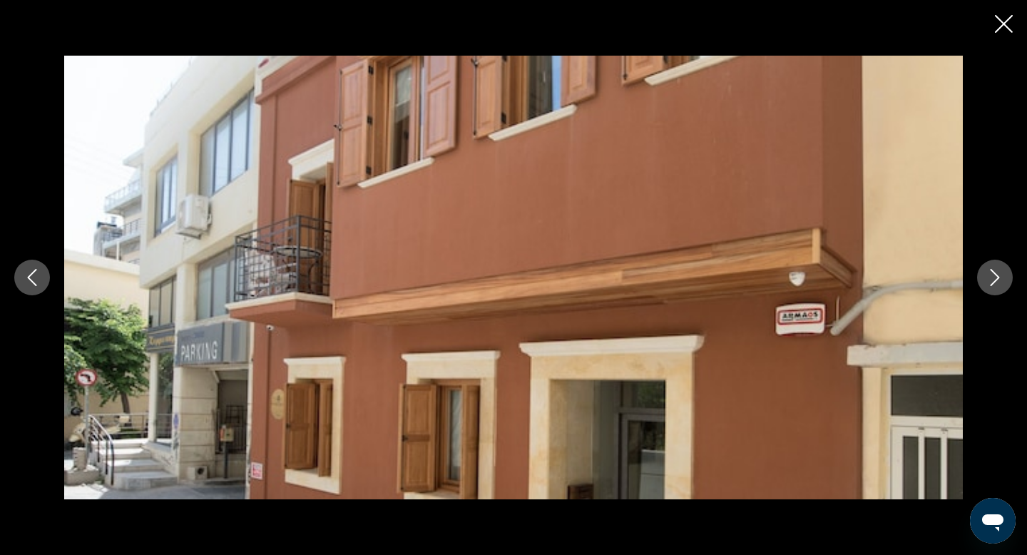
click at [993, 275] on icon "Next image" at bounding box center [994, 277] width 17 height 17
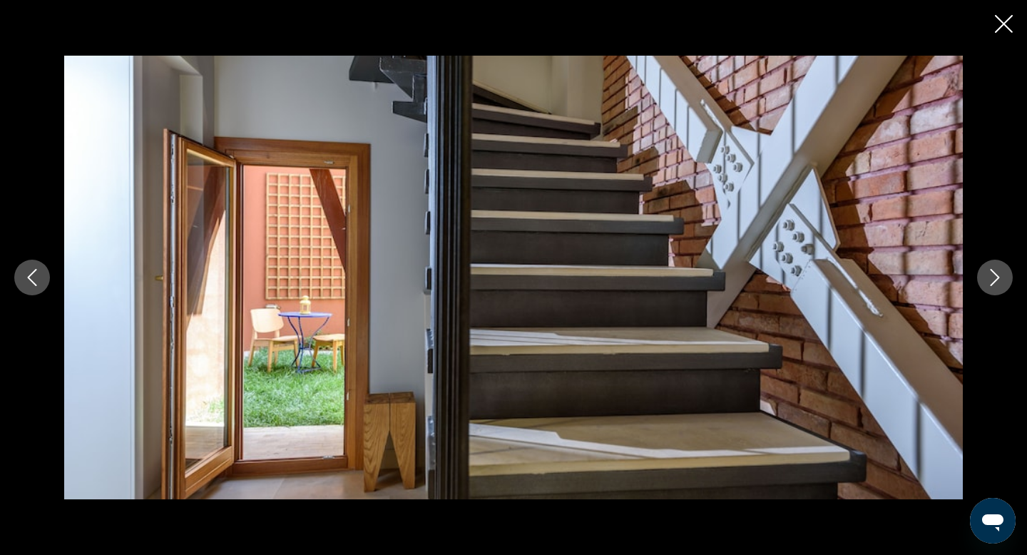
click at [993, 275] on icon "Next image" at bounding box center [994, 277] width 17 height 17
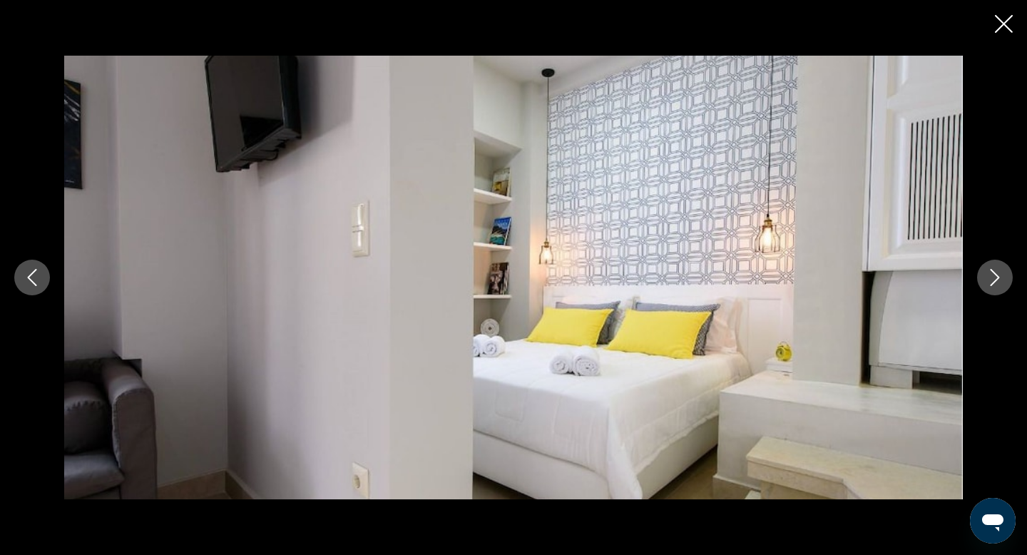
click at [993, 275] on icon "Next image" at bounding box center [994, 277] width 17 height 17
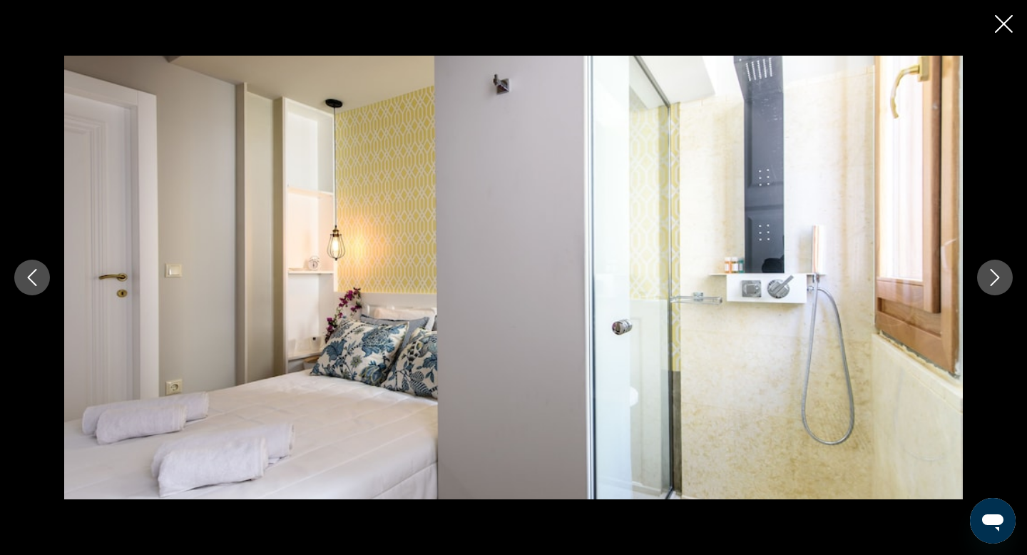
click at [993, 275] on icon "Next image" at bounding box center [994, 277] width 17 height 17
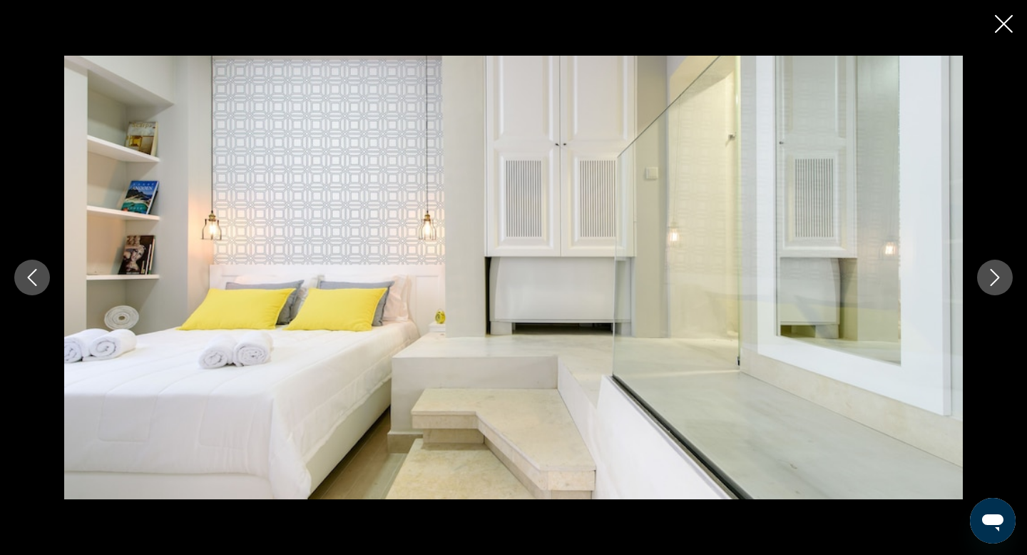
click at [993, 275] on icon "Next image" at bounding box center [994, 277] width 17 height 17
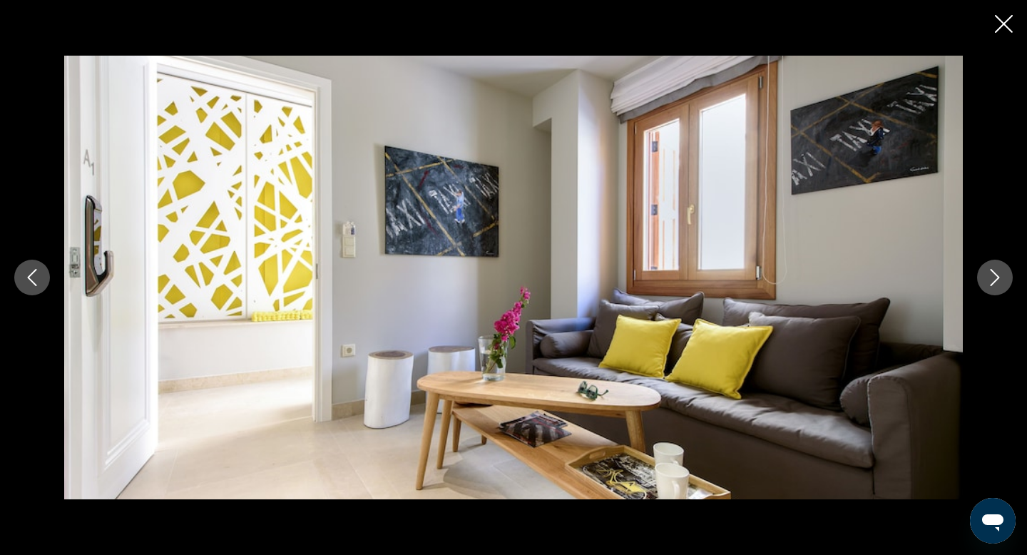
click at [993, 275] on icon "Next image" at bounding box center [994, 277] width 17 height 17
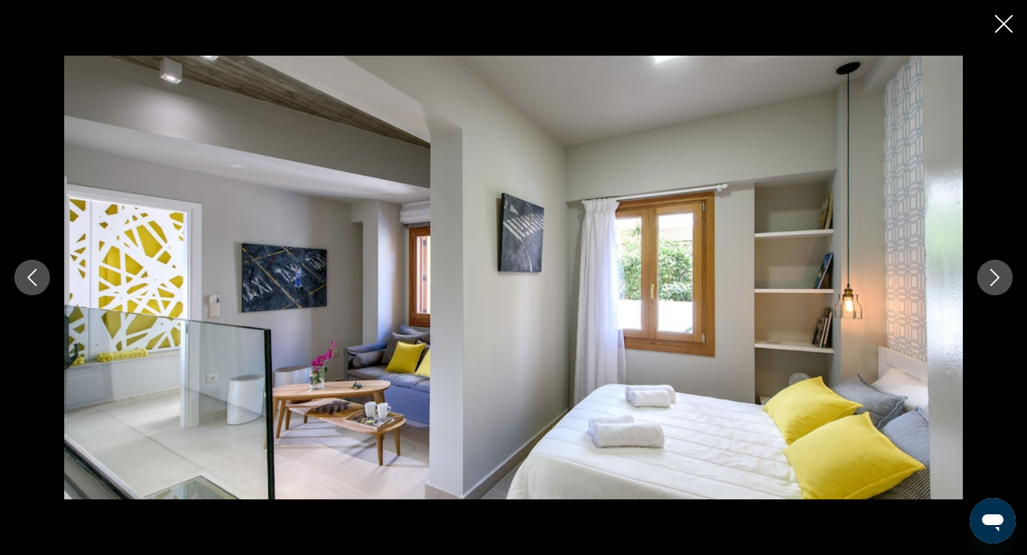
click at [993, 275] on icon "Next image" at bounding box center [994, 277] width 17 height 17
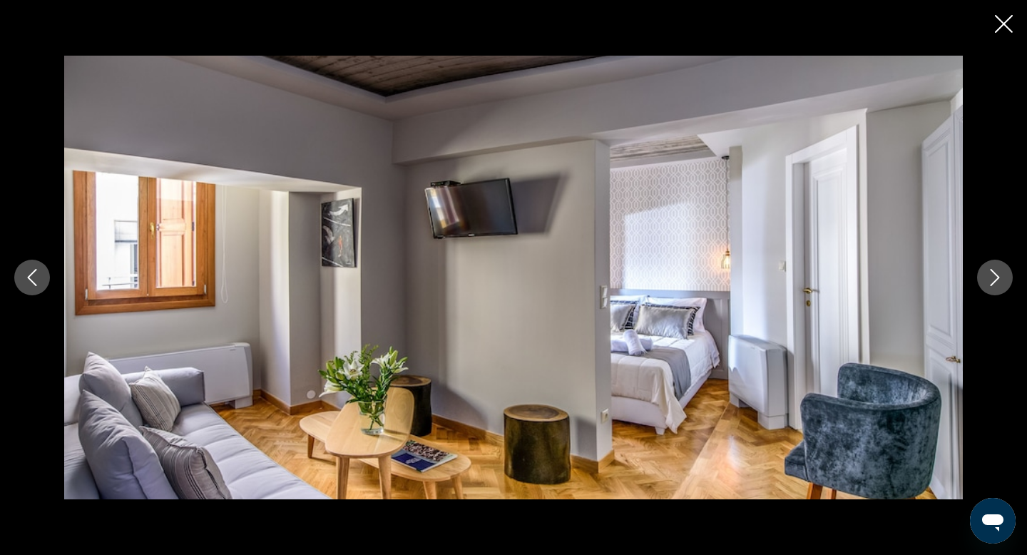
click at [993, 275] on icon "Next image" at bounding box center [994, 277] width 17 height 17
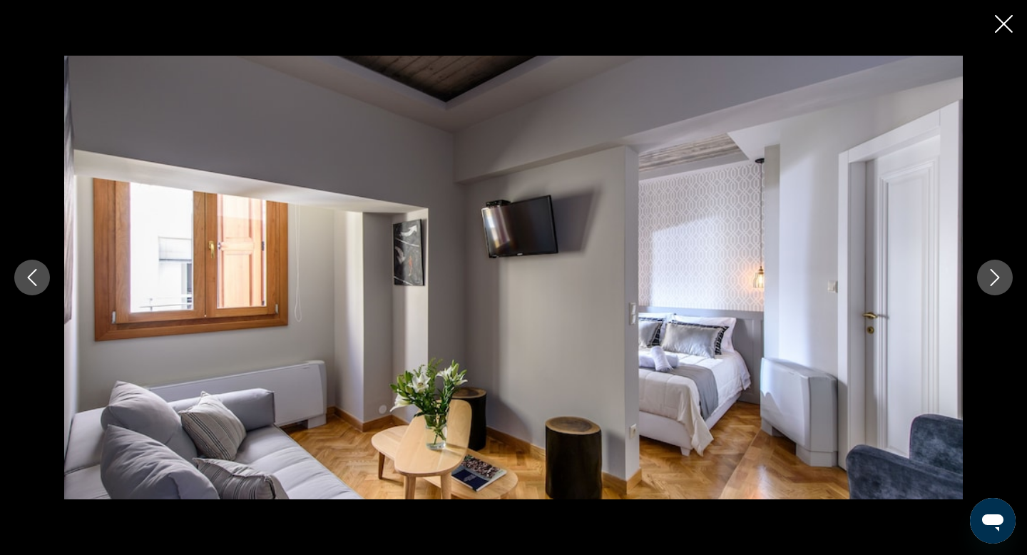
click at [993, 275] on icon "Next image" at bounding box center [994, 277] width 17 height 17
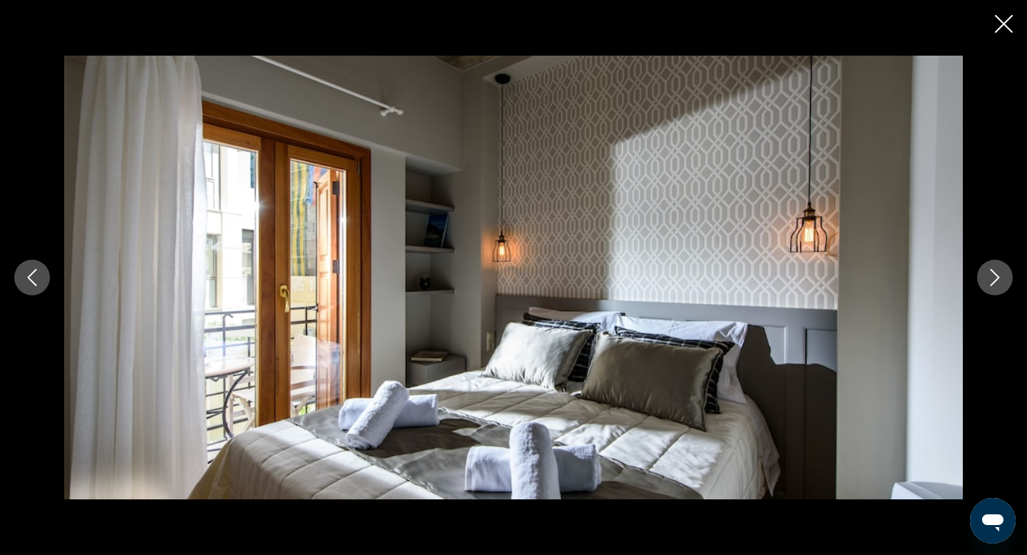
click at [993, 275] on icon "Next image" at bounding box center [994, 277] width 17 height 17
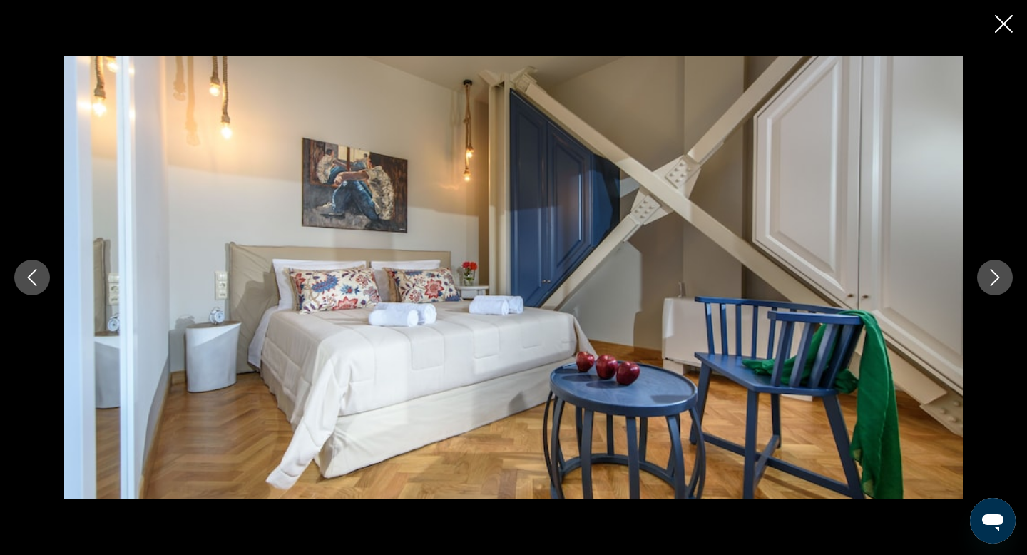
click at [993, 275] on icon "Next image" at bounding box center [994, 277] width 17 height 17
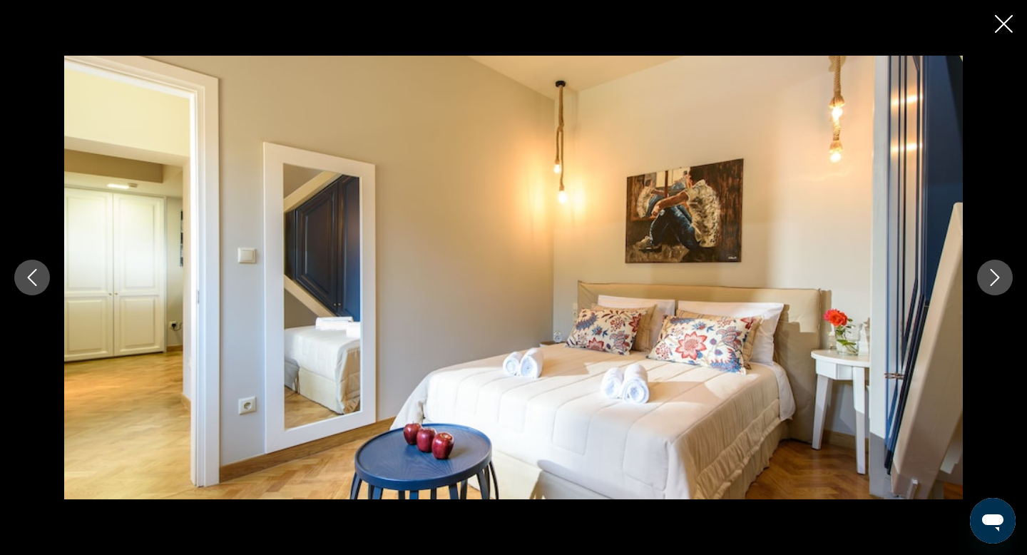
click at [993, 275] on icon "Next image" at bounding box center [994, 277] width 17 height 17
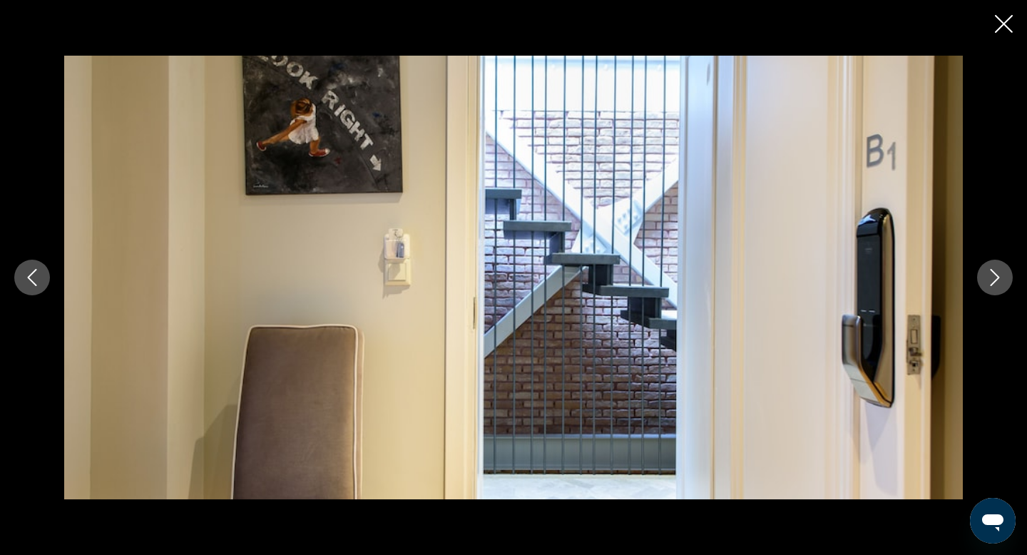
click at [993, 275] on icon "Next image" at bounding box center [994, 277] width 17 height 17
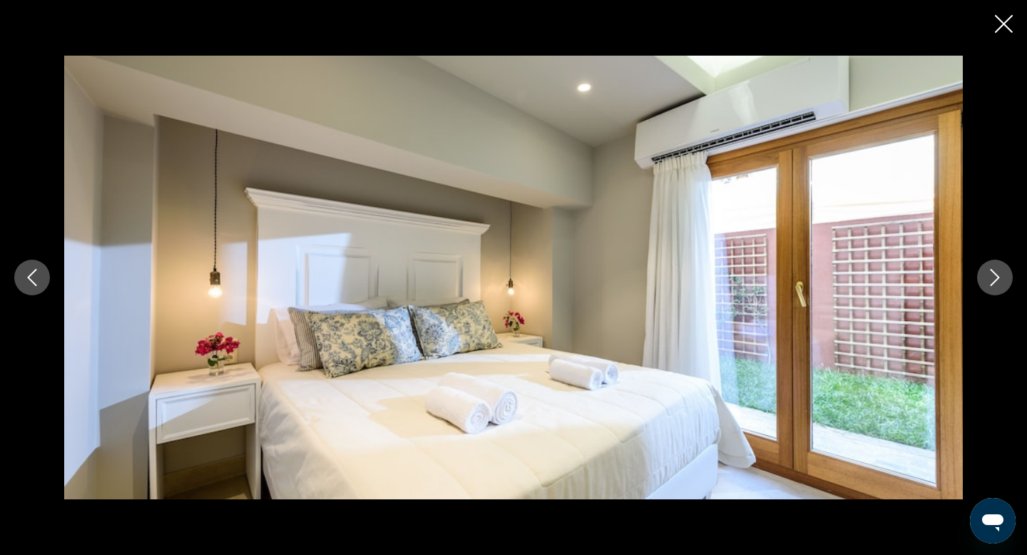
click at [993, 275] on icon "Next image" at bounding box center [994, 277] width 17 height 17
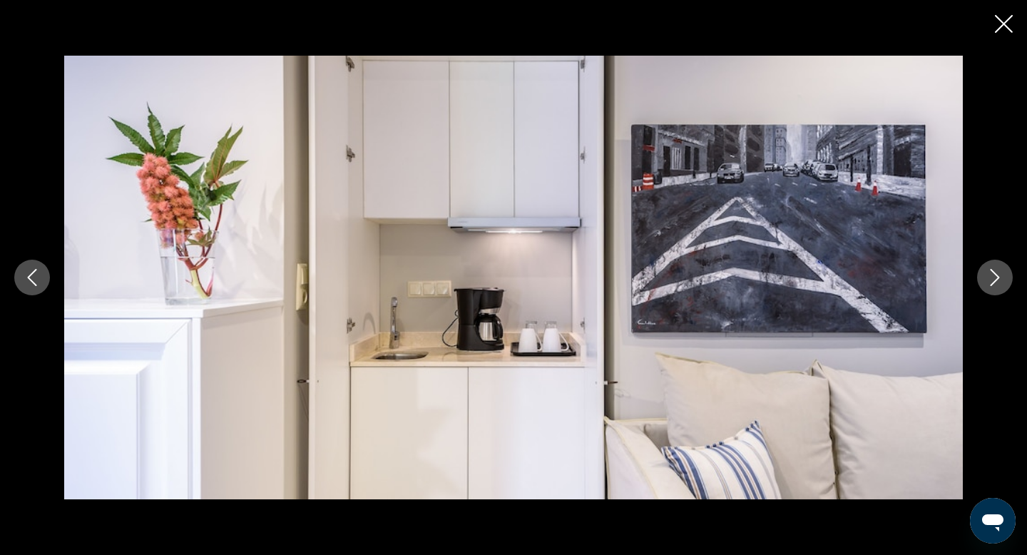
click at [993, 275] on icon "Next image" at bounding box center [994, 277] width 17 height 17
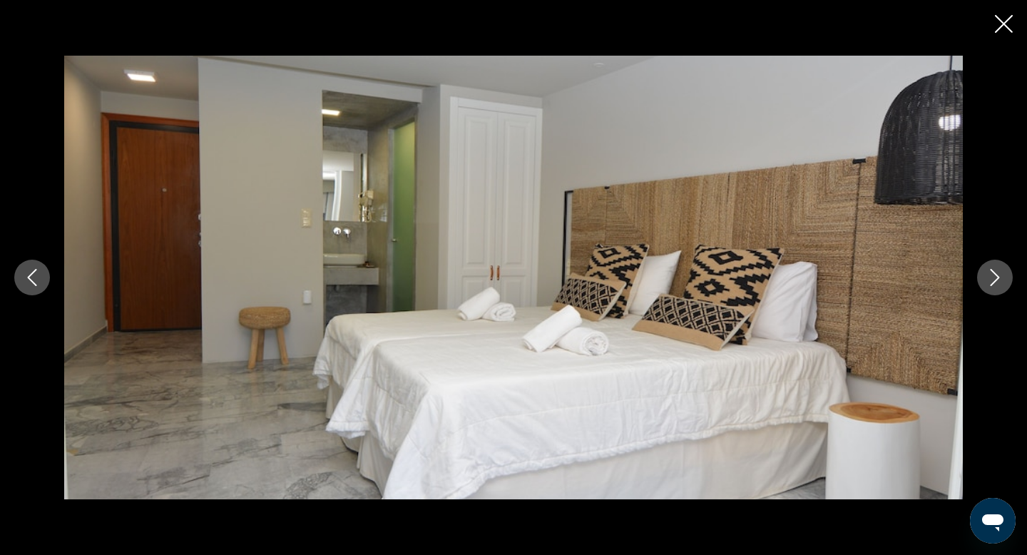
click at [993, 275] on icon "Next image" at bounding box center [994, 277] width 17 height 17
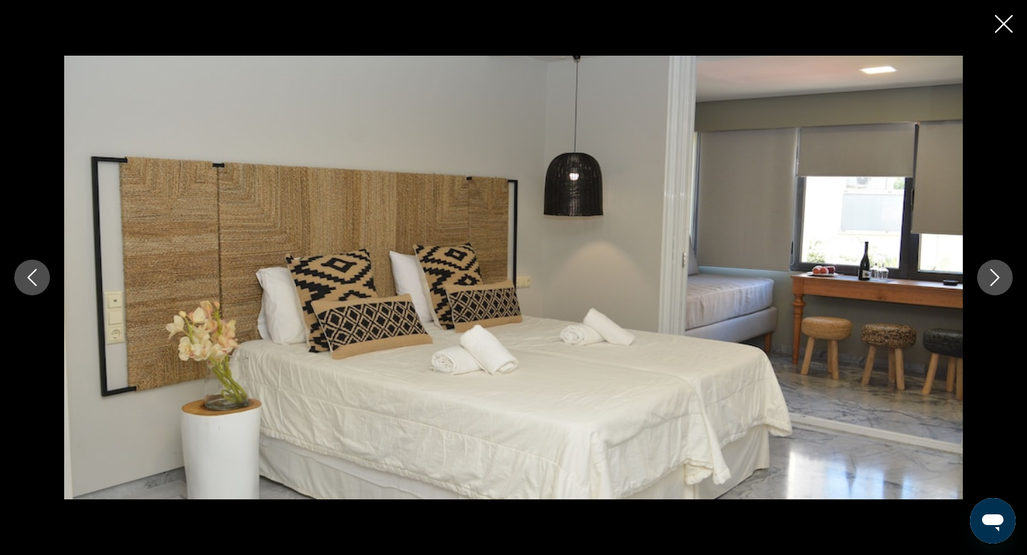
click at [993, 275] on icon "Next image" at bounding box center [994, 277] width 17 height 17
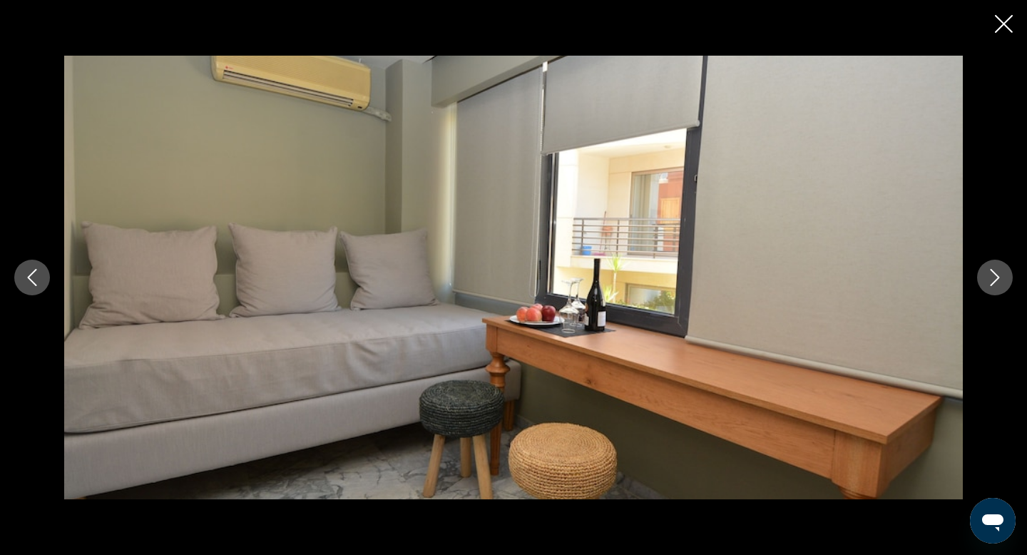
click at [993, 275] on icon "Next image" at bounding box center [994, 277] width 17 height 17
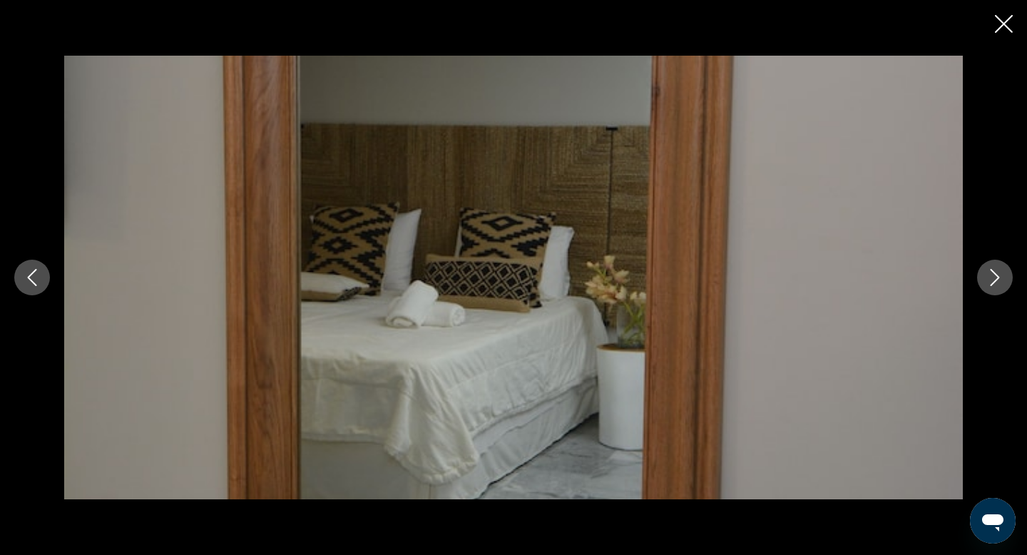
click at [993, 275] on icon "Next image" at bounding box center [994, 277] width 17 height 17
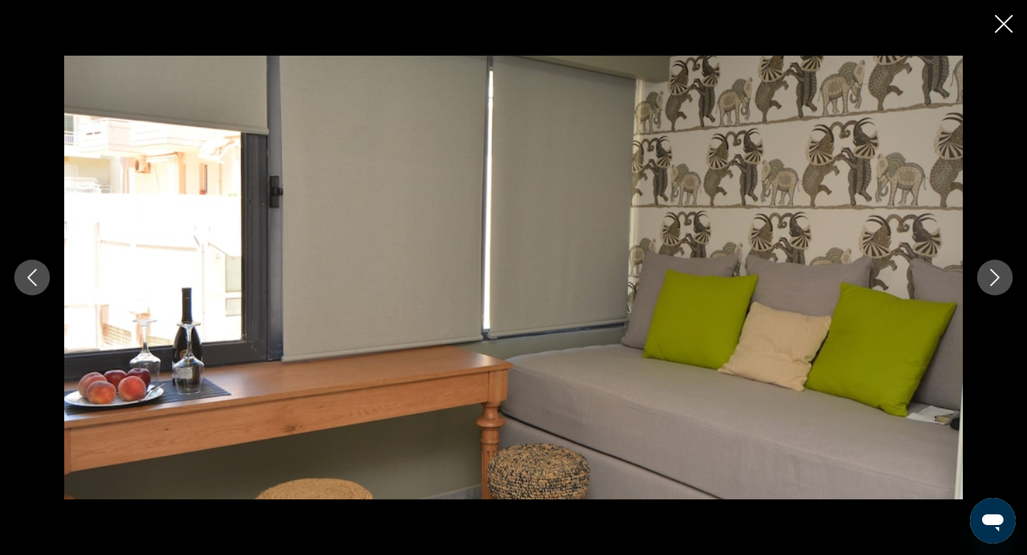
click at [993, 275] on icon "Next image" at bounding box center [994, 277] width 17 height 17
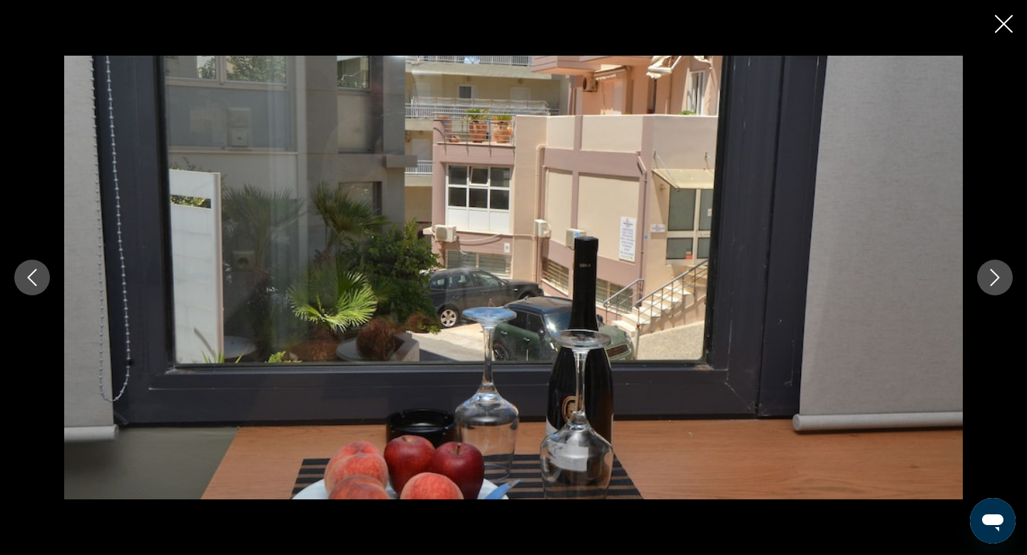
click at [37, 278] on icon "Previous image" at bounding box center [32, 277] width 17 height 17
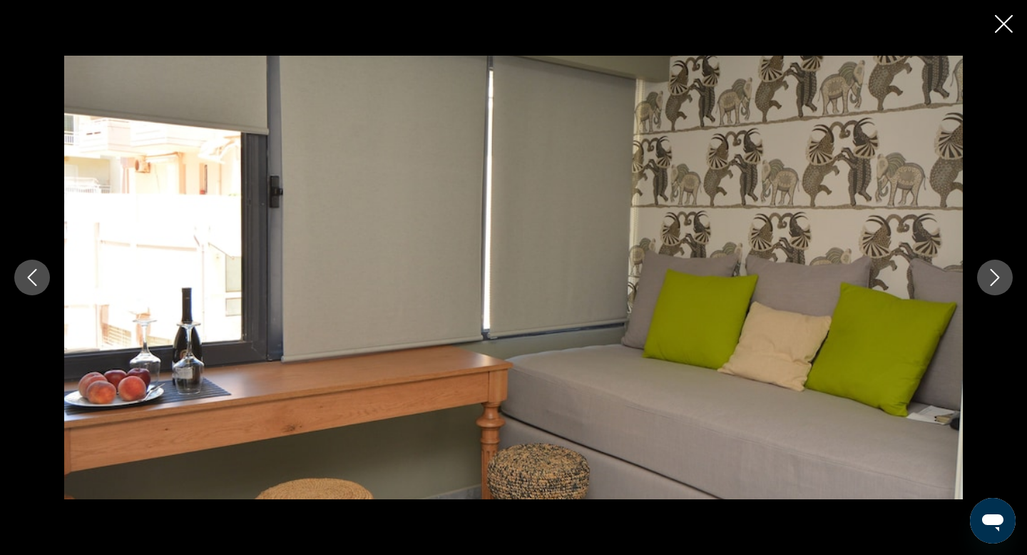
click at [997, 282] on icon "Next image" at bounding box center [994, 277] width 17 height 17
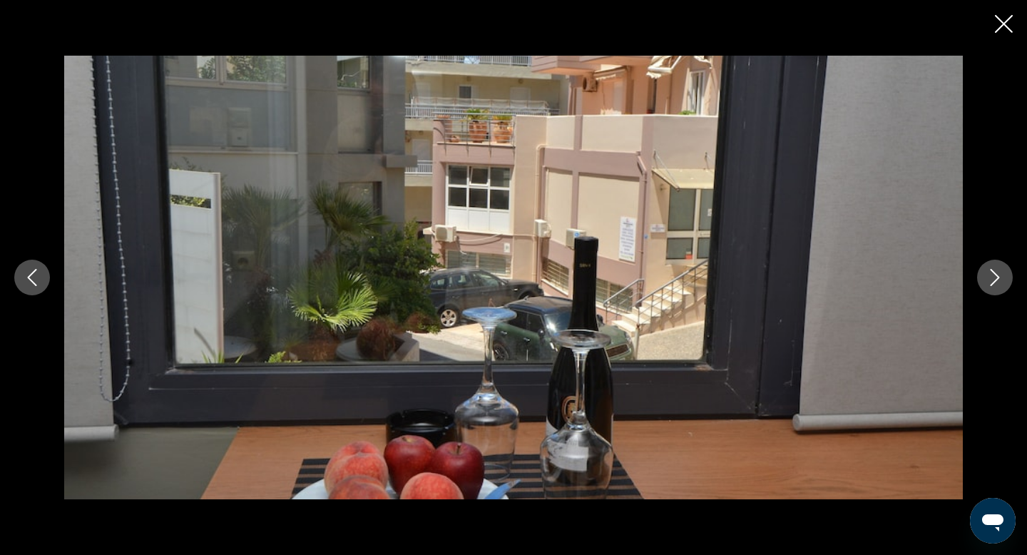
click at [997, 282] on icon "Next image" at bounding box center [994, 277] width 17 height 17
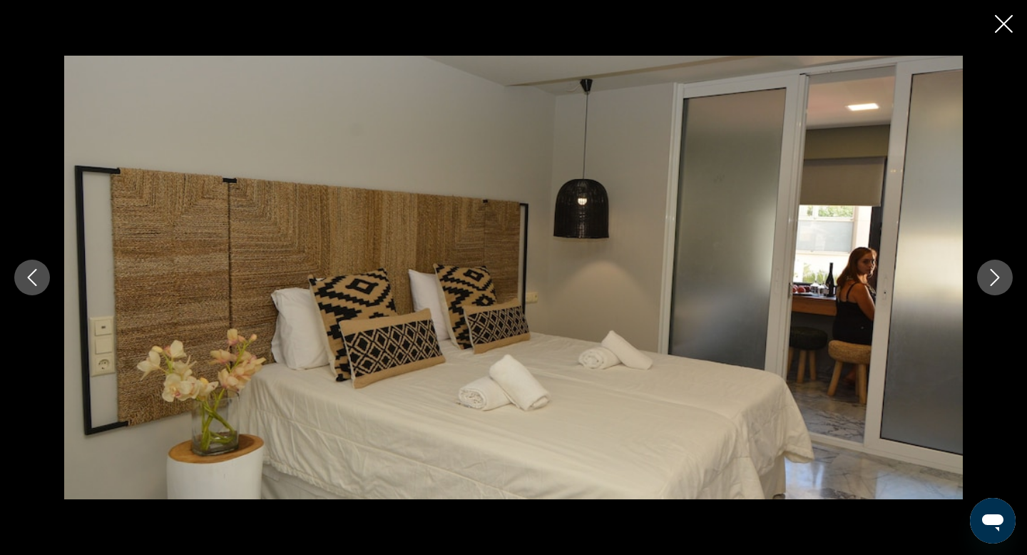
click at [997, 282] on icon "Next image" at bounding box center [994, 277] width 17 height 17
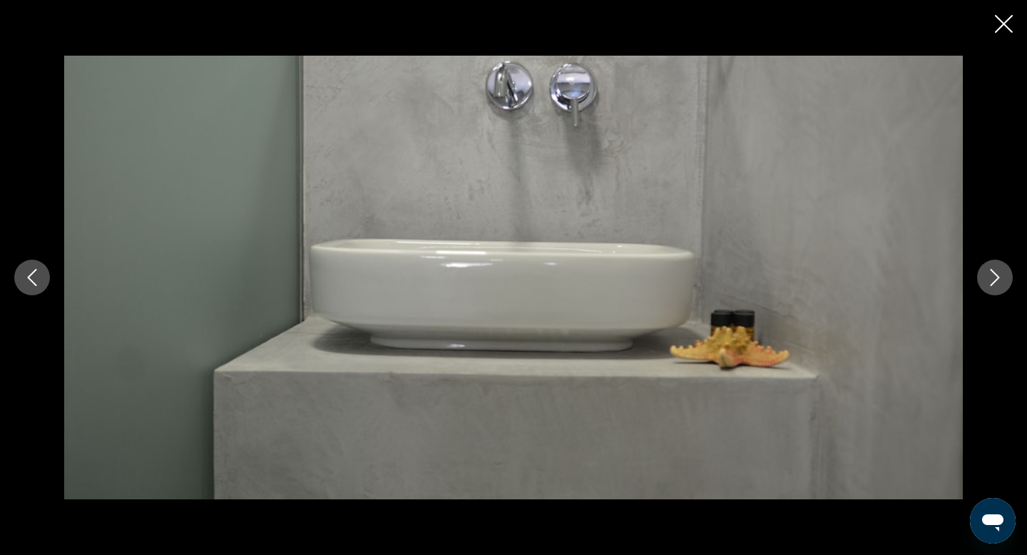
click at [997, 282] on icon "Next image" at bounding box center [994, 277] width 17 height 17
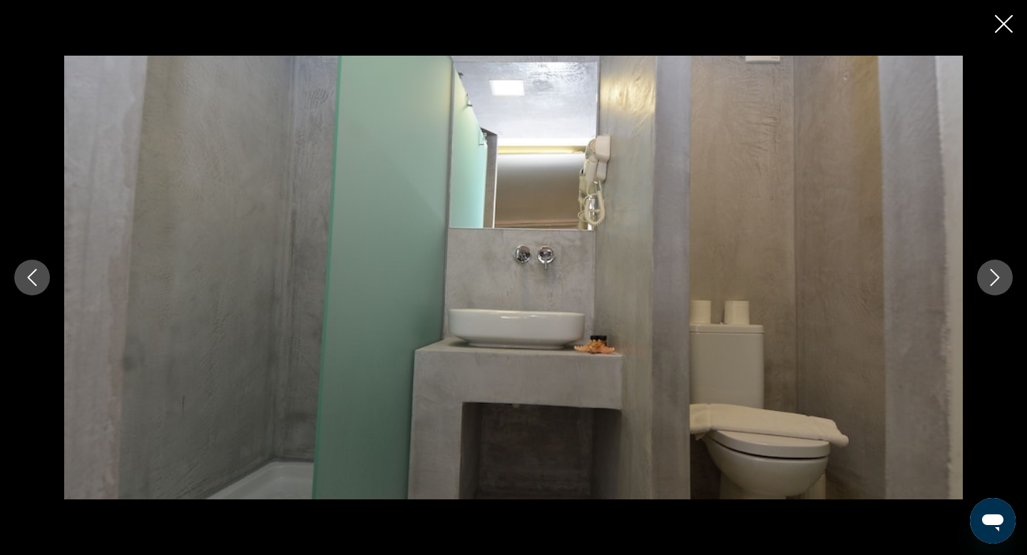
click at [997, 282] on icon "Next image" at bounding box center [994, 277] width 17 height 17
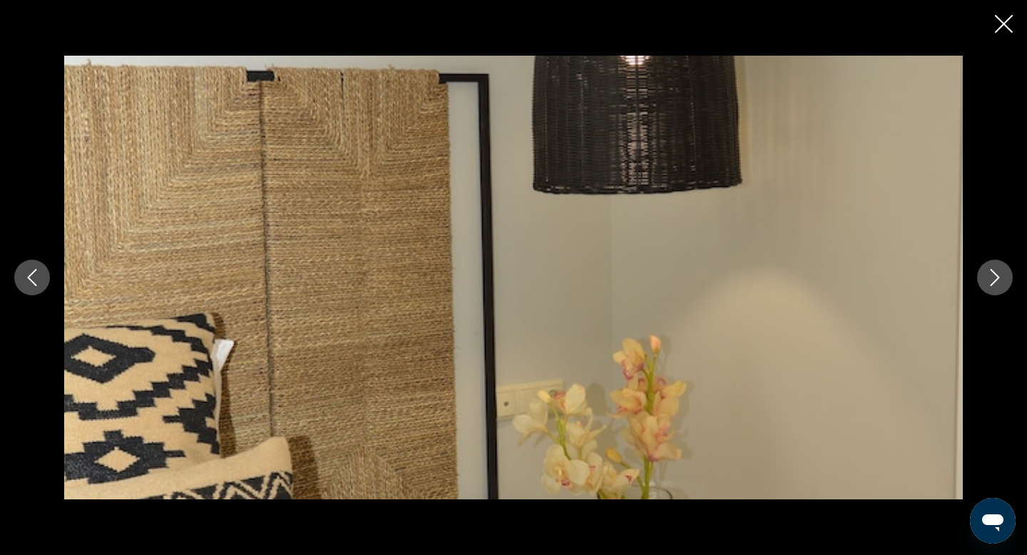
click at [997, 282] on icon "Next image" at bounding box center [994, 277] width 17 height 17
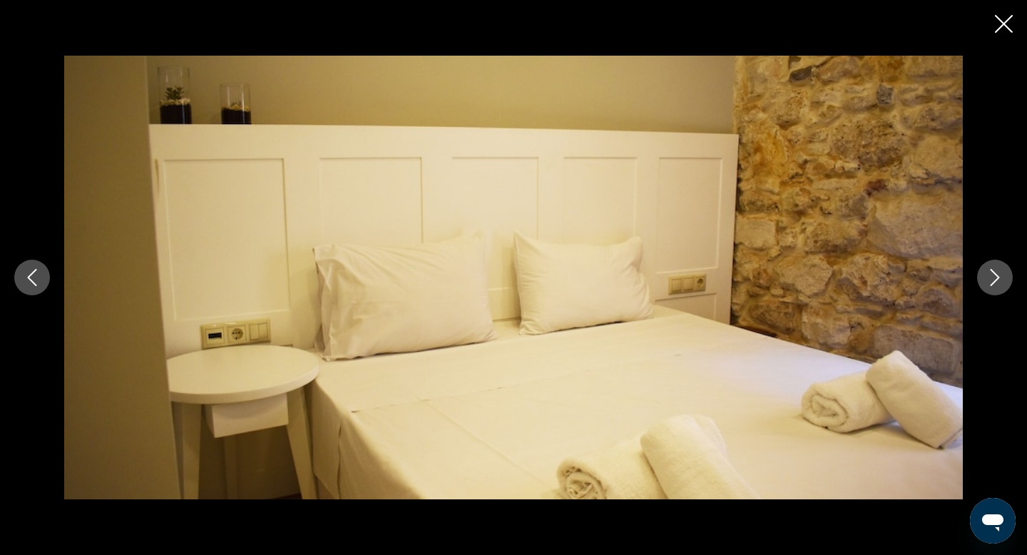
click at [997, 282] on icon "Next image" at bounding box center [994, 277] width 17 height 17
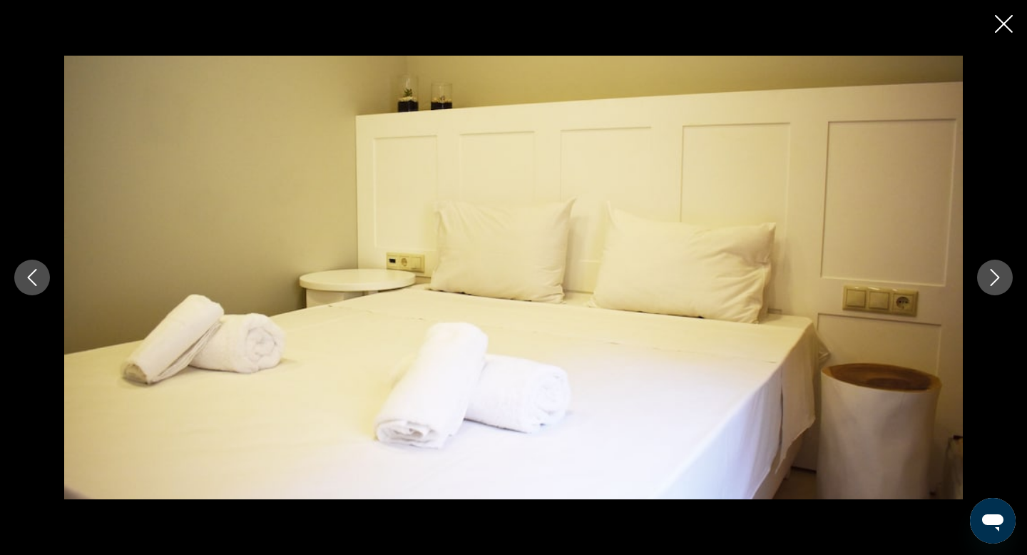
click at [997, 282] on icon "Next image" at bounding box center [994, 277] width 17 height 17
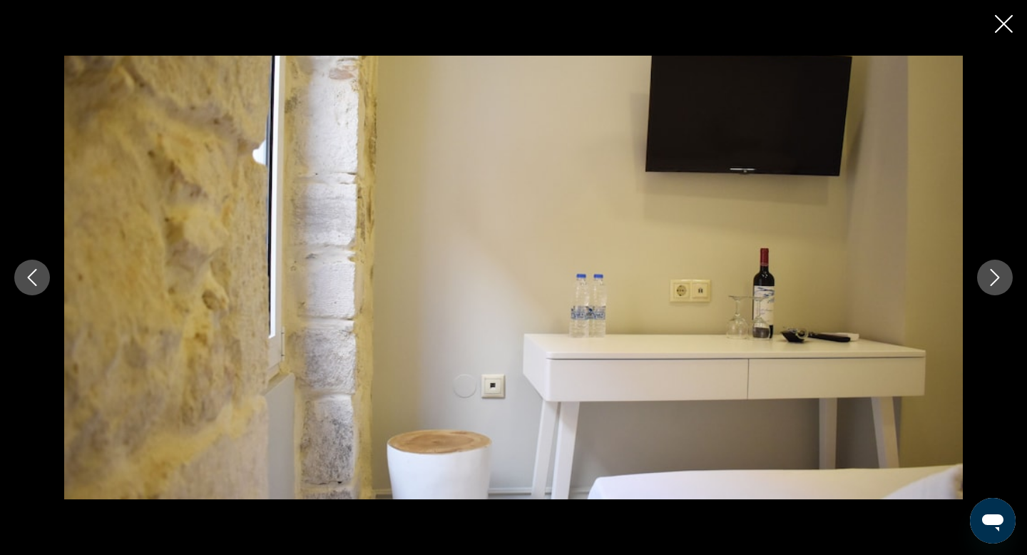
click at [997, 282] on icon "Next image" at bounding box center [994, 277] width 17 height 17
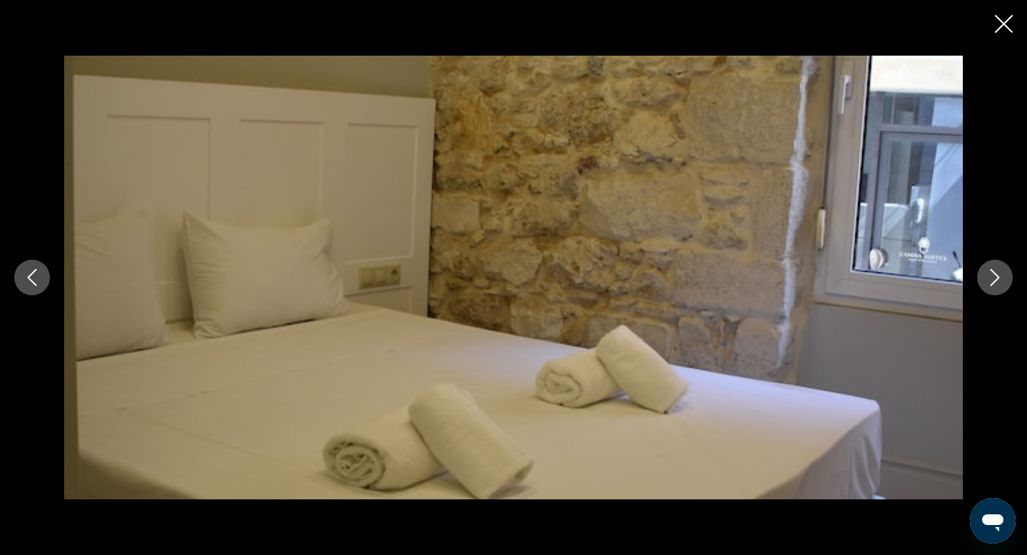
click at [997, 282] on icon "Next image" at bounding box center [994, 277] width 17 height 17
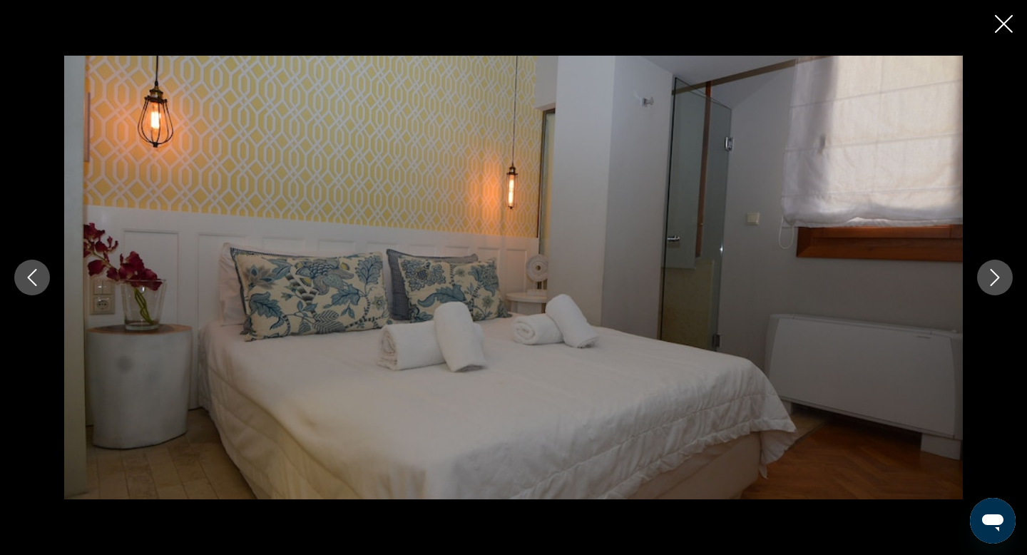
click at [997, 282] on icon "Next image" at bounding box center [994, 277] width 17 height 17
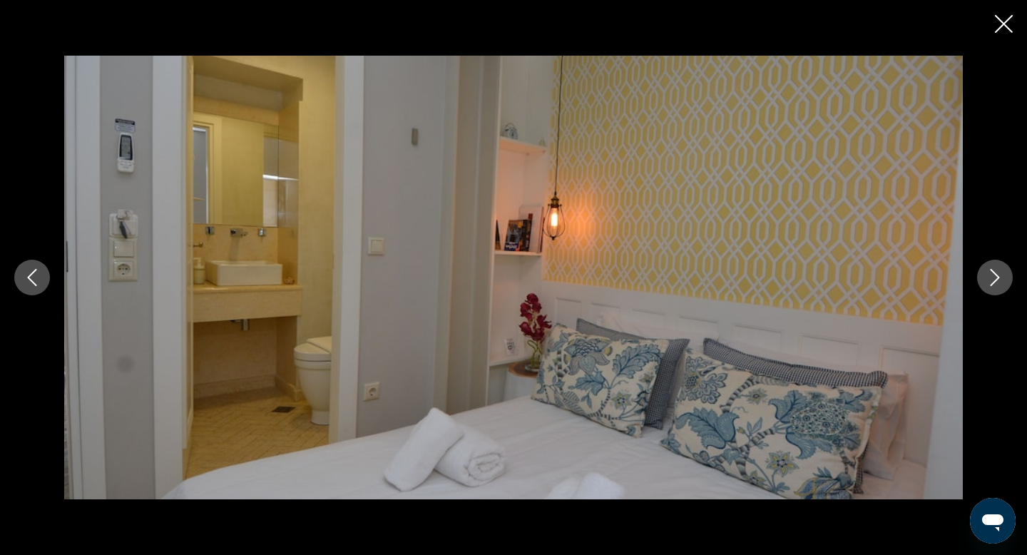
click at [997, 282] on icon "Next image" at bounding box center [994, 277] width 17 height 17
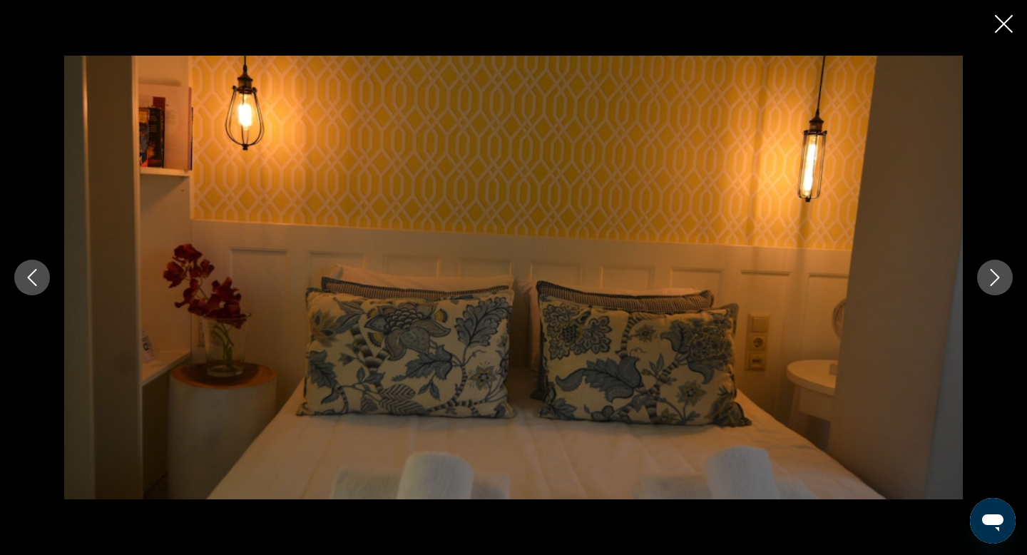
click at [997, 282] on icon "Next image" at bounding box center [994, 277] width 17 height 17
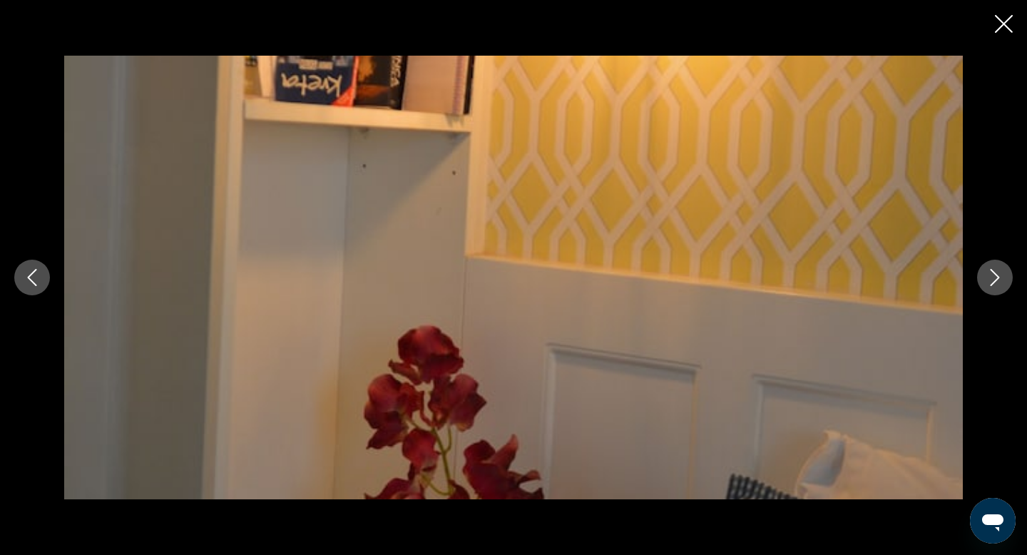
click at [997, 282] on icon "Next image" at bounding box center [994, 277] width 17 height 17
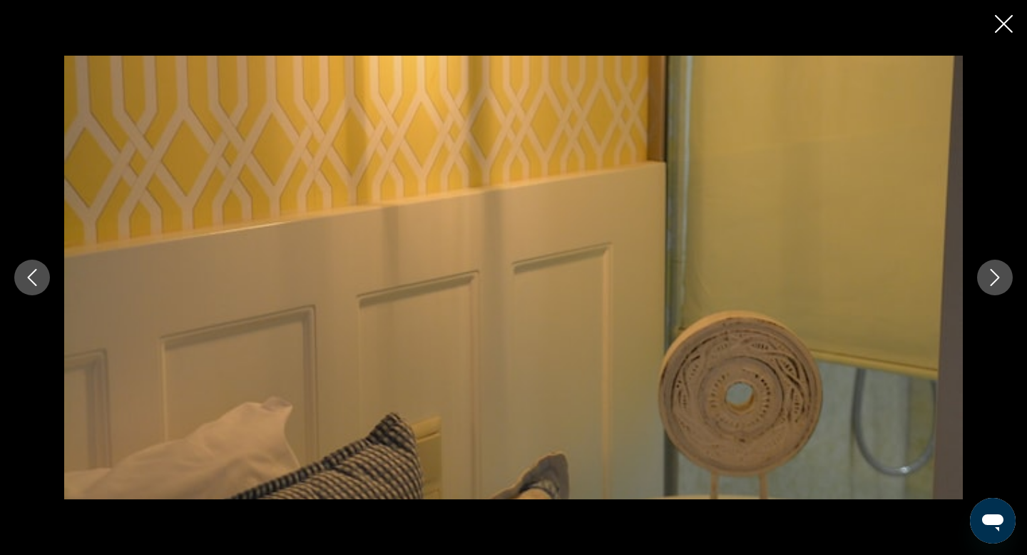
click at [997, 282] on icon "Next image" at bounding box center [994, 277] width 17 height 17
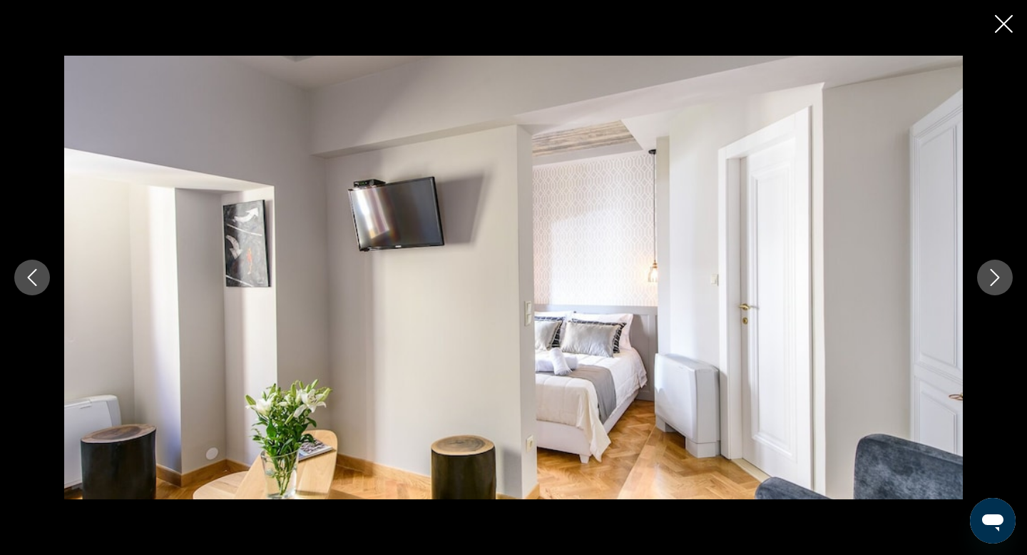
click at [997, 282] on icon "Next image" at bounding box center [994, 277] width 17 height 17
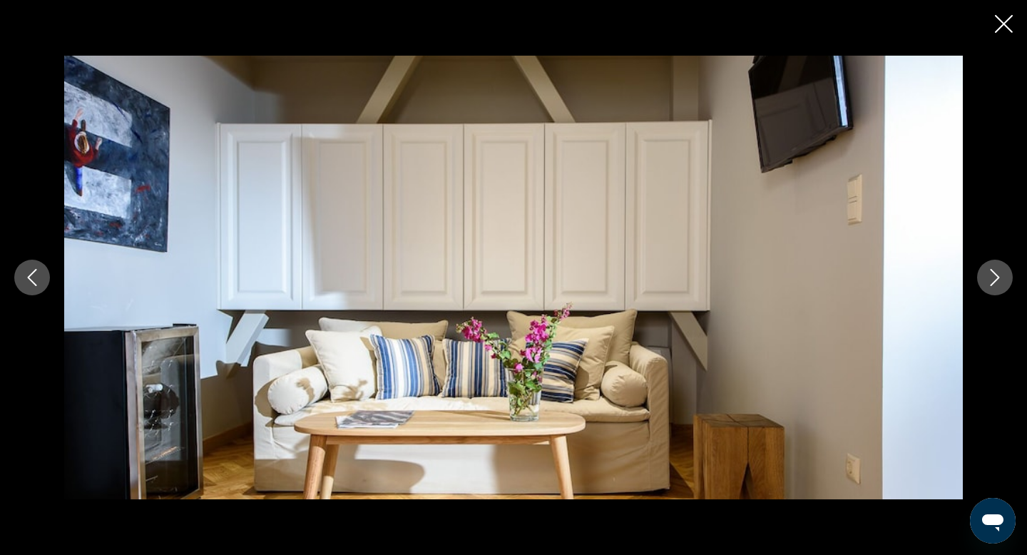
click at [997, 282] on icon "Next image" at bounding box center [994, 277] width 17 height 17
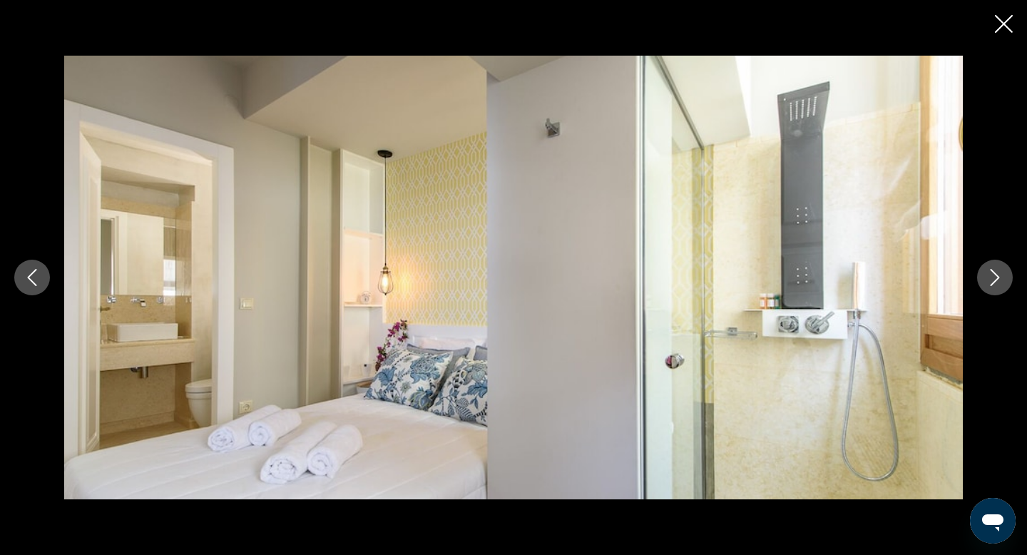
click at [997, 282] on icon "Next image" at bounding box center [994, 277] width 17 height 17
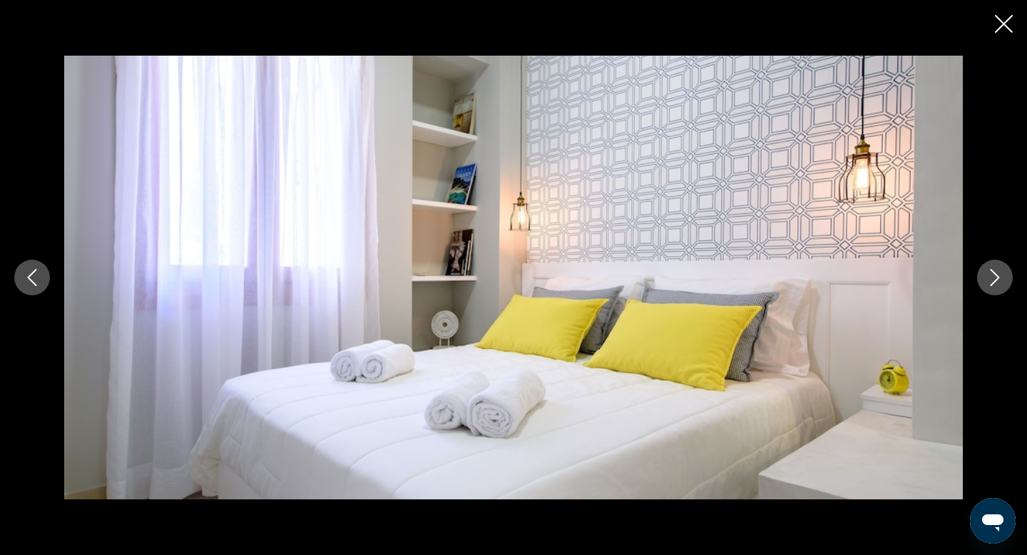
click at [999, 30] on icon "Close slideshow" at bounding box center [1004, 24] width 18 height 18
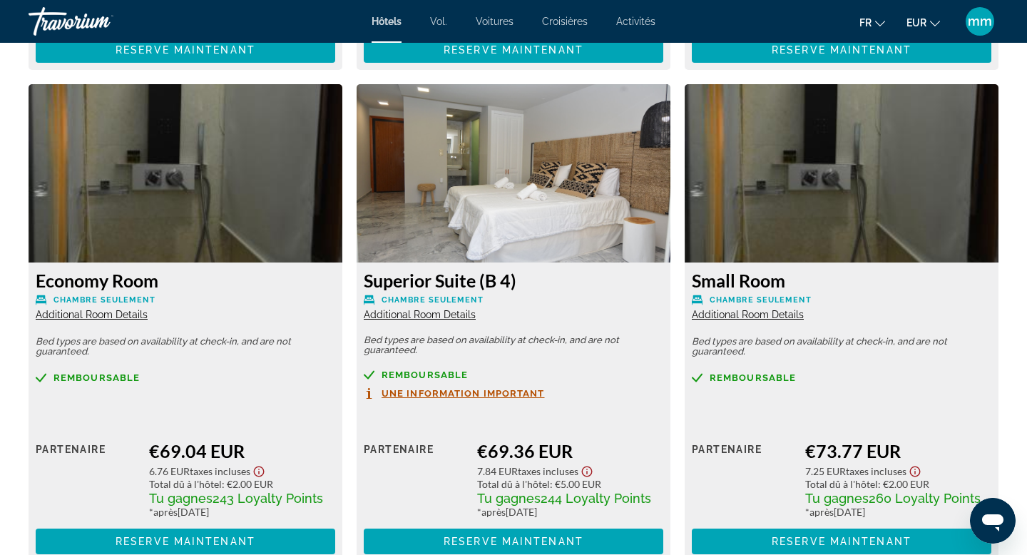
scroll to position [2460, 0]
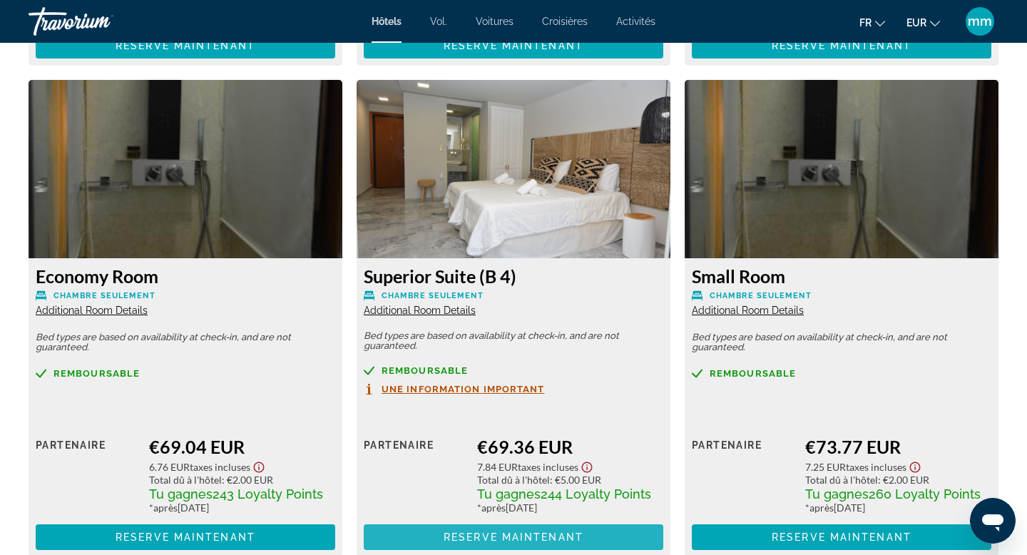
click at [528, 545] on span "Contenu principal" at bounding box center [513, 537] width 299 height 34
